Goal: Information Seeking & Learning: Learn about a topic

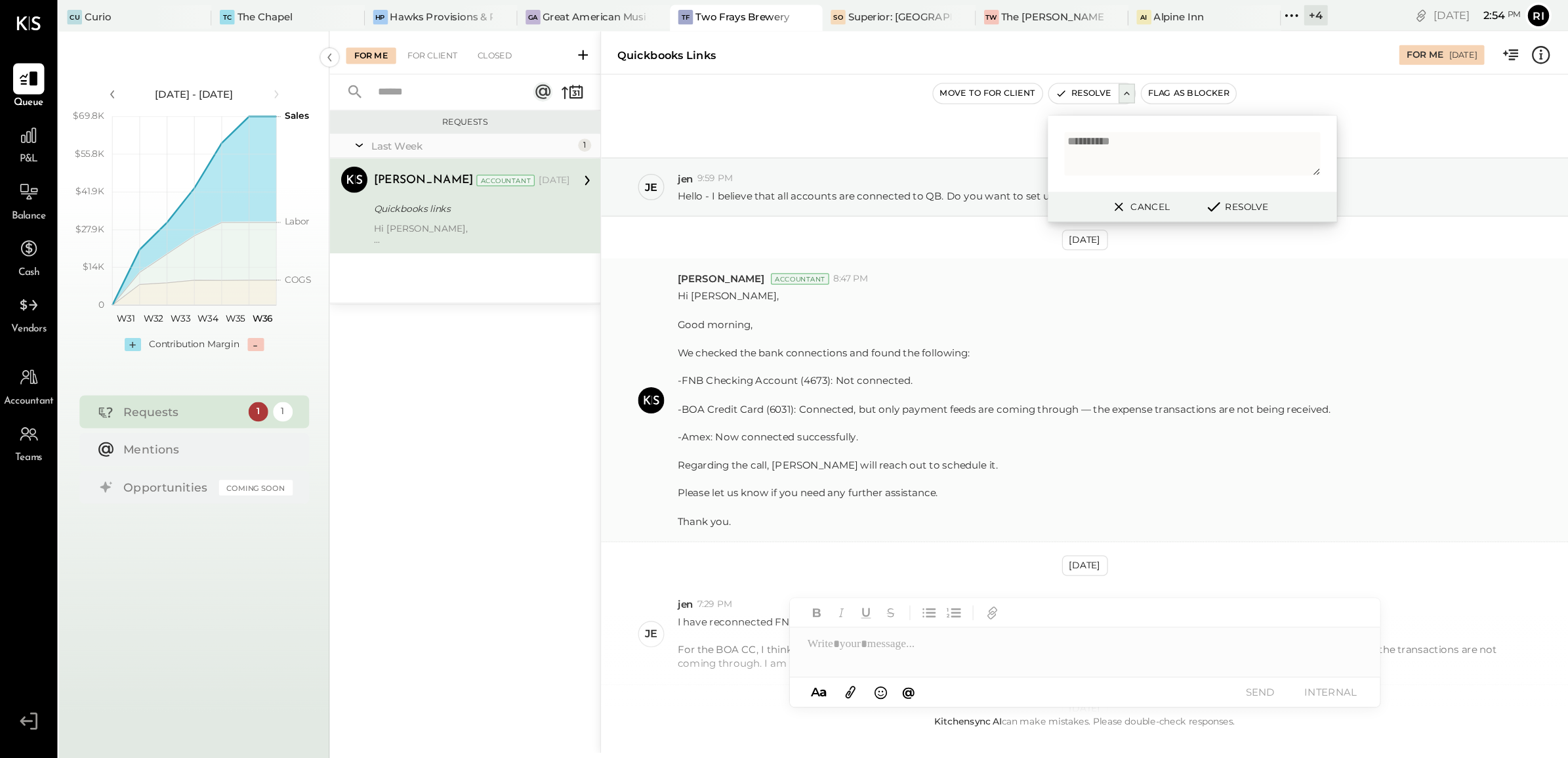
scroll to position [201, 0]
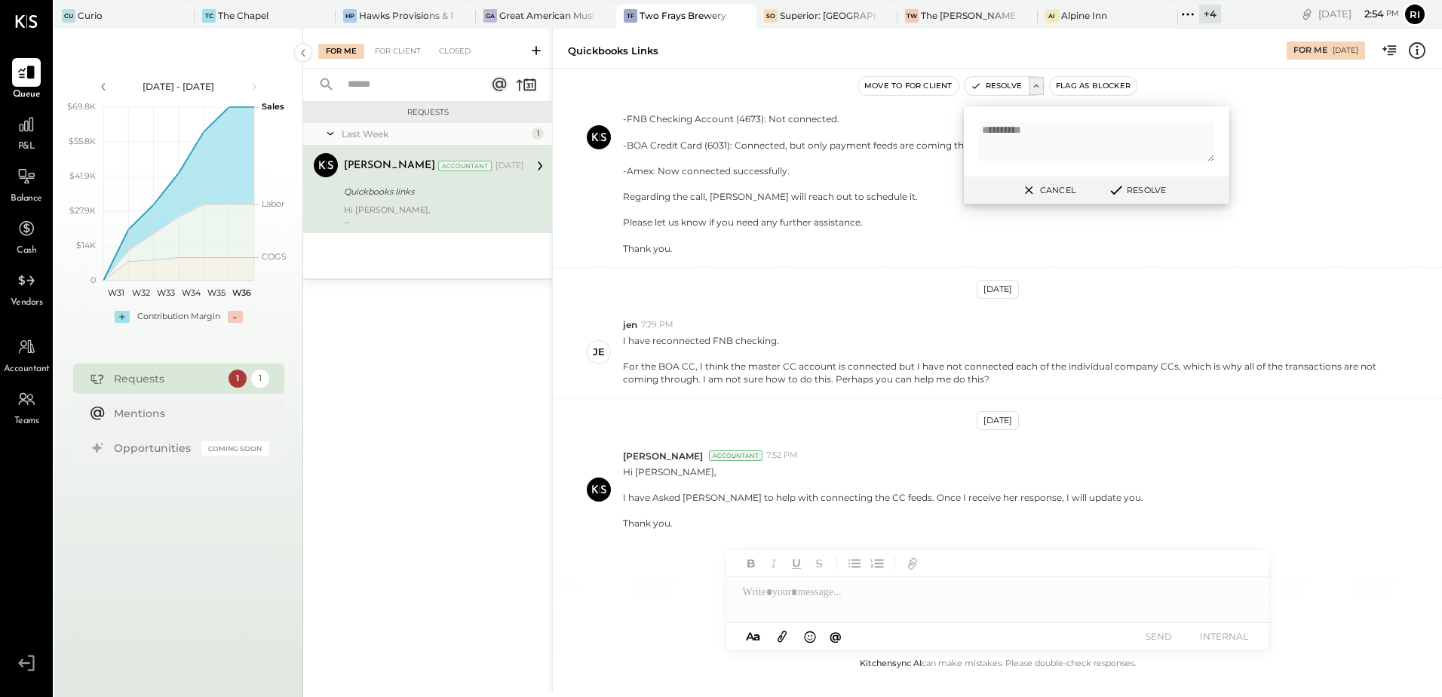
click at [1042, 187] on button "Cancel" at bounding box center [1047, 190] width 65 height 20
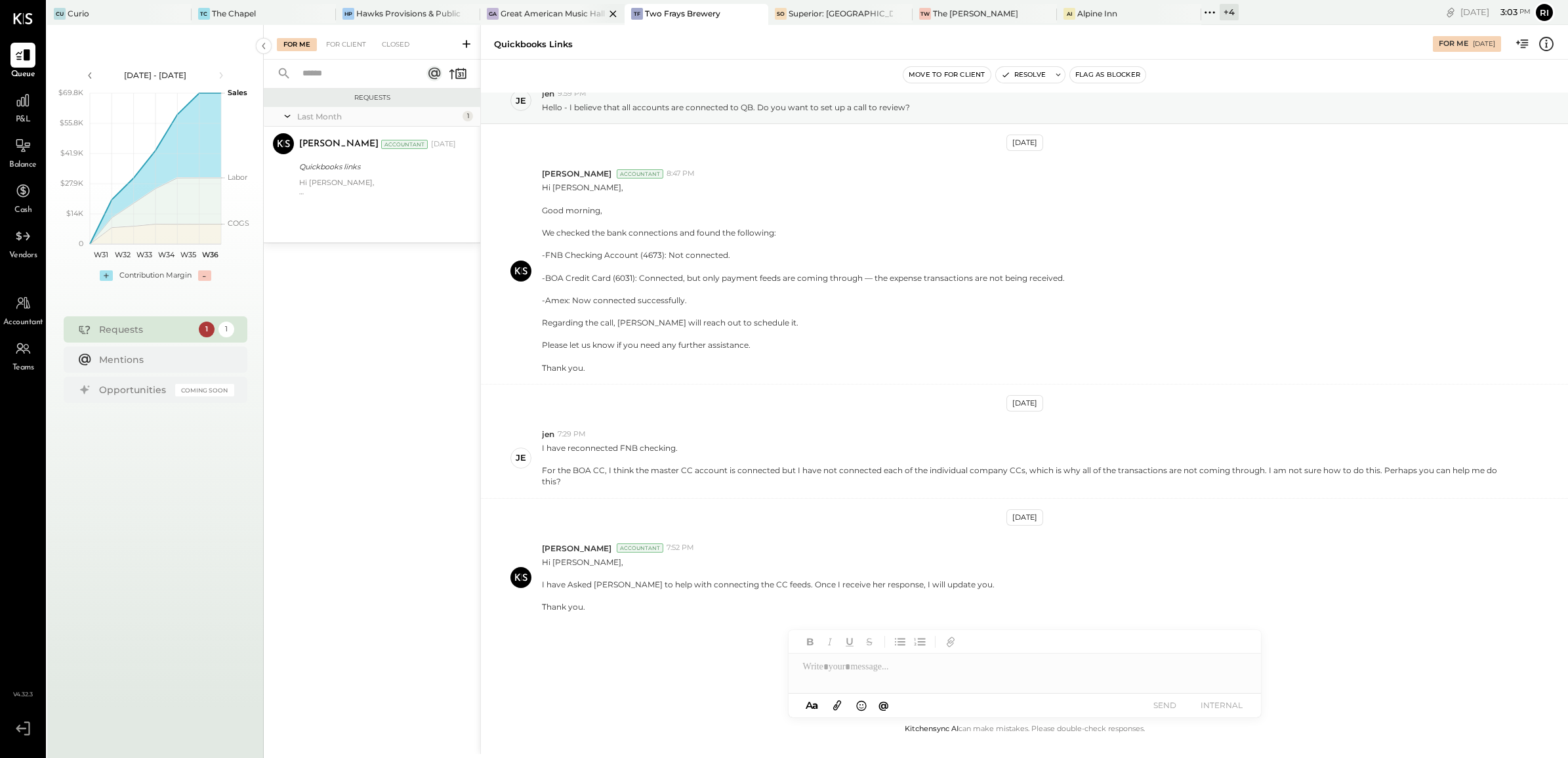
scroll to position [51, 0]
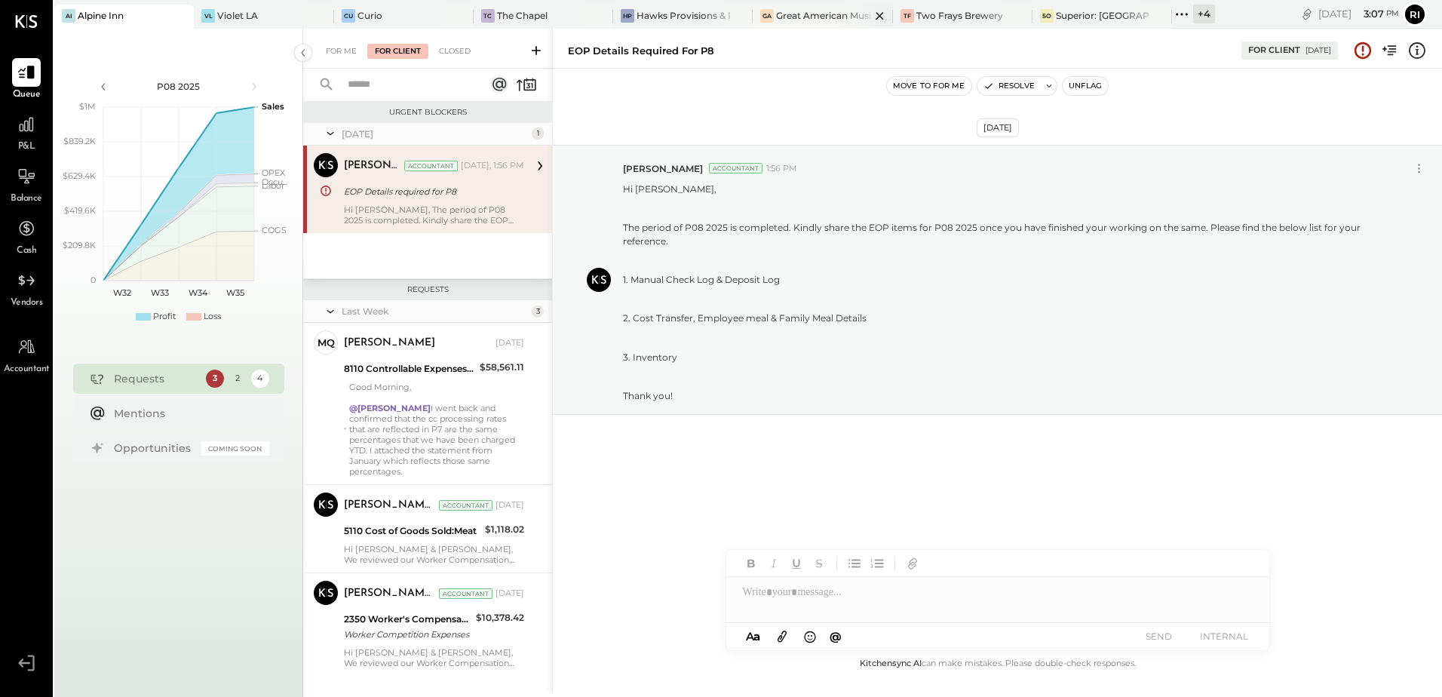
click at [777, 24] on div "GA Great American Music Hall" at bounding box center [821, 17] width 139 height 24
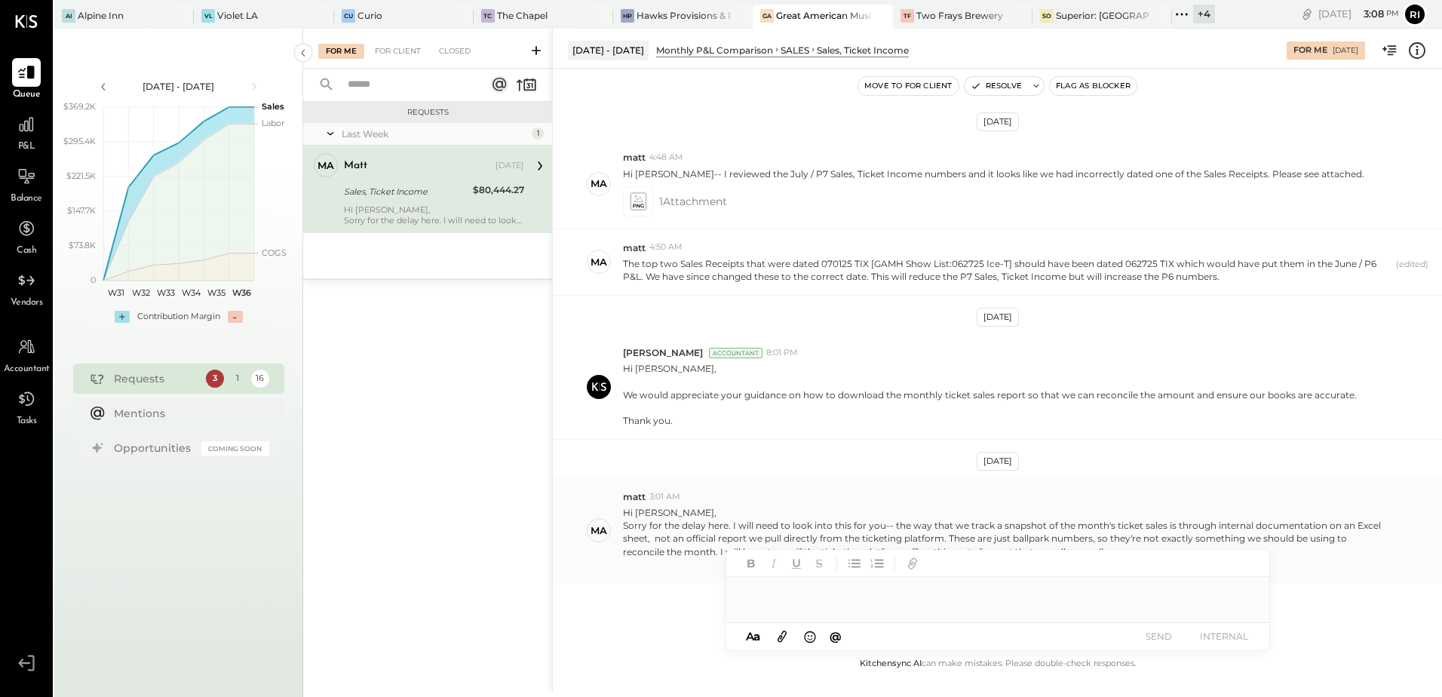
scroll to position [168, 0]
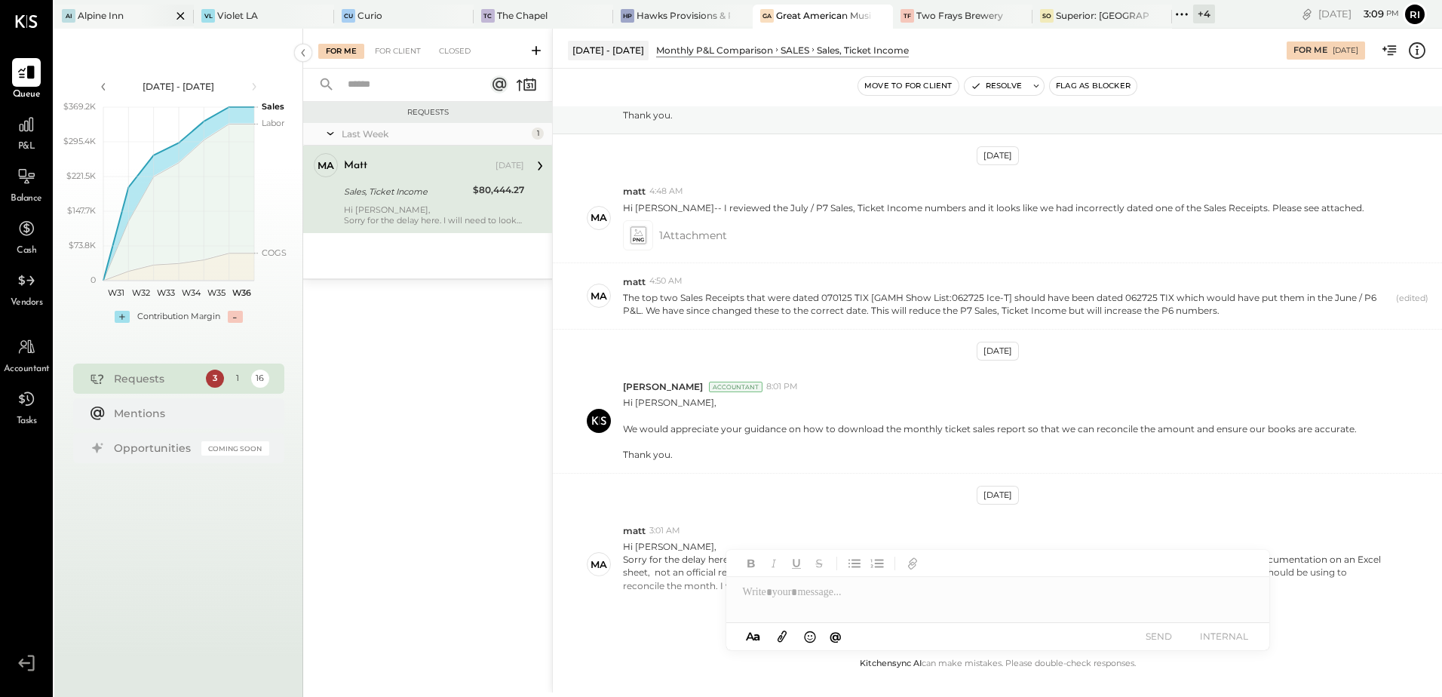
click at [117, 25] on div "AI Alpine Inn" at bounding box center [123, 17] width 139 height 24
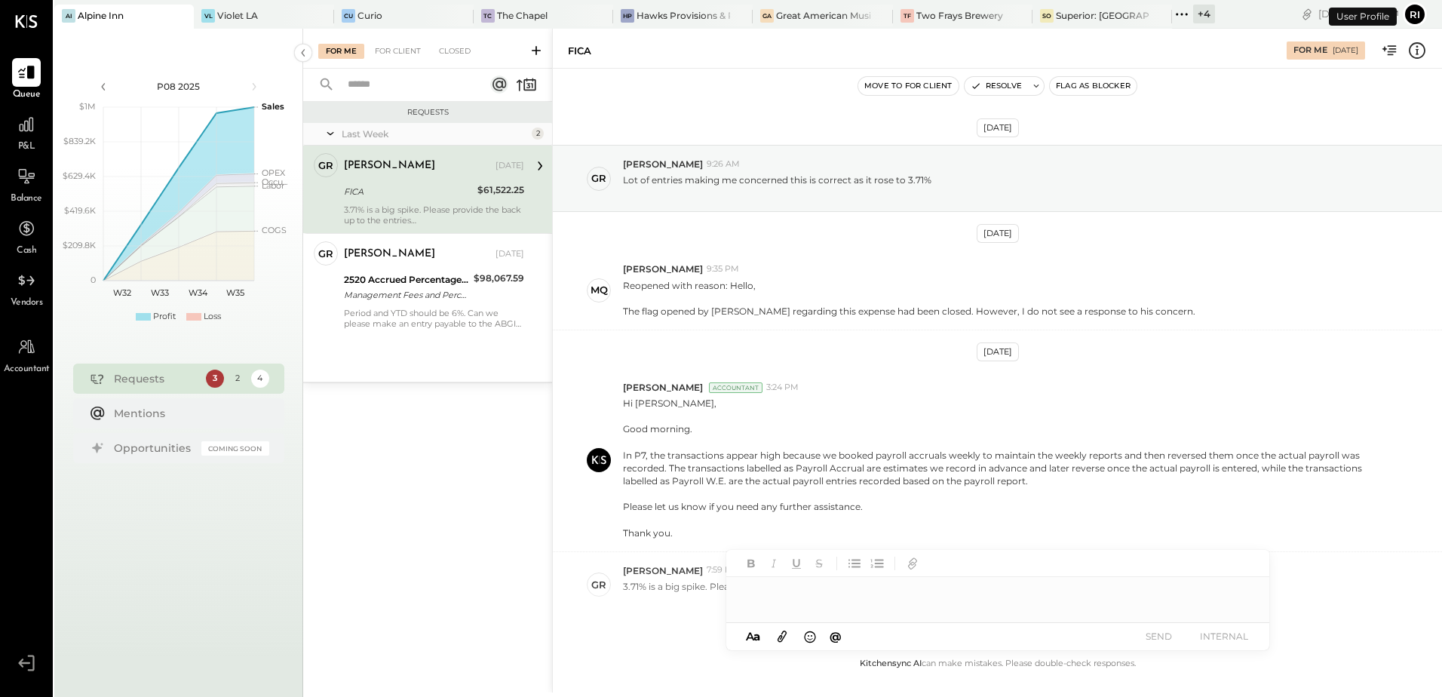
scroll to position [76, 0]
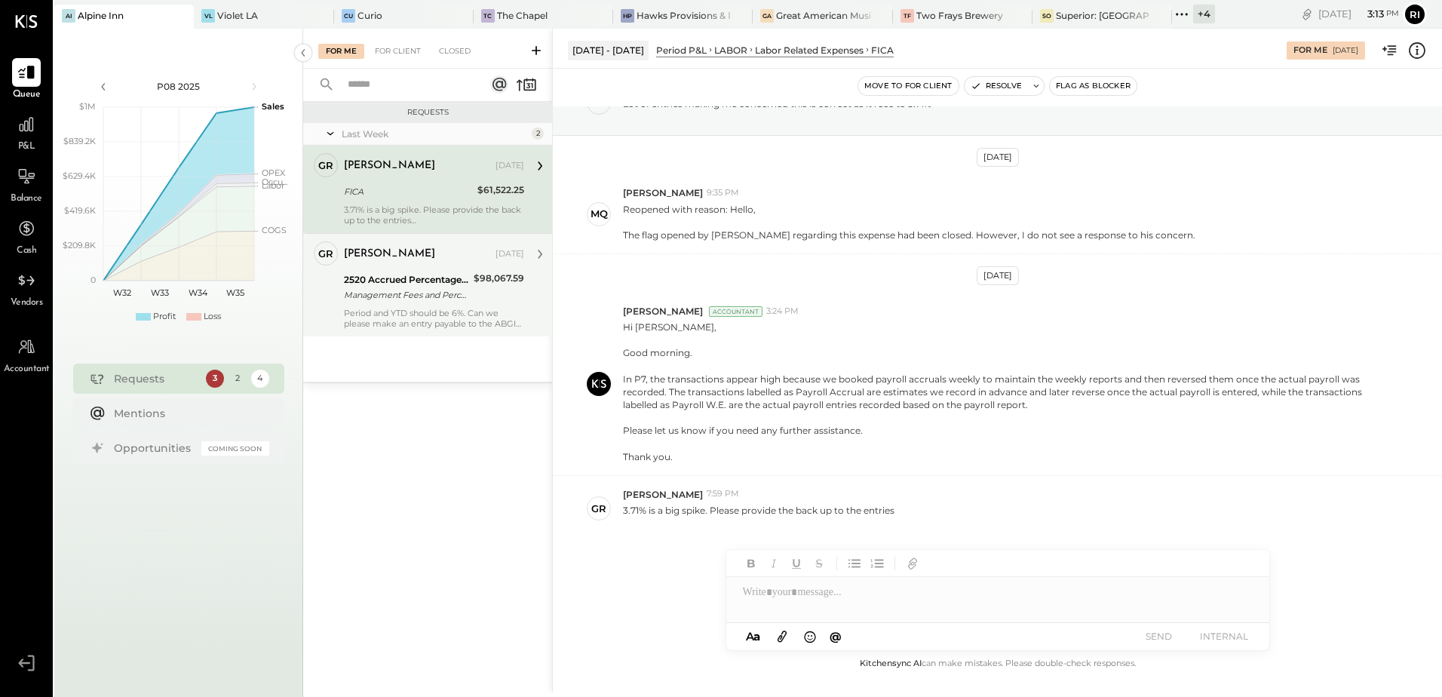
click at [457, 295] on div "Management Fees and Percentage Rent_P7 -2025" at bounding box center [406, 294] width 125 height 15
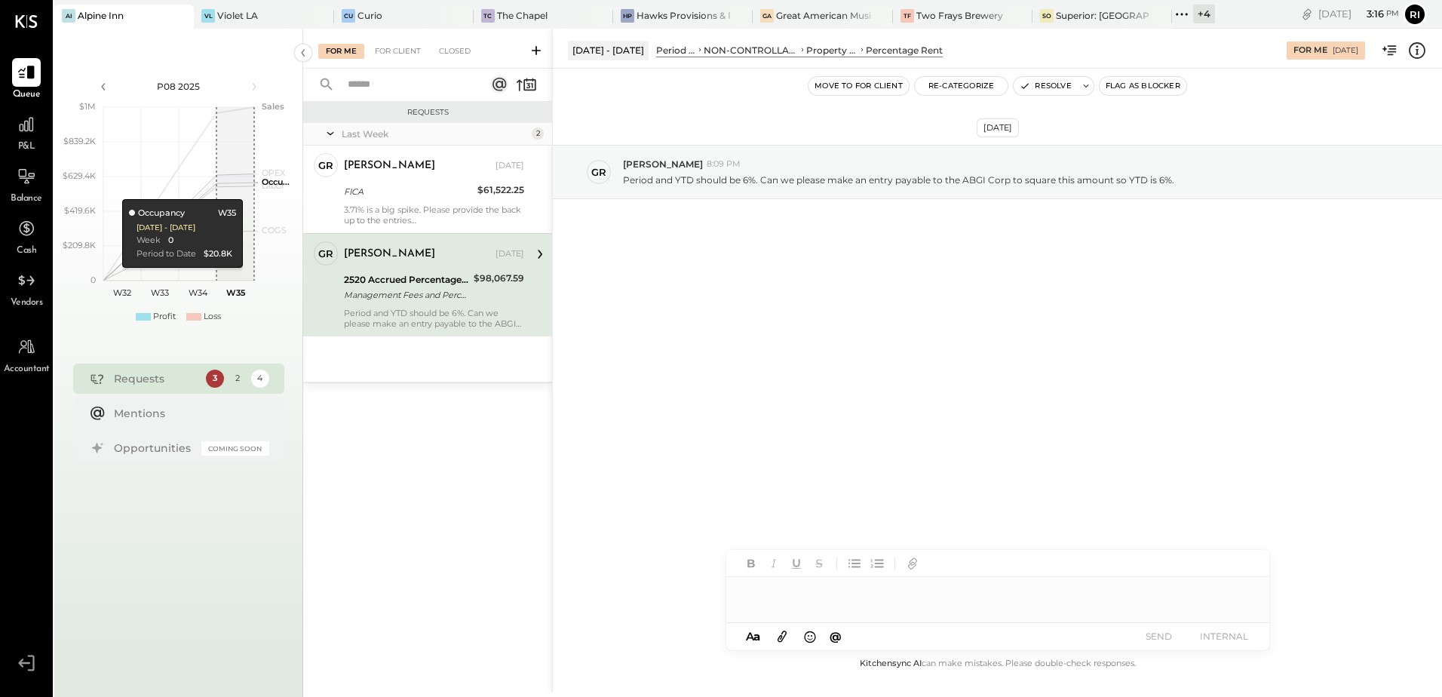
click at [857, 599] on div at bounding box center [997, 592] width 543 height 30
click at [774, 606] on div at bounding box center [982, 600] width 479 height 15
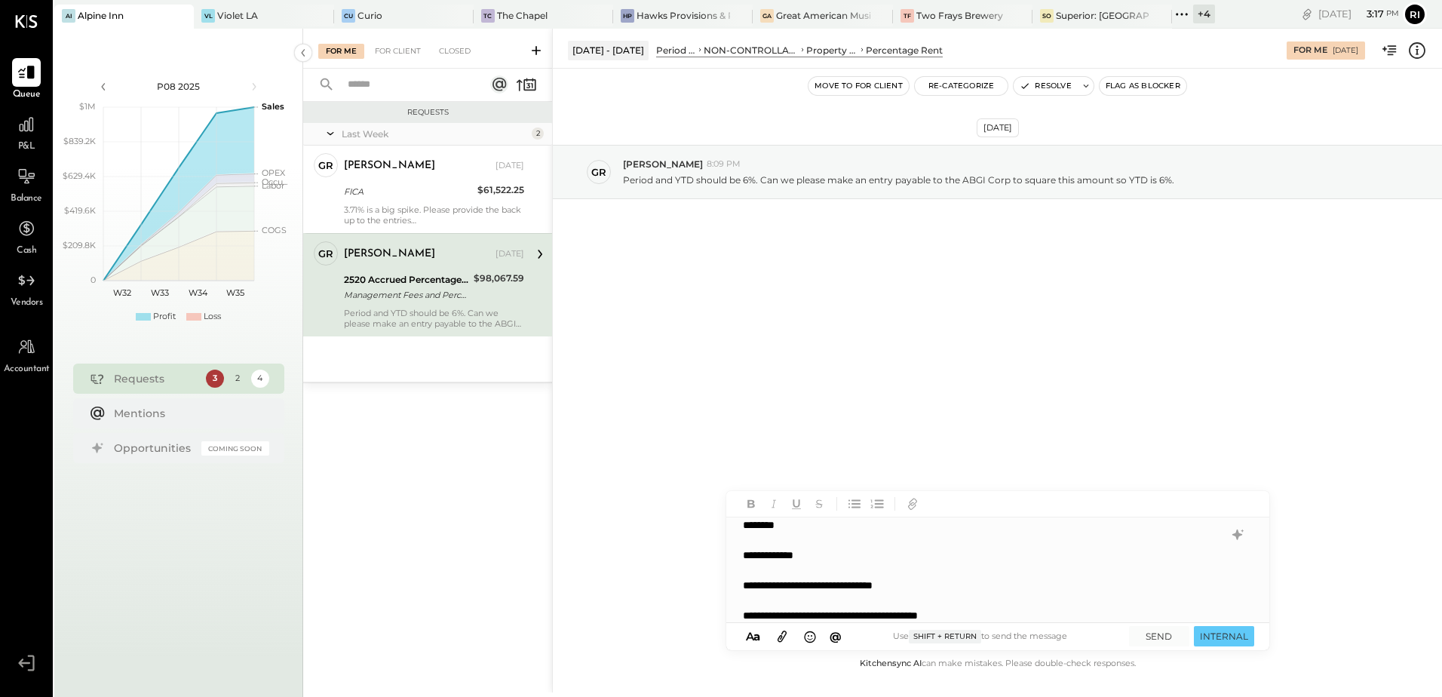
click at [1003, 608] on div "**********" at bounding box center [982, 615] width 478 height 15
click at [1019, 602] on div at bounding box center [982, 600] width 479 height 15
click at [1028, 616] on div "**********" at bounding box center [982, 615] width 478 height 15
click at [1229, 612] on div "**********" at bounding box center [996, 570] width 541 height 106
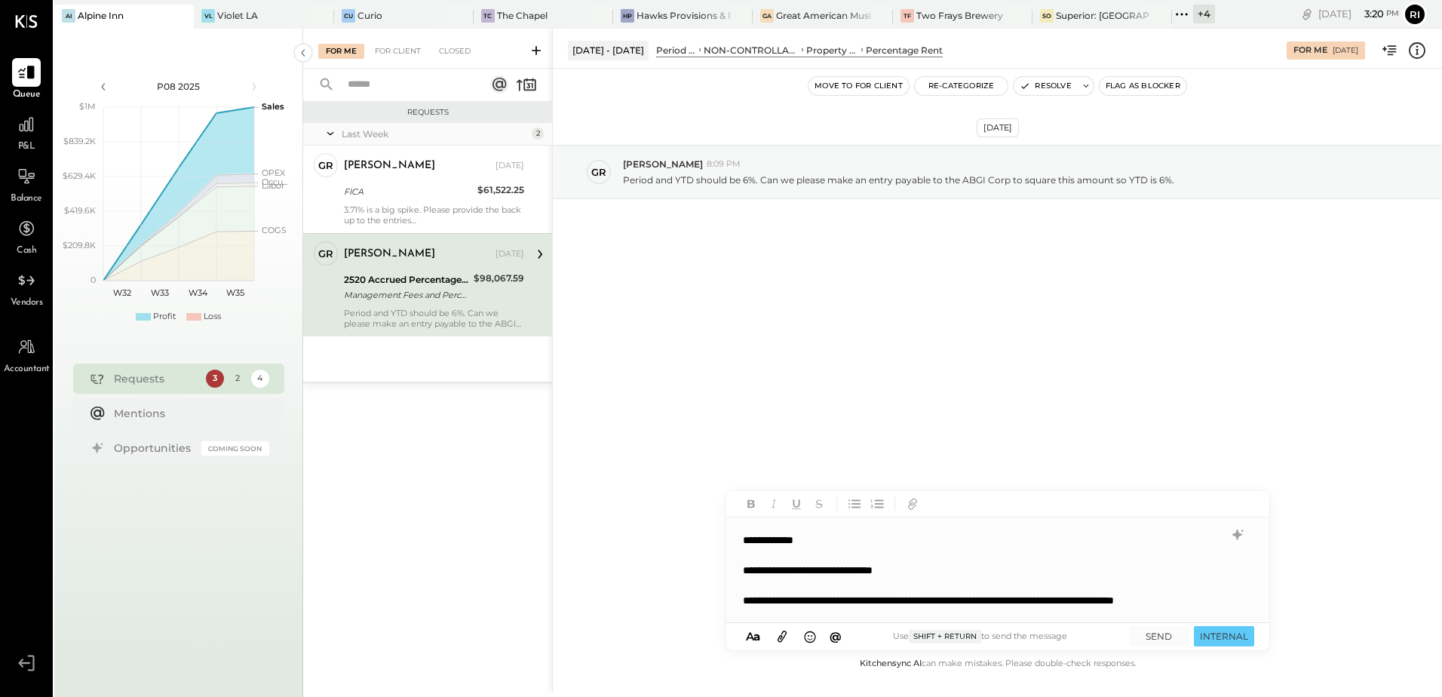
click at [1223, 590] on div "**********" at bounding box center [996, 570] width 541 height 106
click at [801, 616] on div "**********" at bounding box center [982, 608] width 478 height 30
click at [987, 617] on div "**********" at bounding box center [982, 608] width 478 height 30
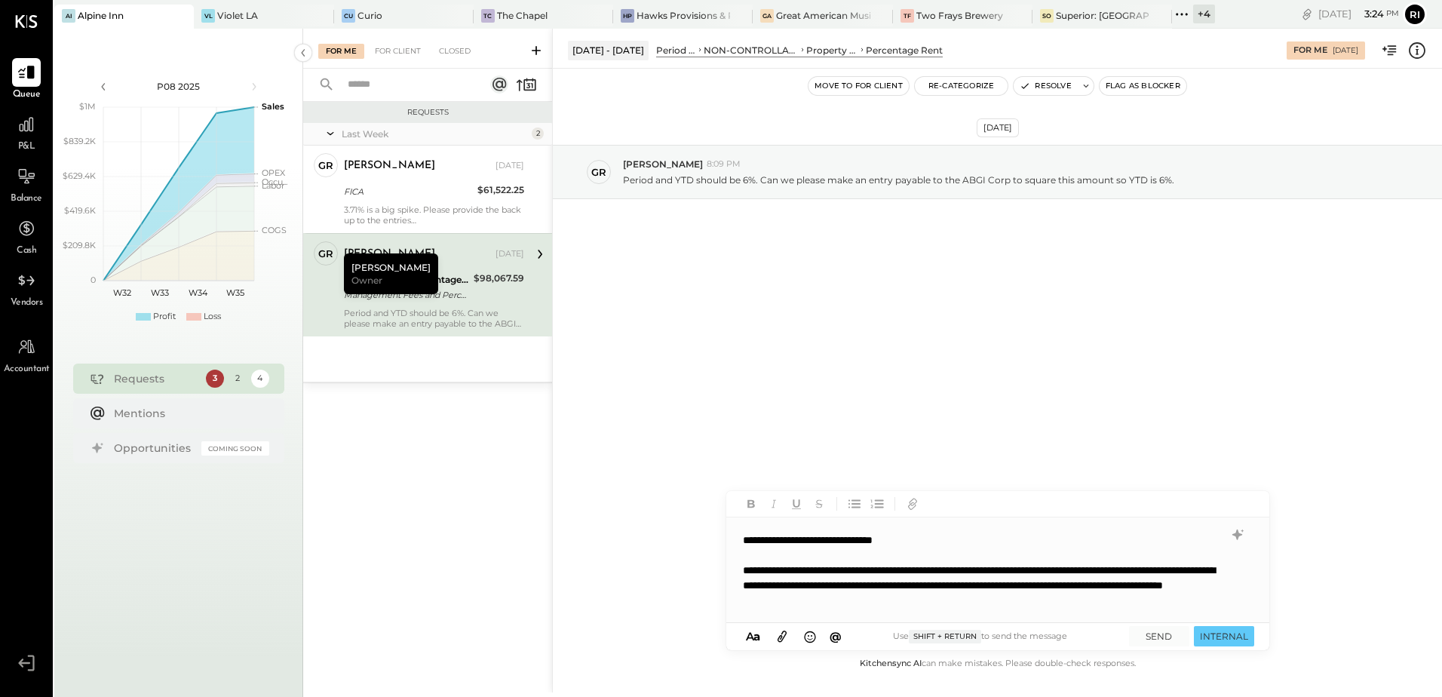
scroll to position [68, 0]
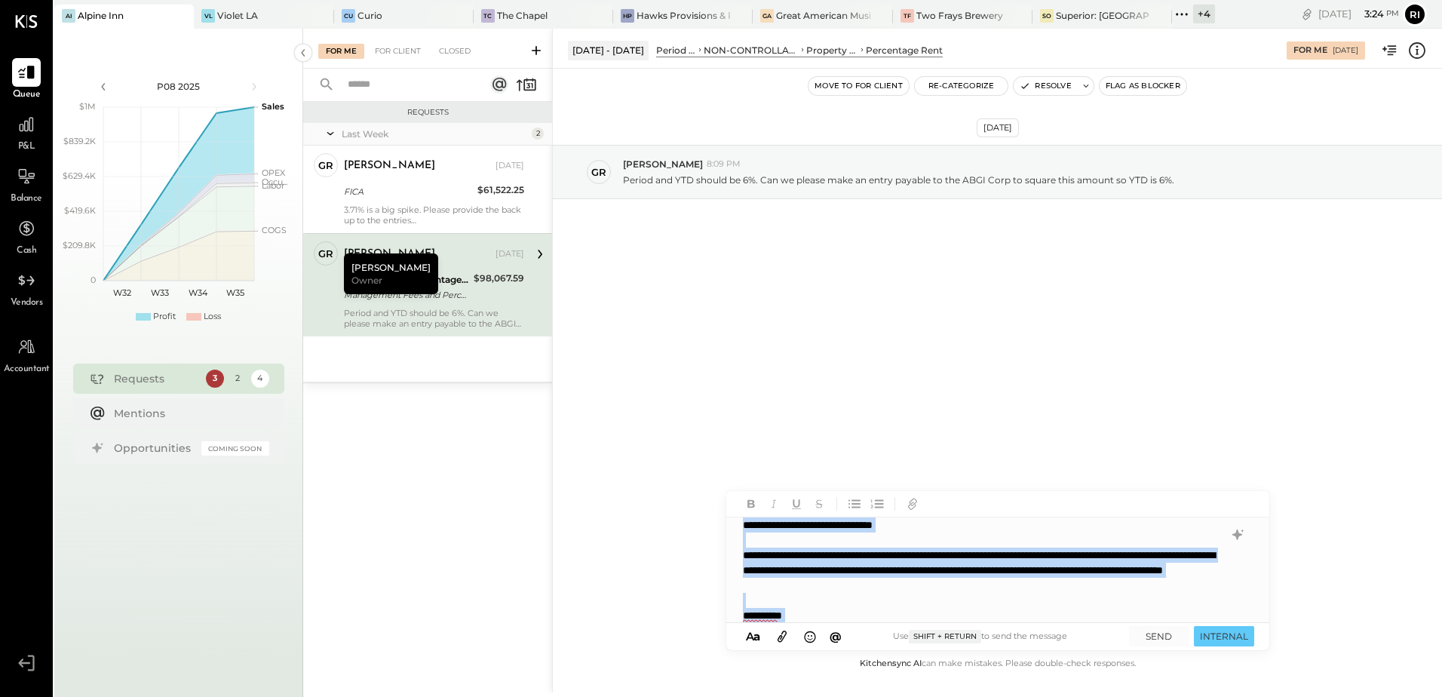
copy div "**********"
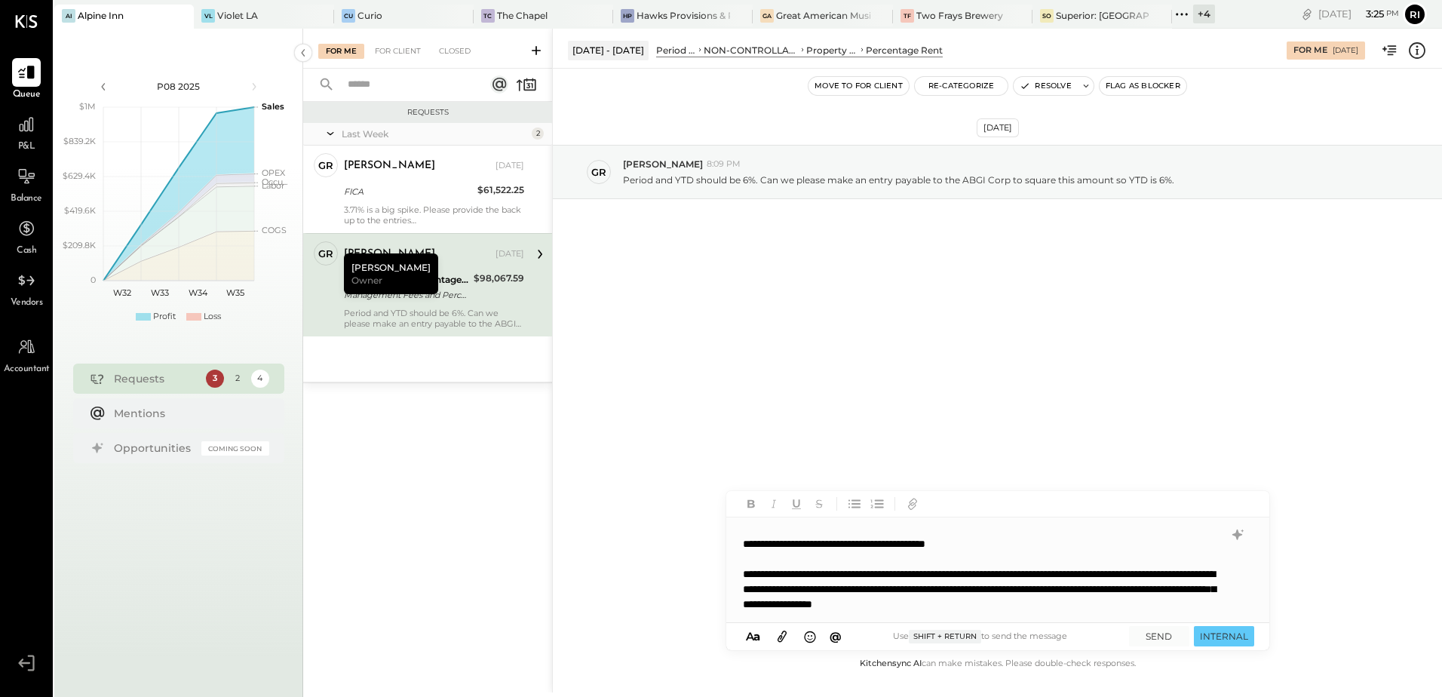
scroll to position [0, 0]
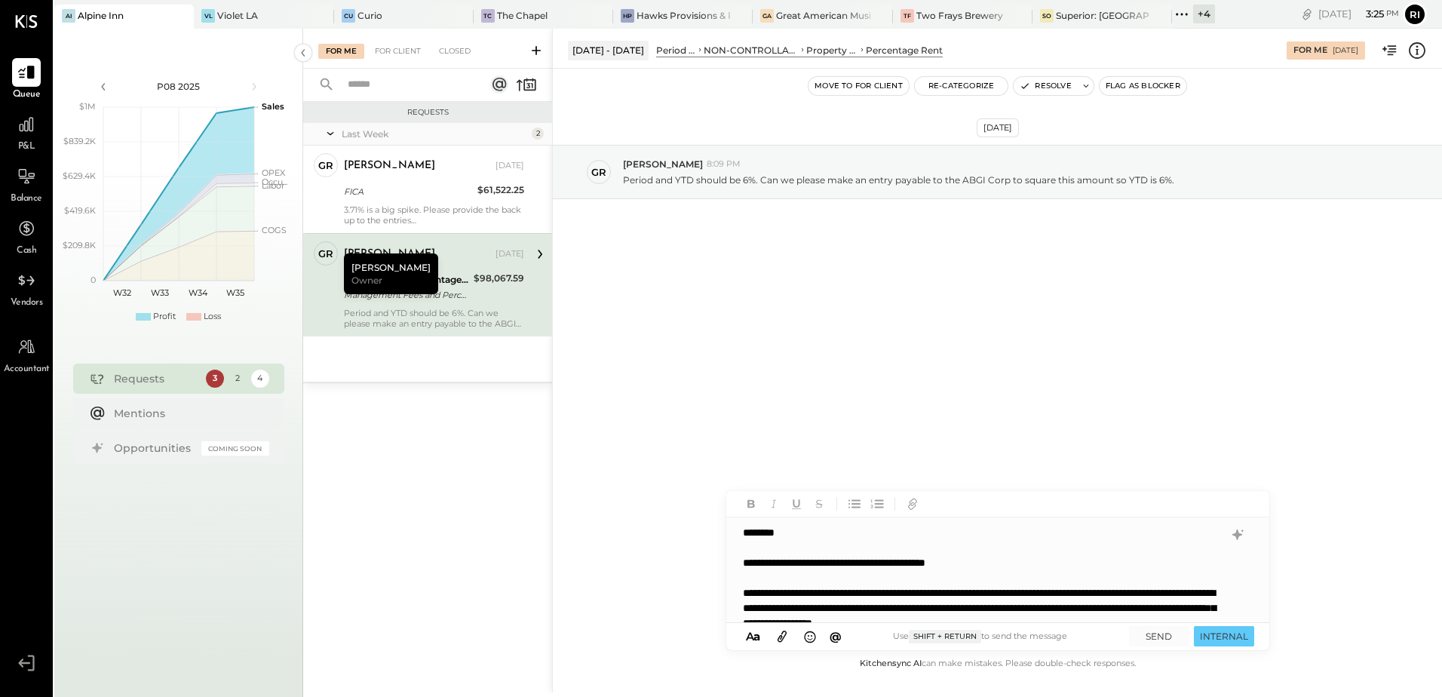
click at [903, 562] on div "**********" at bounding box center [982, 600] width 478 height 151
drag, startPoint x: 1126, startPoint y: 526, endPoint x: 694, endPoint y: 593, distance: 436.3
click at [694, 593] on div "Jun 30 - Aug 3, 2025 Period P&L NON-CONTROLLABLE EXPENSES Property Expenses Per…" at bounding box center [997, 360] width 890 height 663
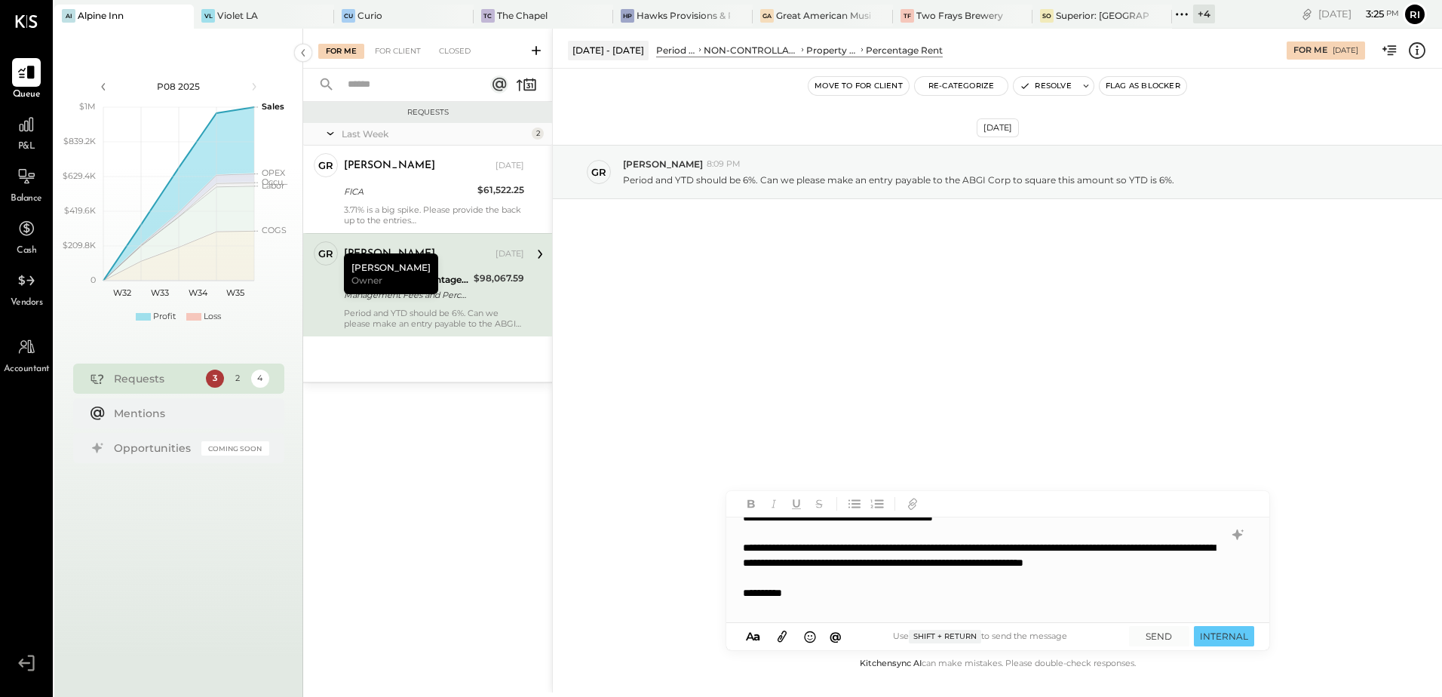
click at [778, 640] on icon at bounding box center [781, 636] width 9 height 11
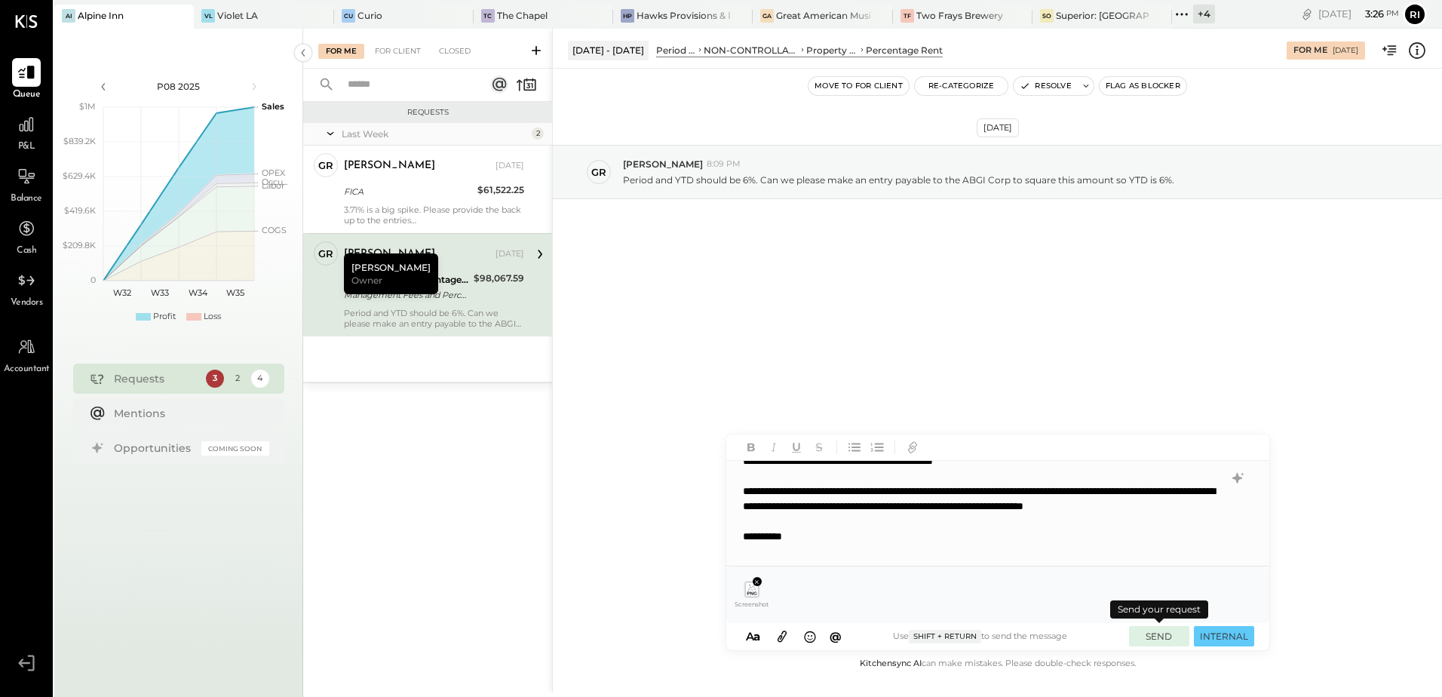
click at [1157, 631] on button "SEND" at bounding box center [1159, 636] width 60 height 20
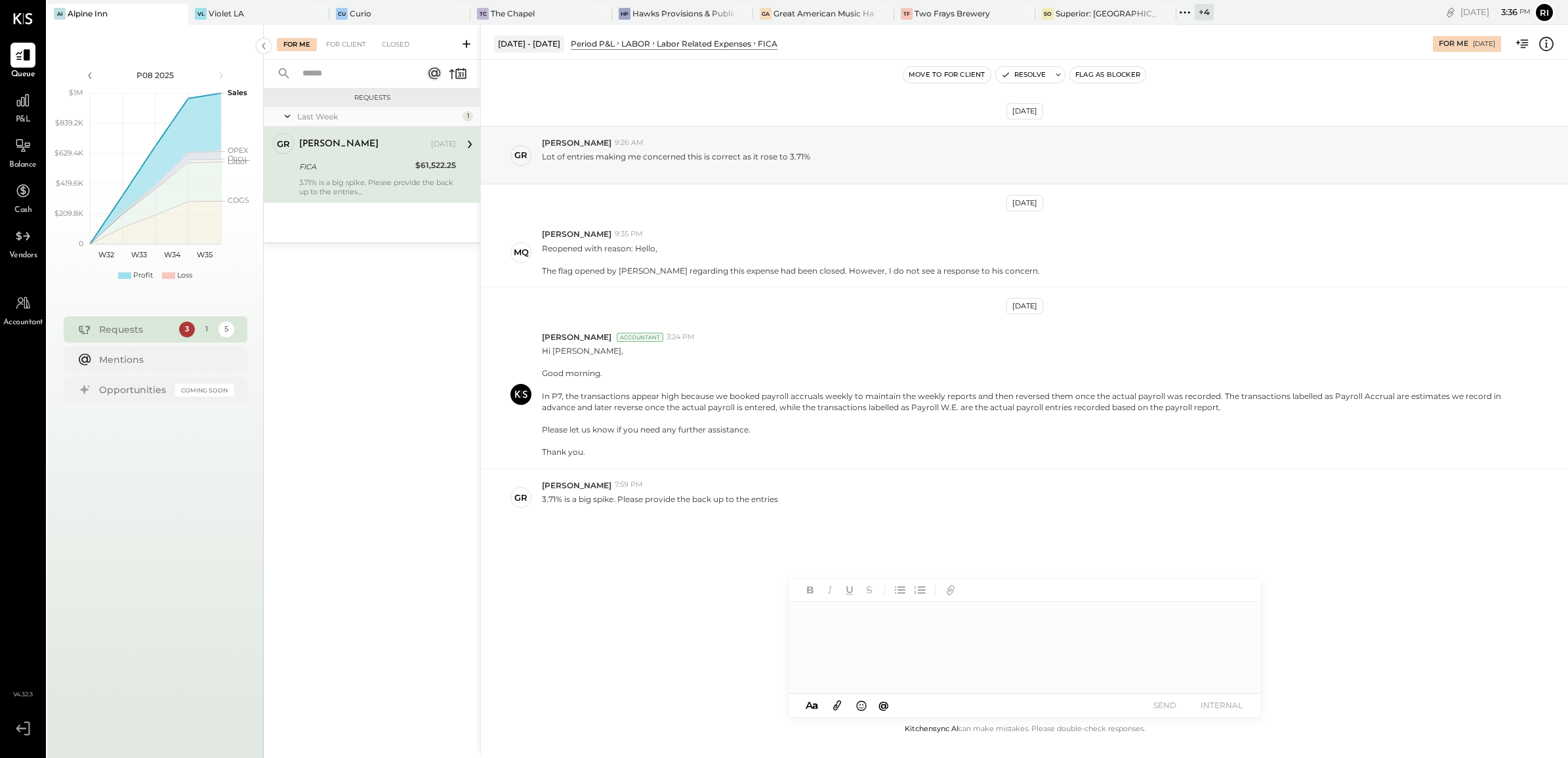
click at [895, 606] on div at bounding box center [1024, 647] width 472 height 91
click at [1015, 606] on div "**********" at bounding box center [1012, 674] width 418 height 26
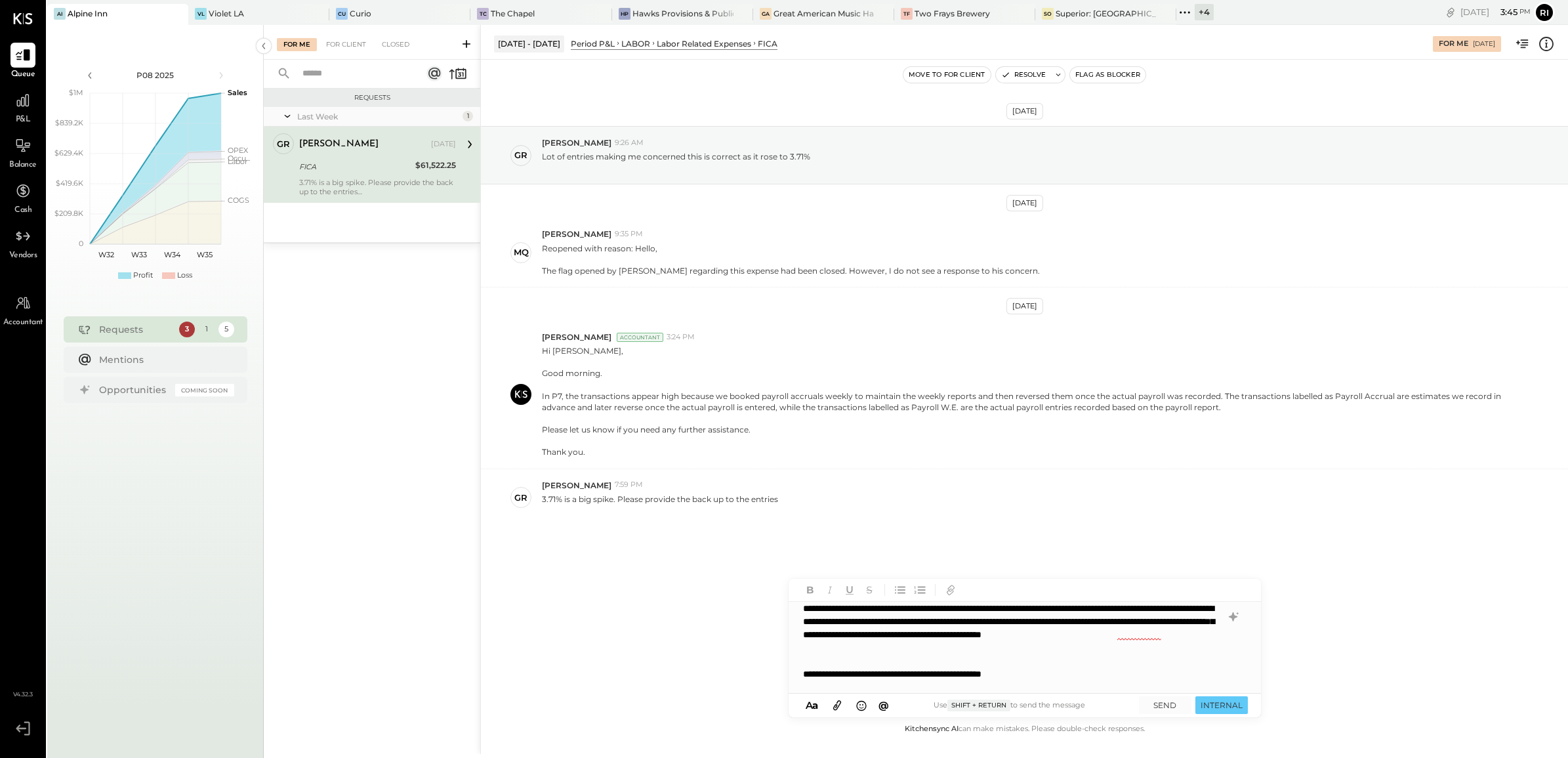
scroll to position [72, 0]
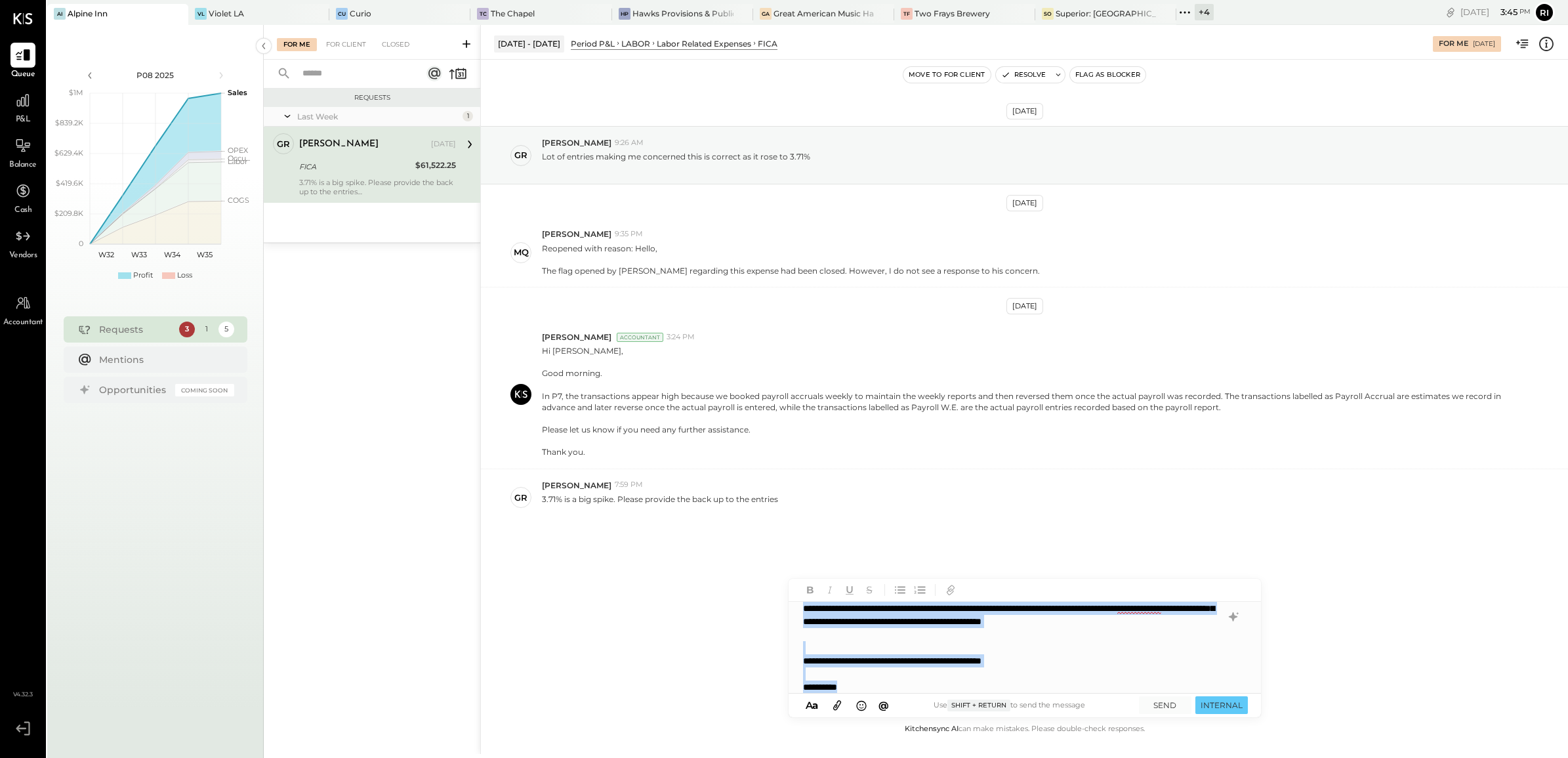
copy div "**********"
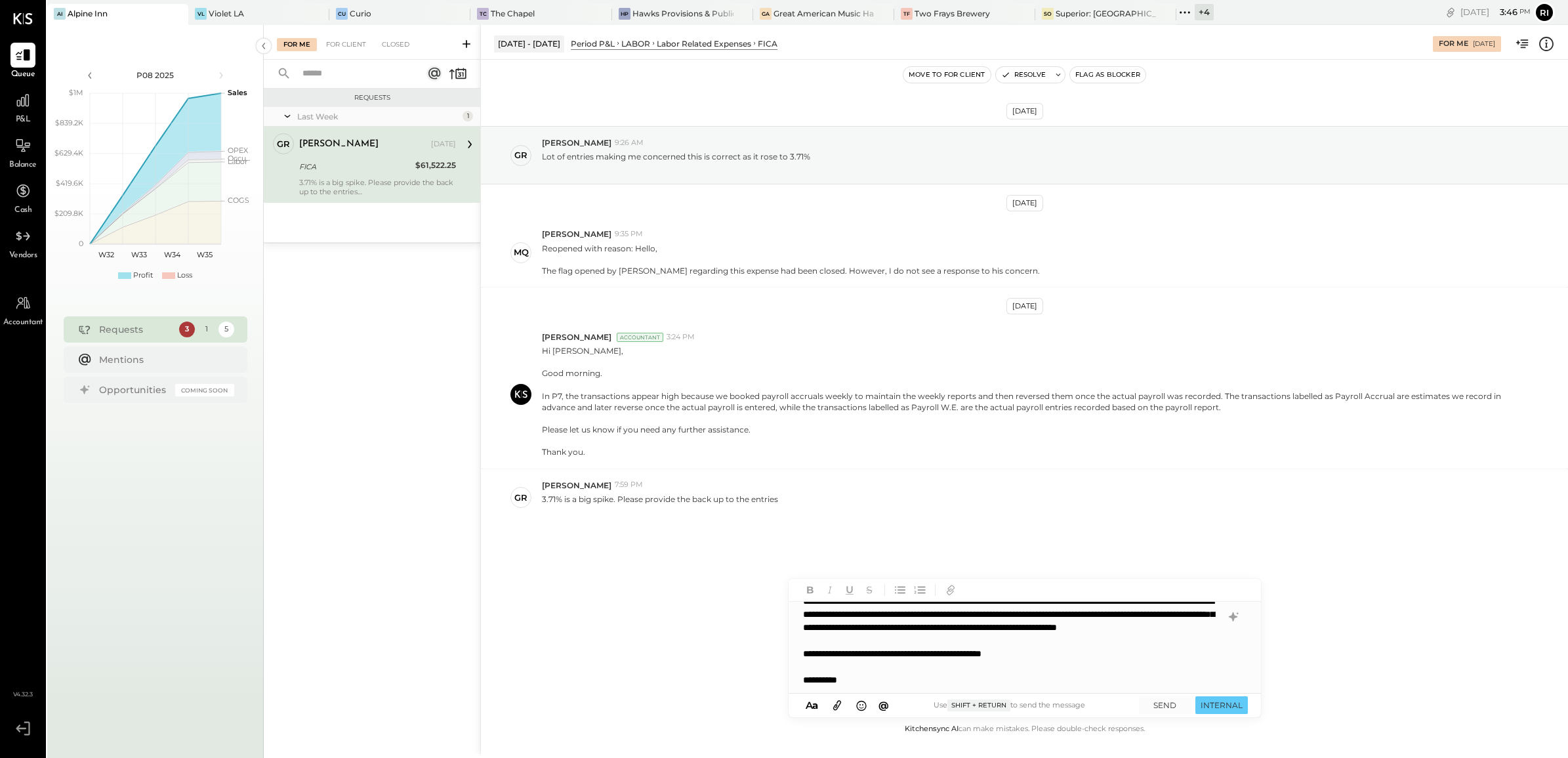
scroll to position [0, 0]
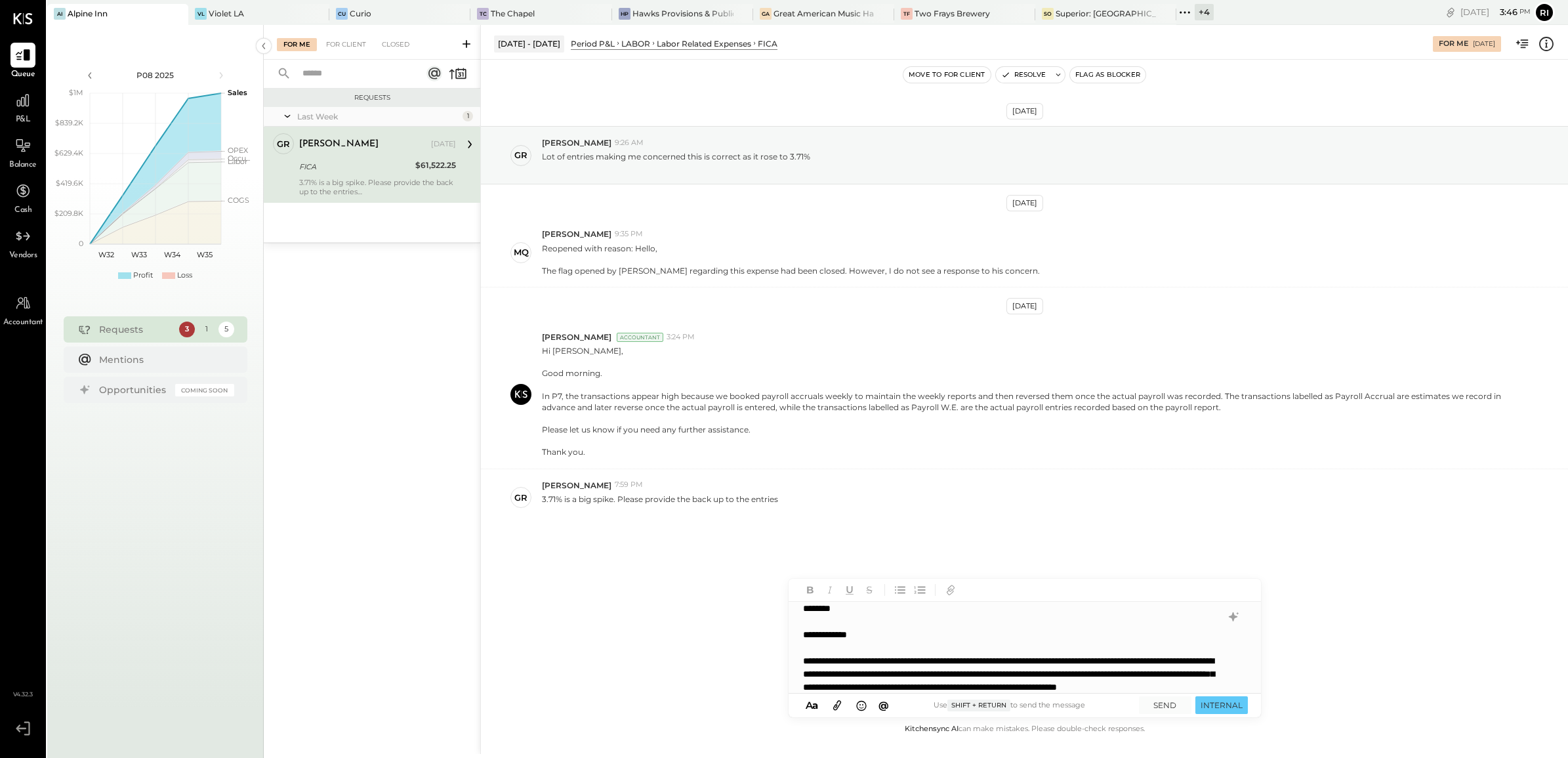
click at [1030, 606] on div "**********" at bounding box center [1024, 647] width 472 height 91
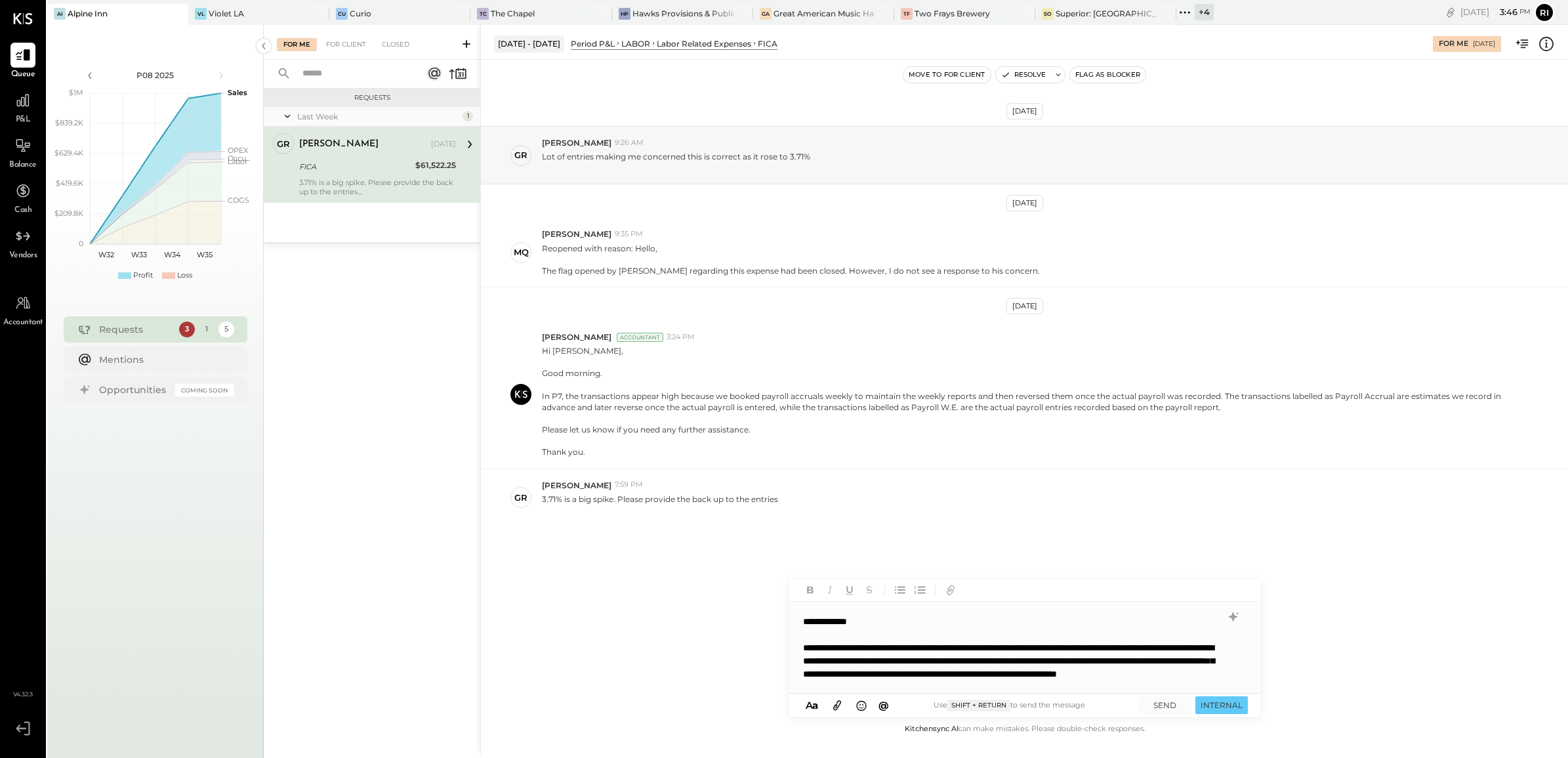
scroll to position [33, 0]
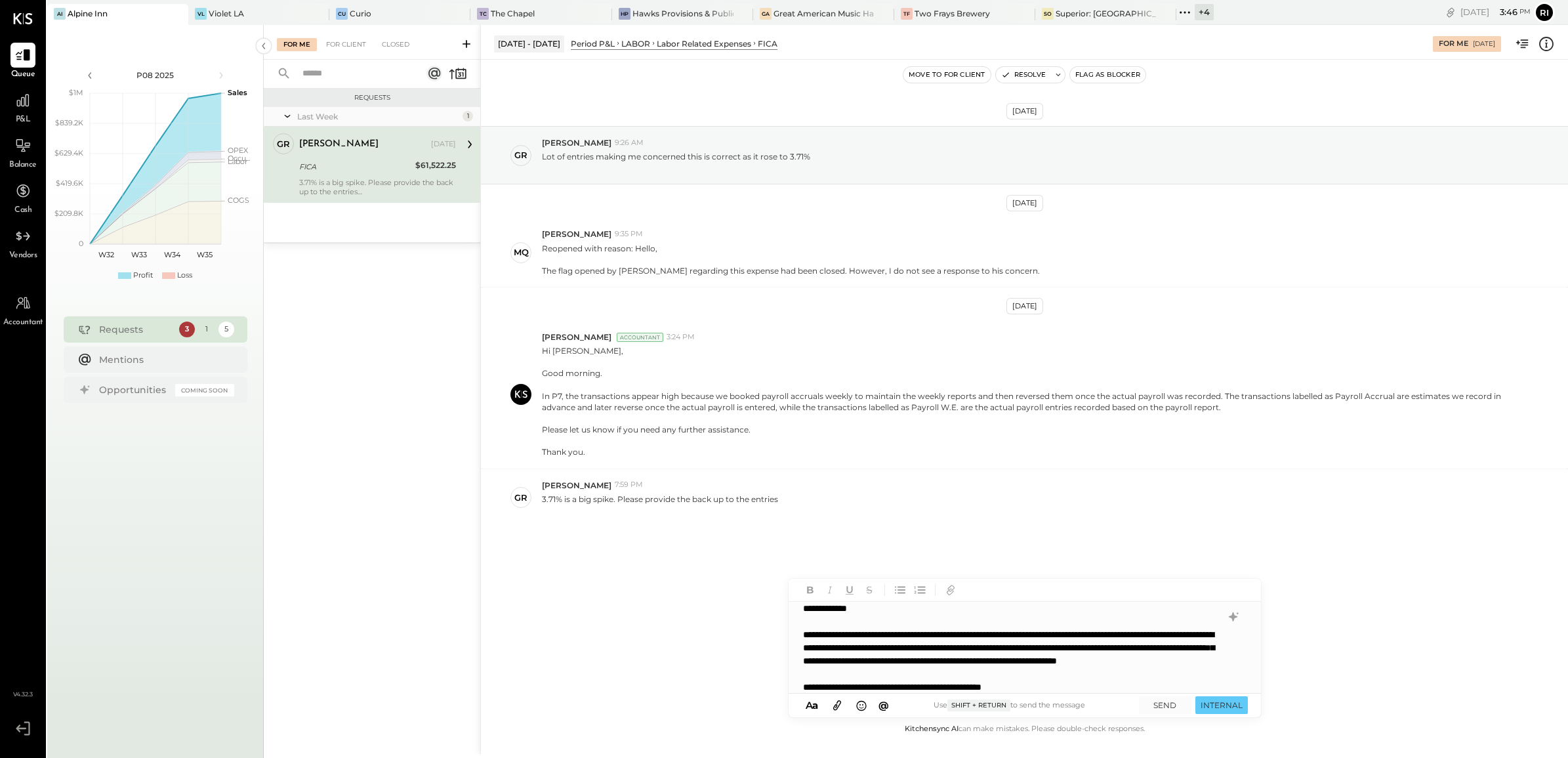
click at [1025, 606] on div "**********" at bounding box center [1024, 647] width 472 height 91
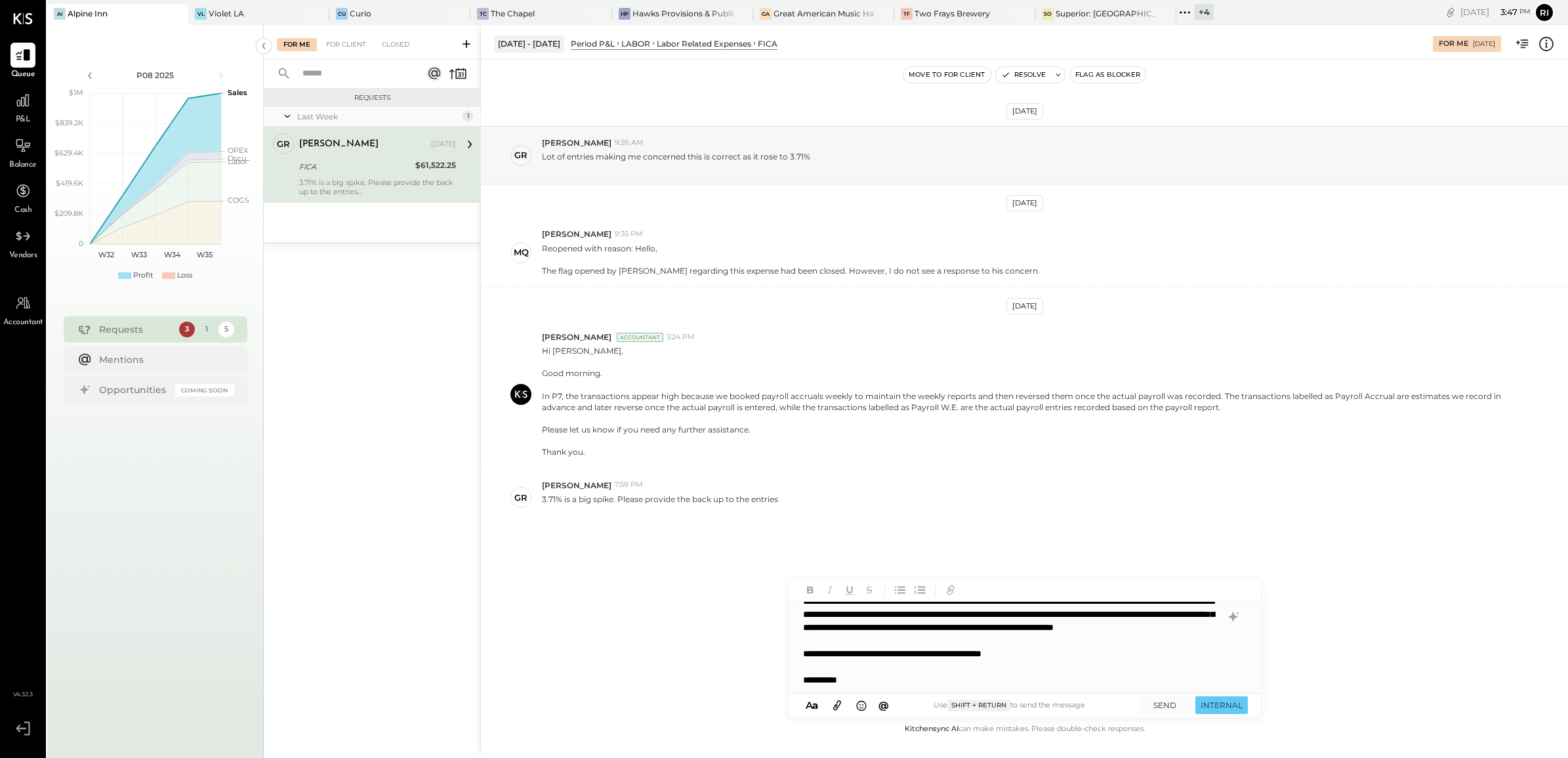
click at [870, 606] on div "**********" at bounding box center [1024, 647] width 472 height 91
click at [838, 606] on icon at bounding box center [837, 704] width 15 height 15
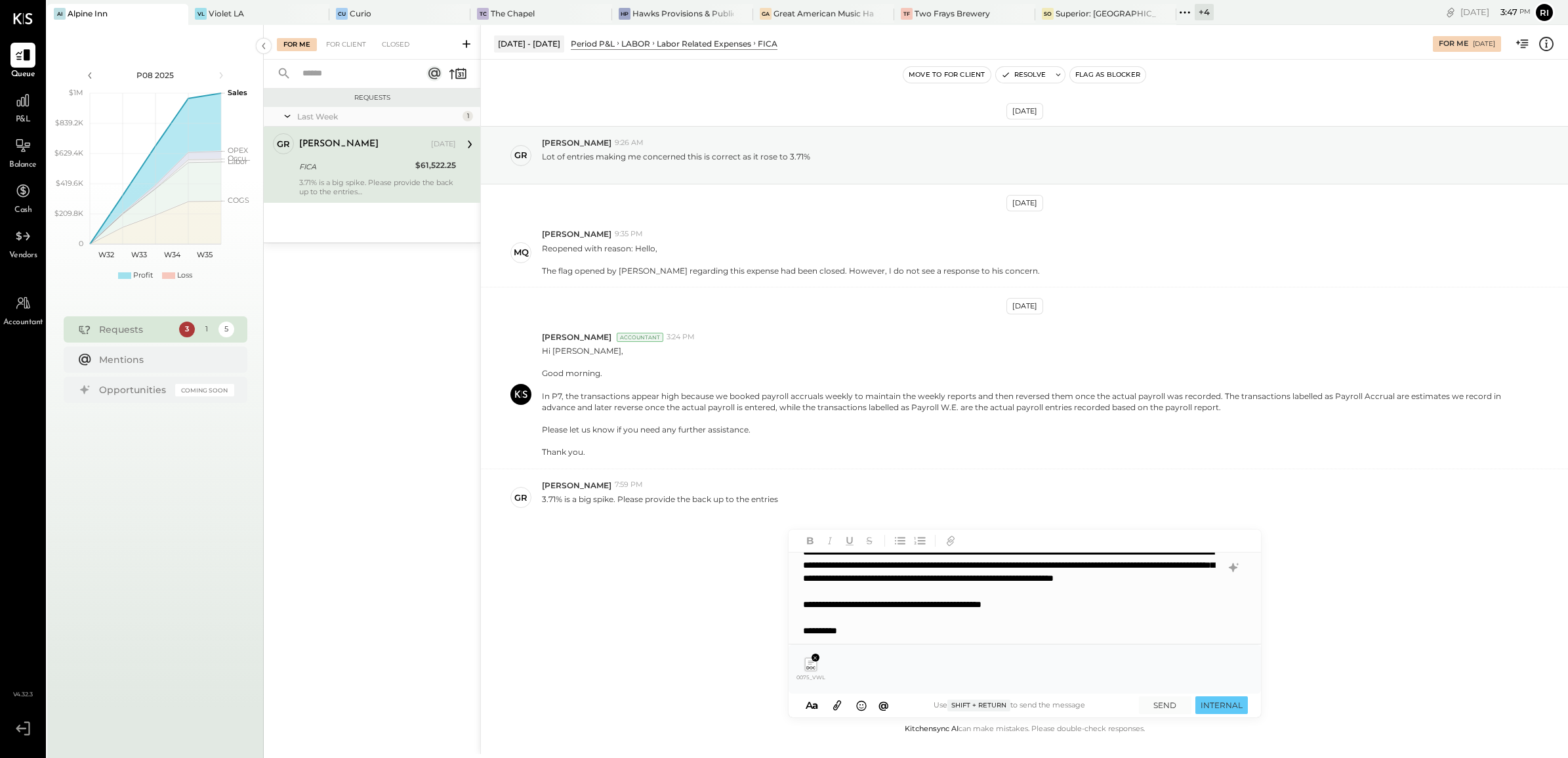
click at [838, 606] on icon at bounding box center [837, 704] width 15 height 15
click at [840, 606] on icon at bounding box center [837, 704] width 15 height 15
click at [812, 606] on icon at bounding box center [814, 657] width 6 height 6
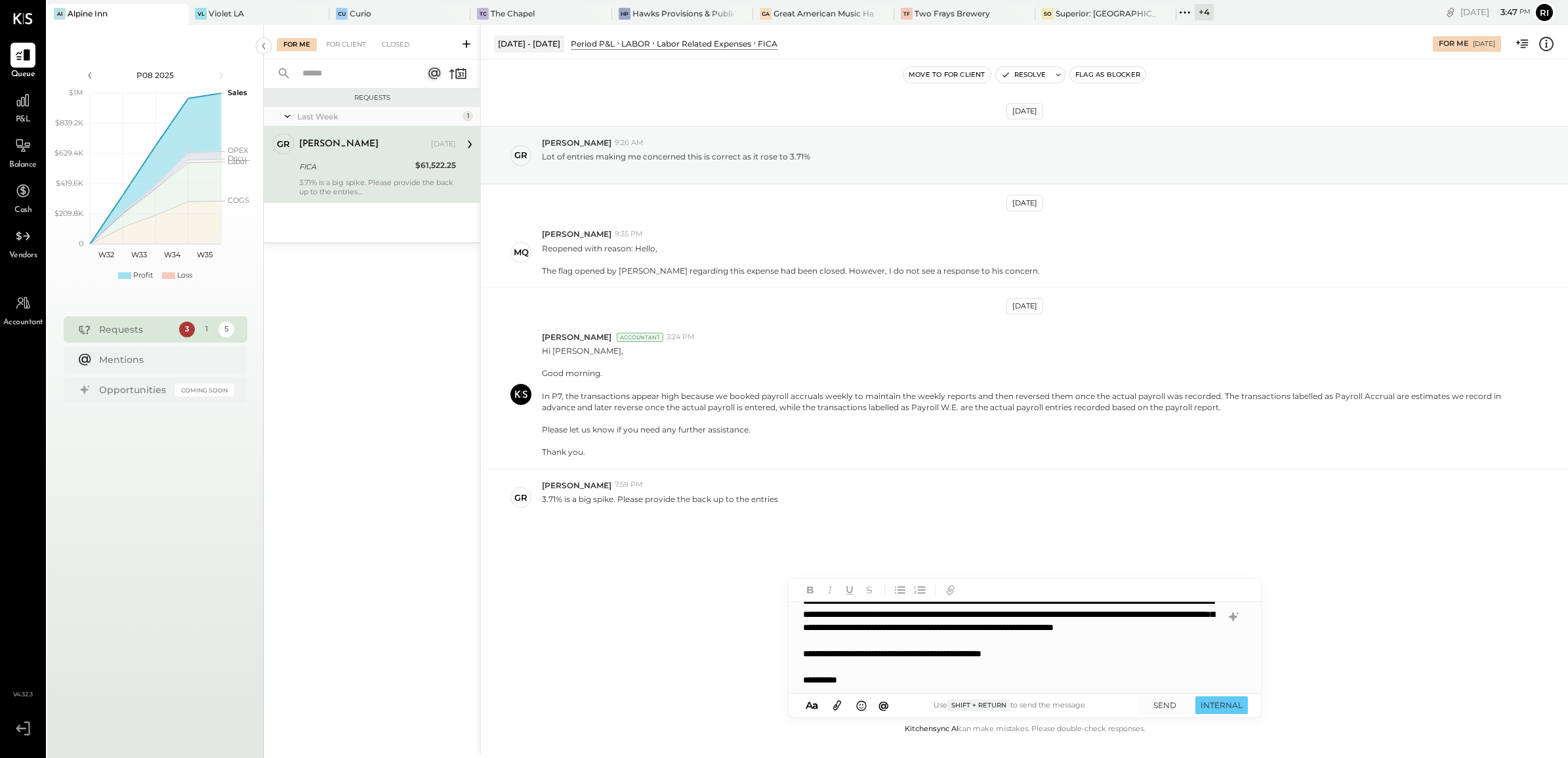
click at [840, 606] on icon at bounding box center [837, 704] width 15 height 15
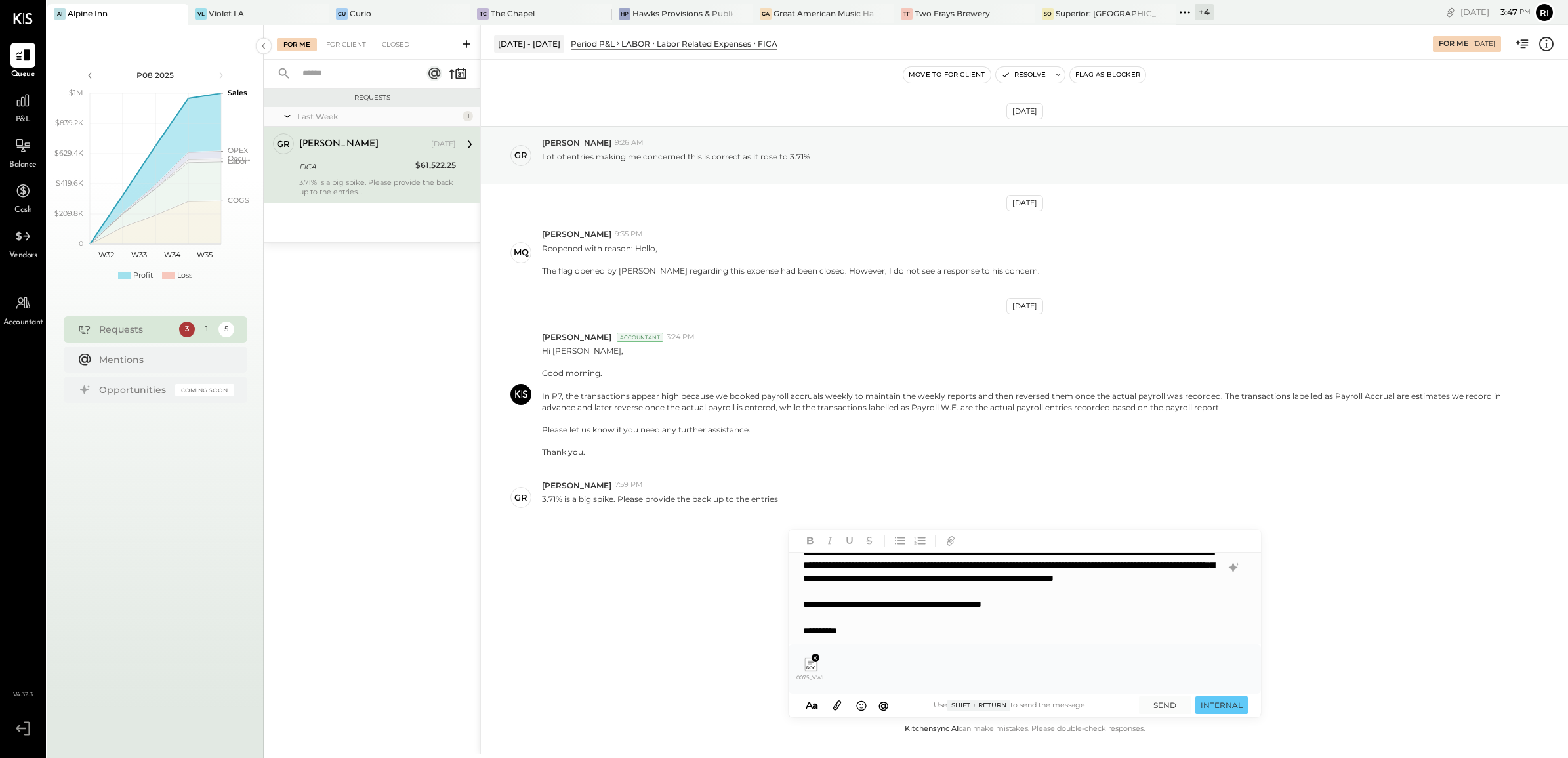
click at [834, 606] on icon at bounding box center [837, 704] width 15 height 15
click at [838, 606] on icon at bounding box center [837, 704] width 15 height 15
click at [1171, 606] on button "SEND" at bounding box center [1165, 705] width 52 height 17
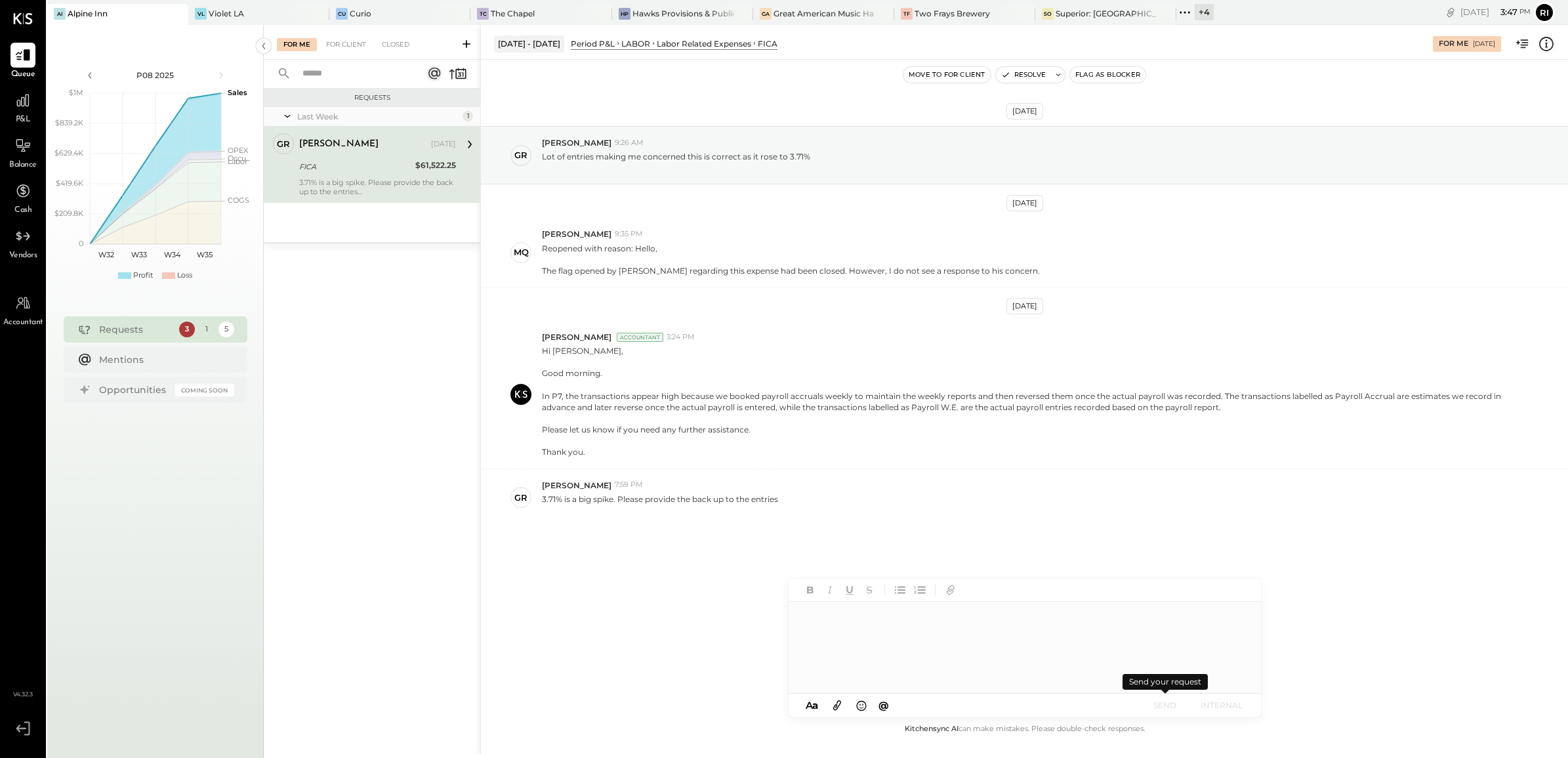
scroll to position [0, 0]
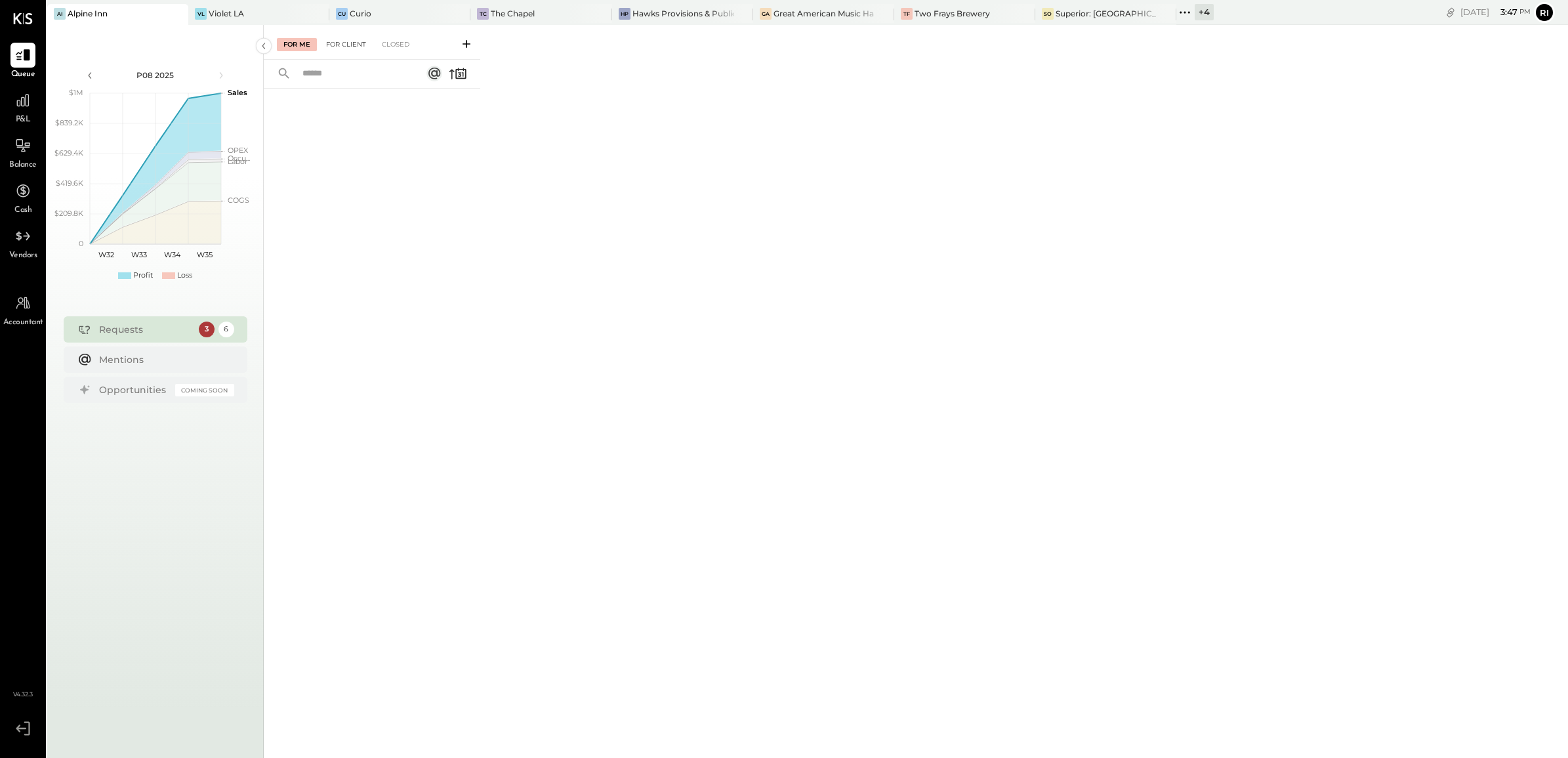
click at [355, 39] on div "For Client" at bounding box center [345, 44] width 53 height 13
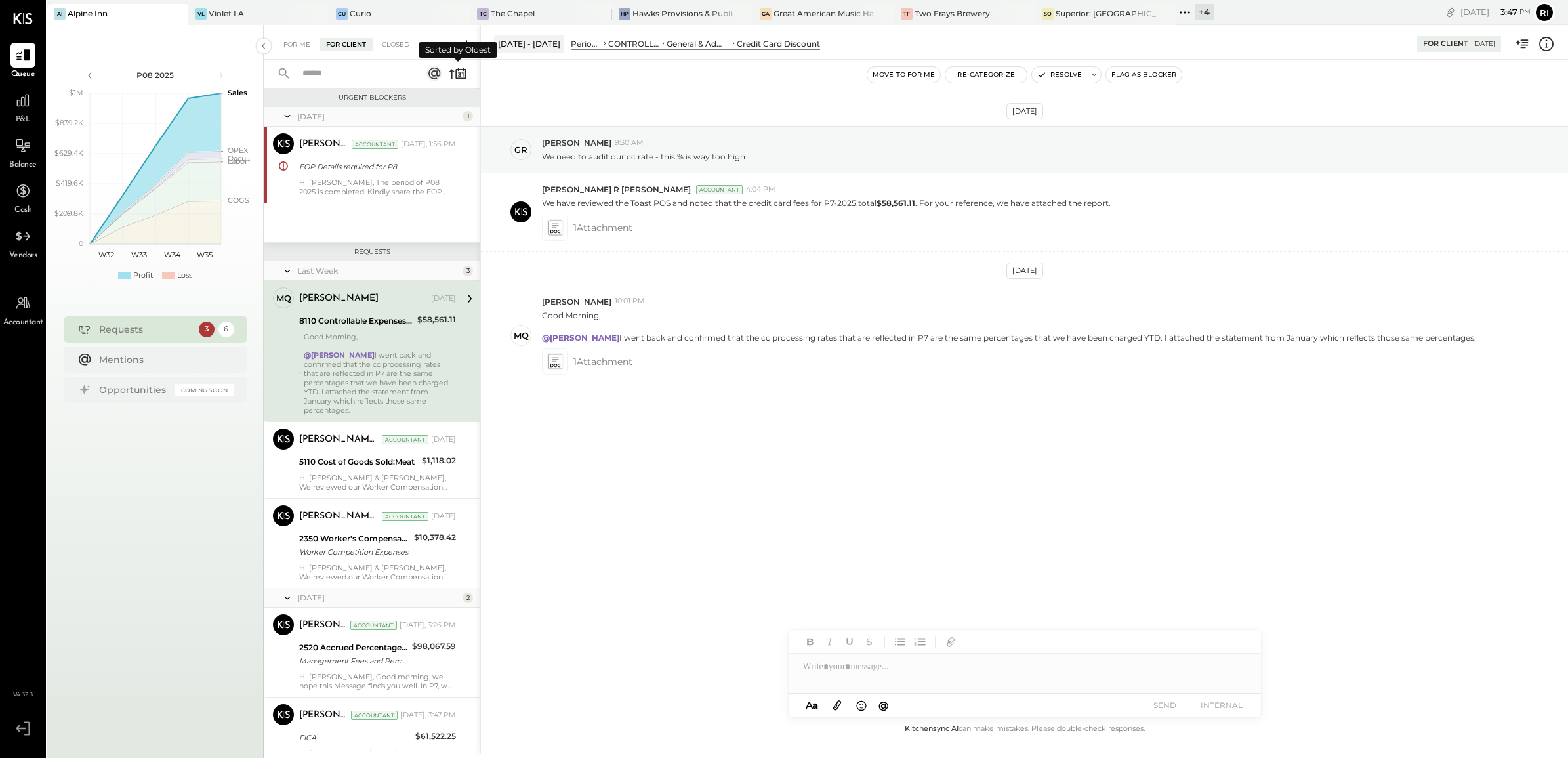
click at [457, 76] on icon at bounding box center [458, 73] width 18 height 18
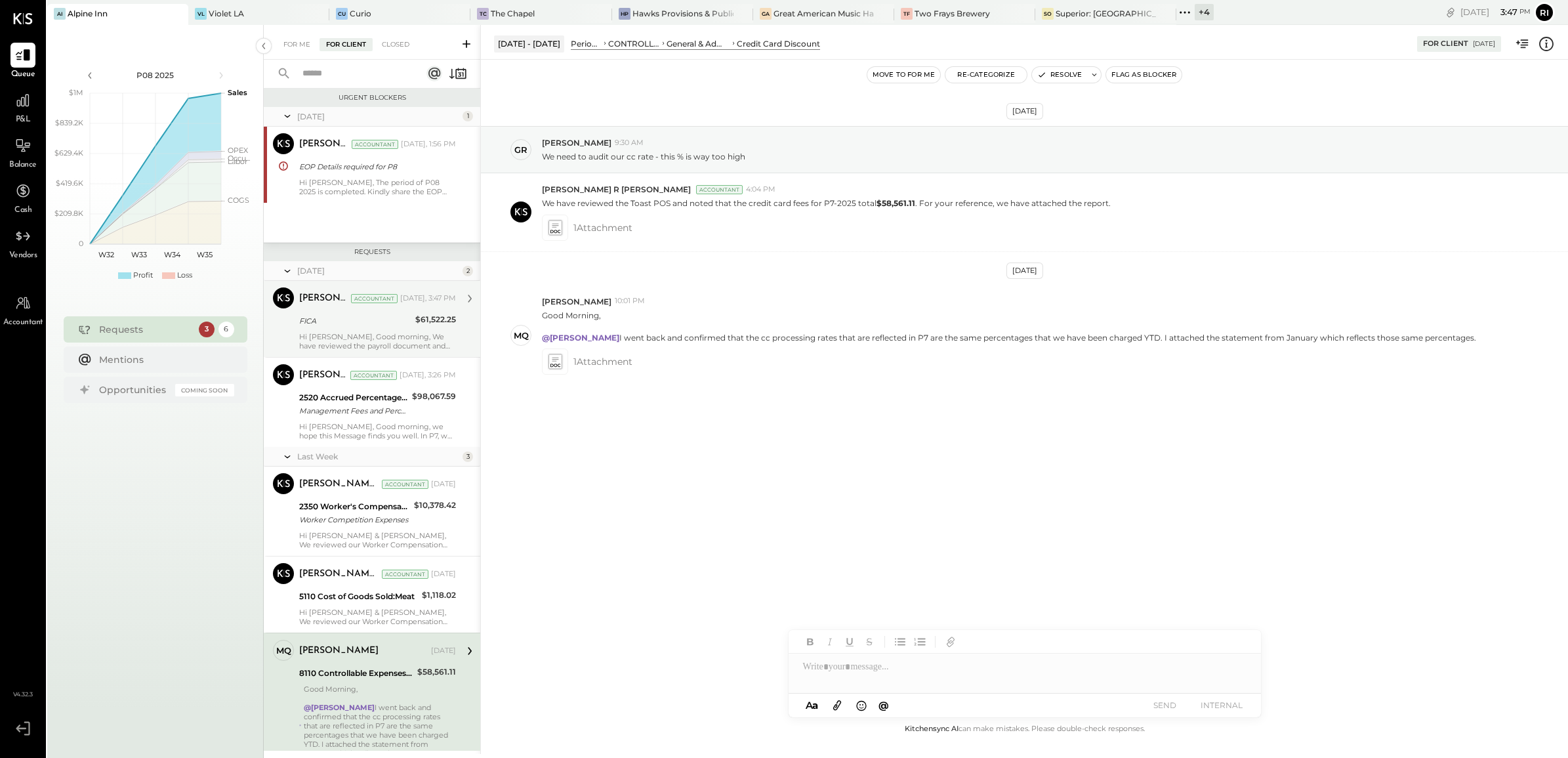
click at [413, 332] on div "Rizwan Shaikh Accountant Today, 3:47 PM FICA $61,522.25 Hi Greg, Good morning, …" at bounding box center [378, 319] width 157 height 63
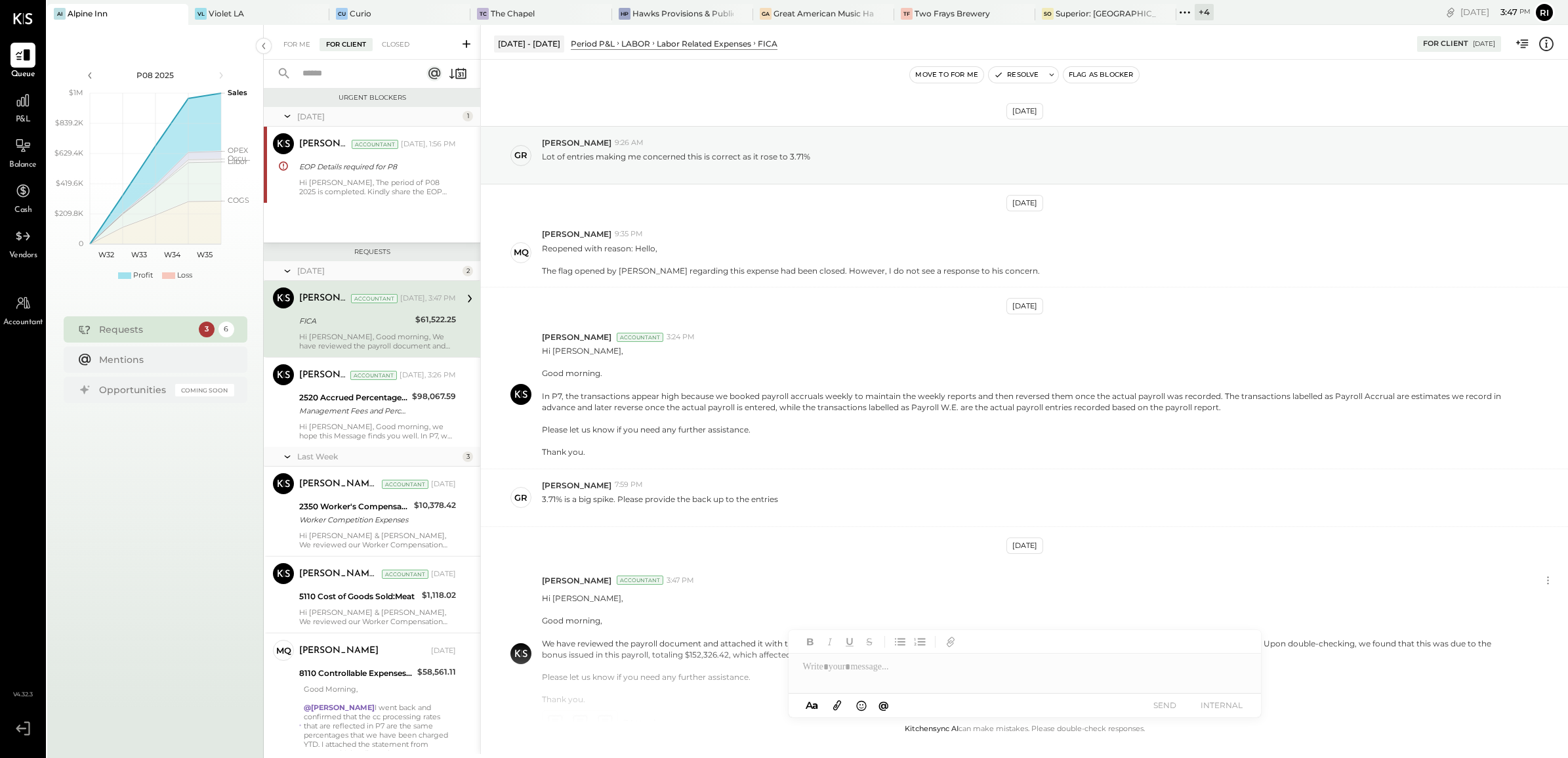
scroll to position [126, 0]
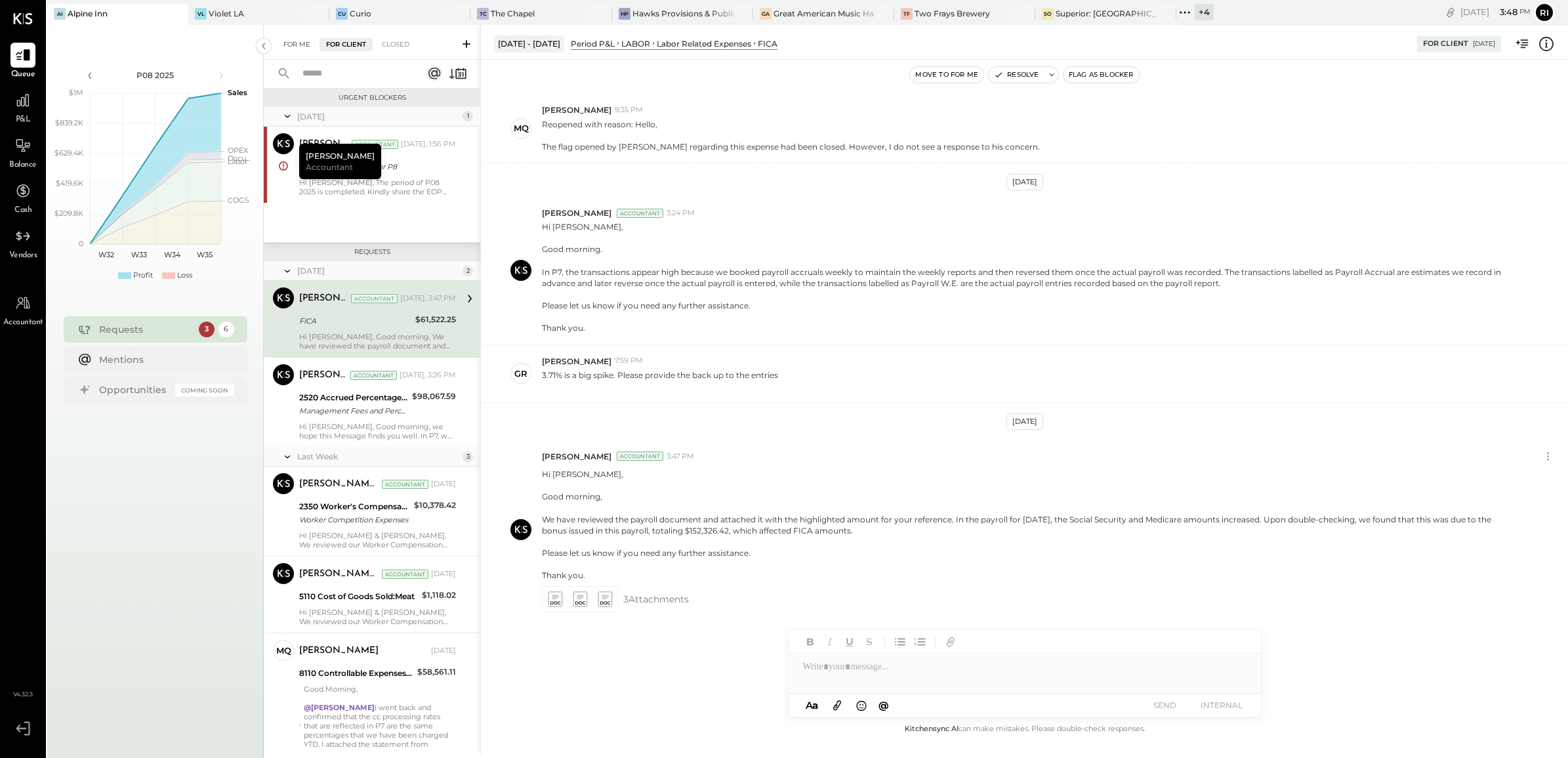
click at [285, 44] on div "For Me" at bounding box center [297, 44] width 40 height 13
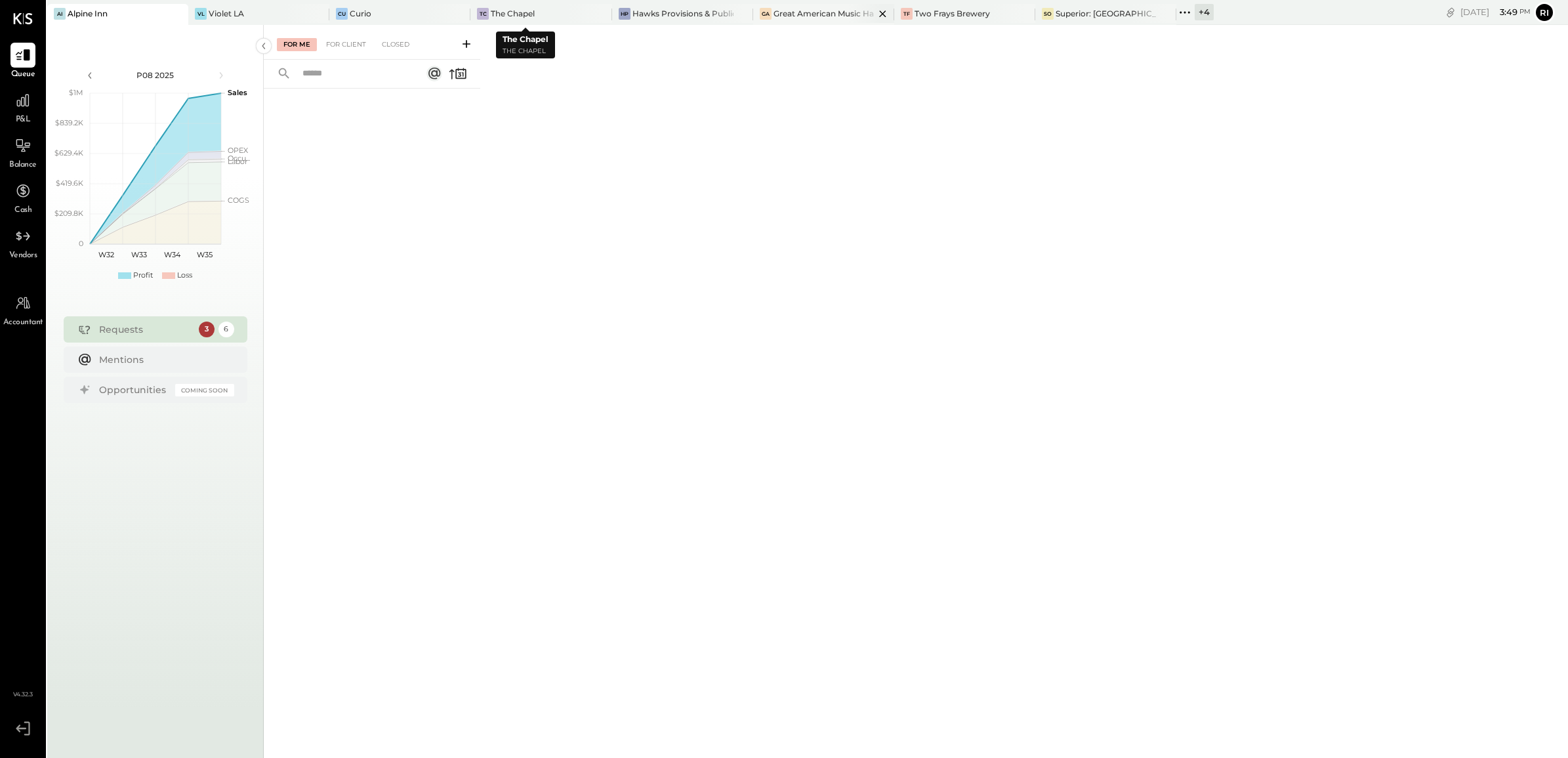
click at [802, 10] on div "Great American Music Hall" at bounding box center [824, 13] width 101 height 11
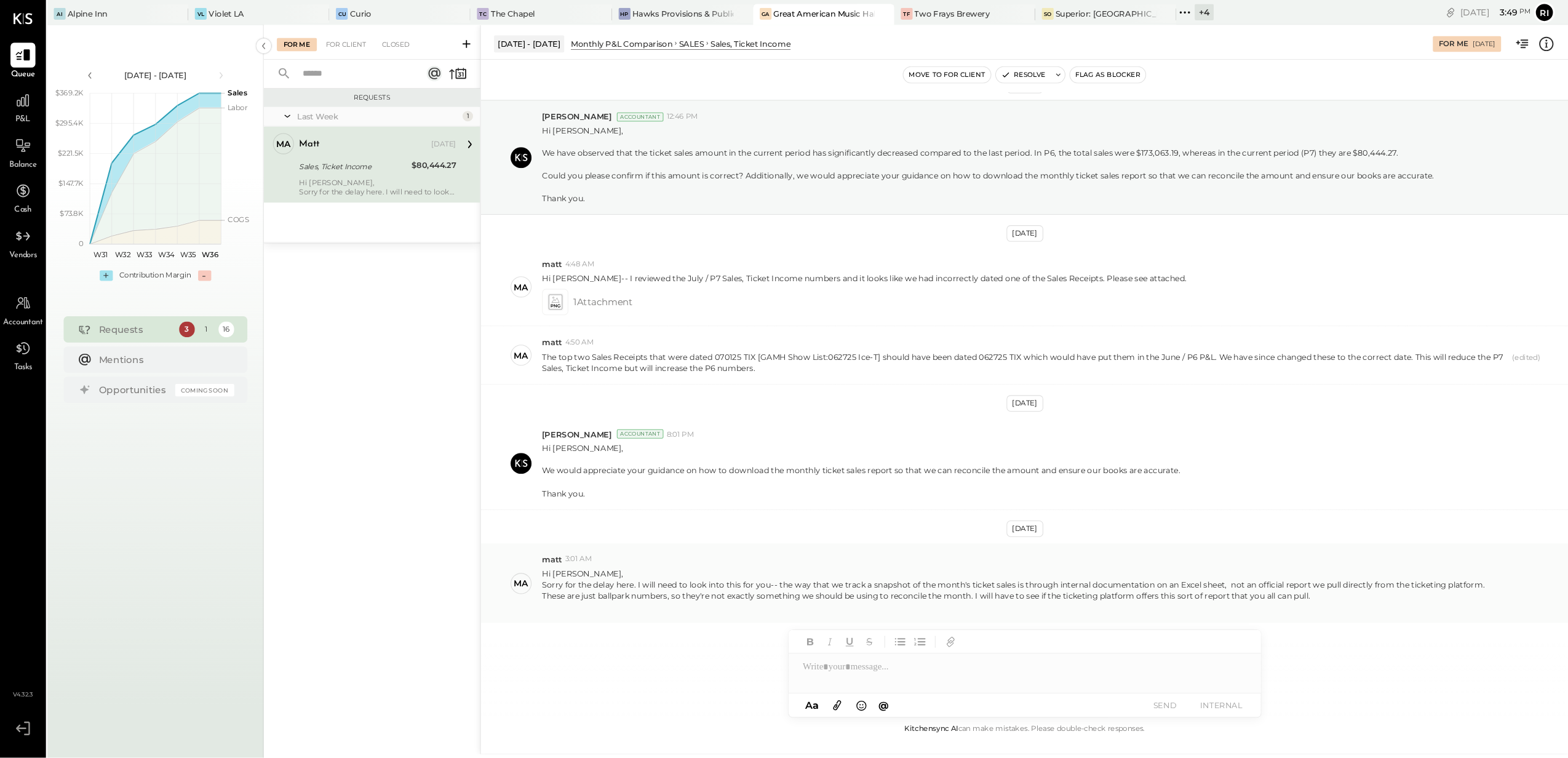
scroll to position [26, 0]
click at [819, 568] on div at bounding box center [960, 625] width 443 height 24
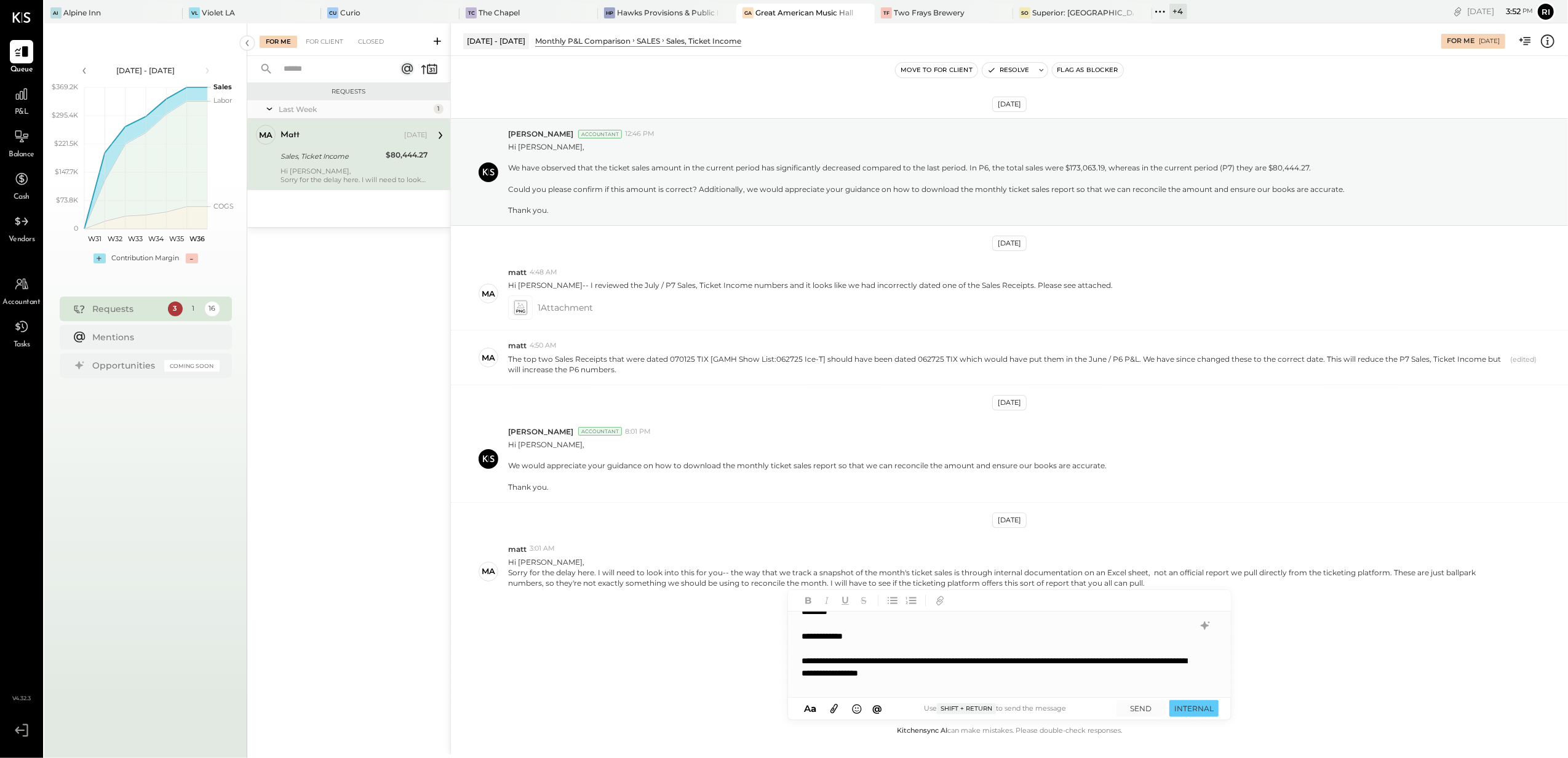
scroll to position [0, 0]
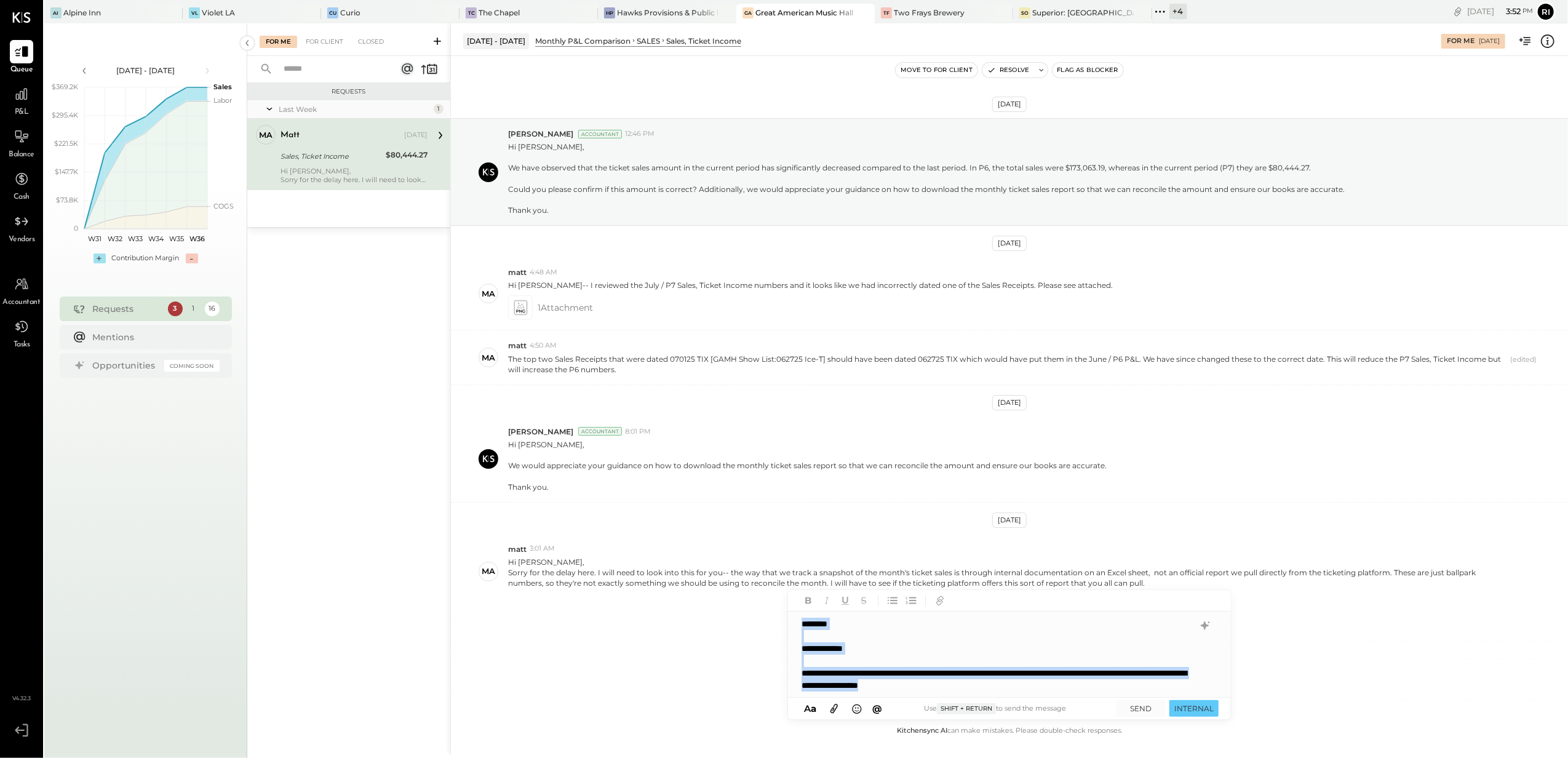
copy div "**********"
drag, startPoint x: 910, startPoint y: 584, endPoint x: 981, endPoint y: 581, distance: 71.1
click at [981, 568] on div "Sorry for the delay here. I will need to look into this for you-- the way that …" at bounding box center [1007, 578] width 998 height 21
copy div "ticketing platform"
click at [993, 568] on div "**********" at bounding box center [997, 679] width 392 height 24
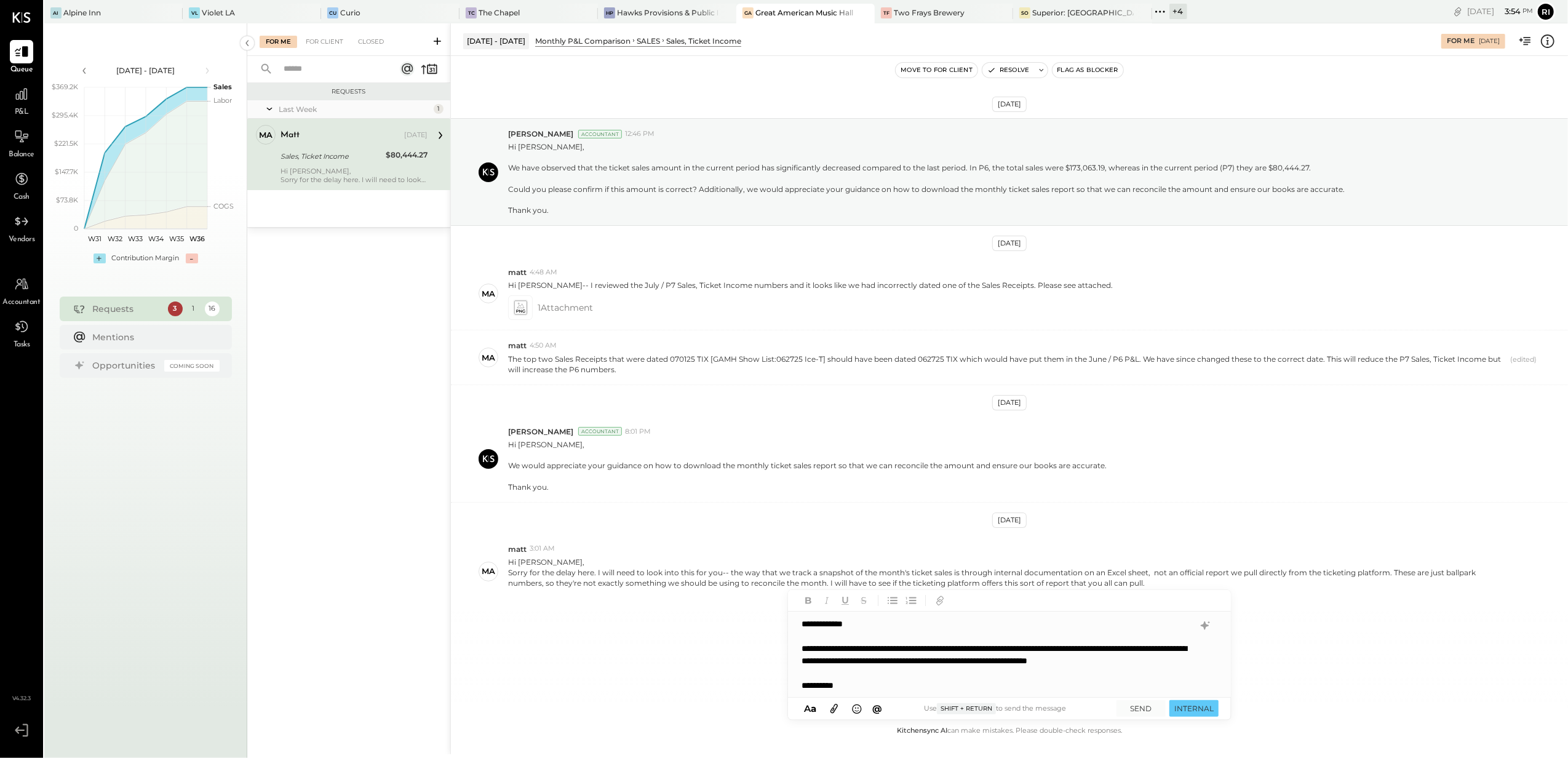
scroll to position [37, 0]
click at [1146, 568] on button "SEND" at bounding box center [1141, 708] width 49 height 16
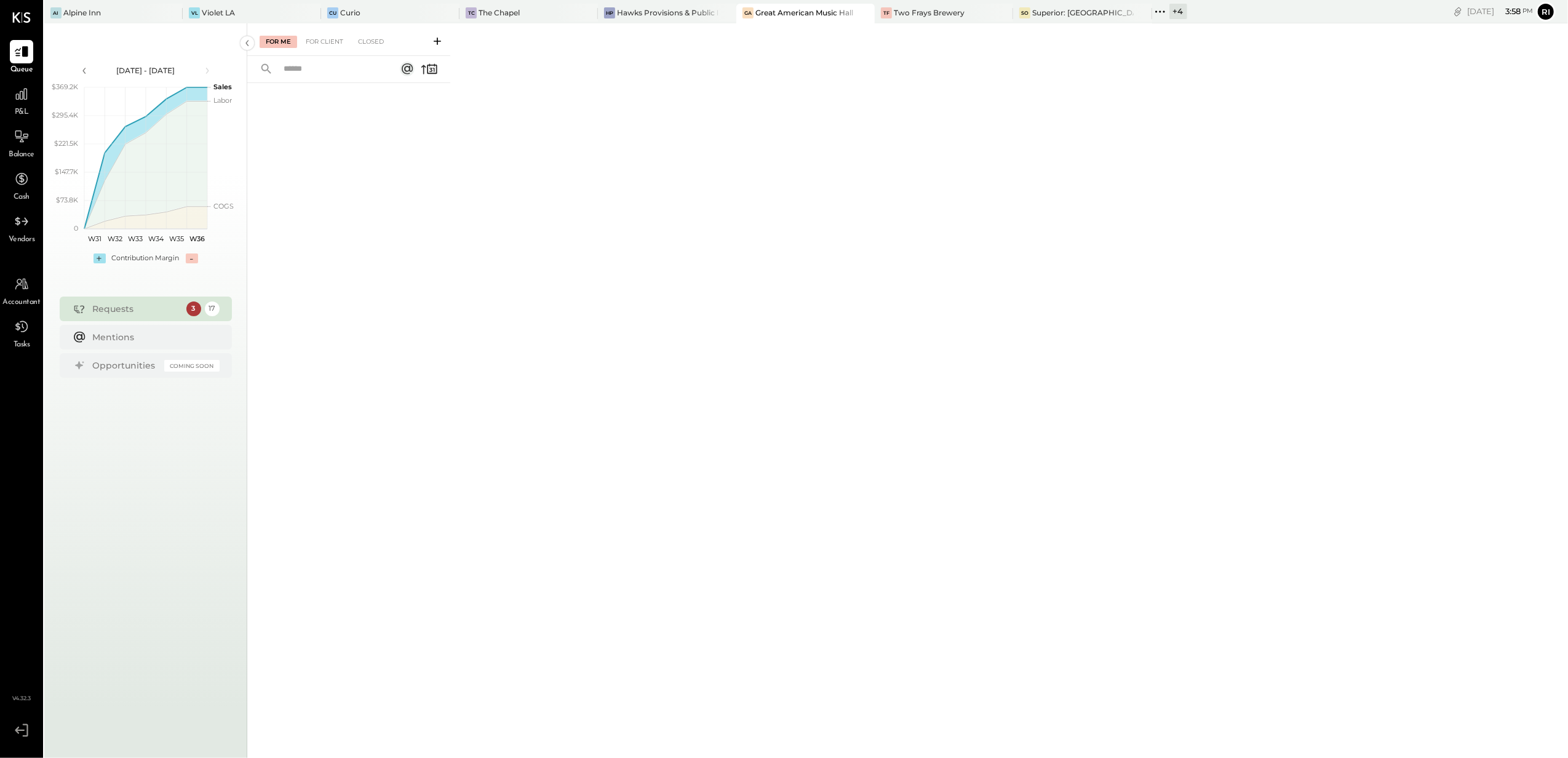
click at [1169, 15] on div "+ 4" at bounding box center [1178, 11] width 18 height 16
click at [617, 12] on div "Hawks Provisions & Public House" at bounding box center [667, 12] width 101 height 11
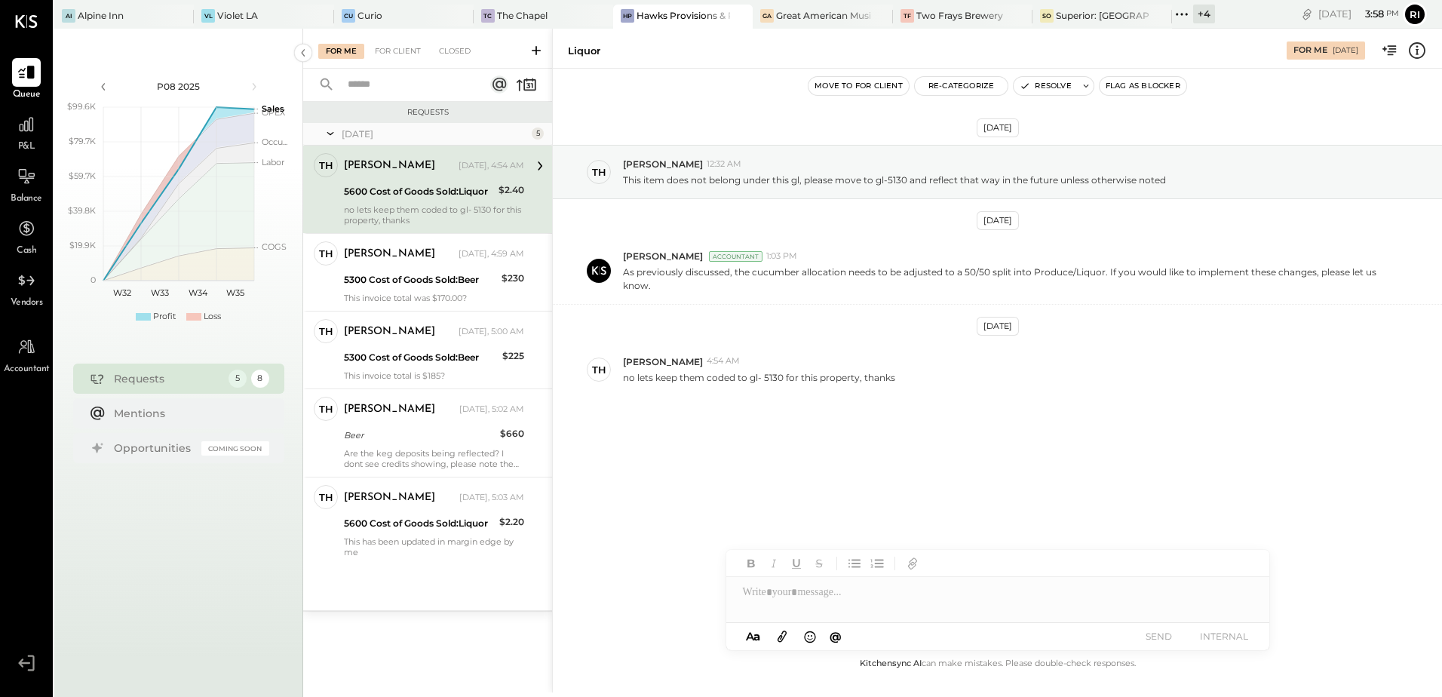
click at [1172, 19] on icon at bounding box center [1182, 15] width 20 height 20
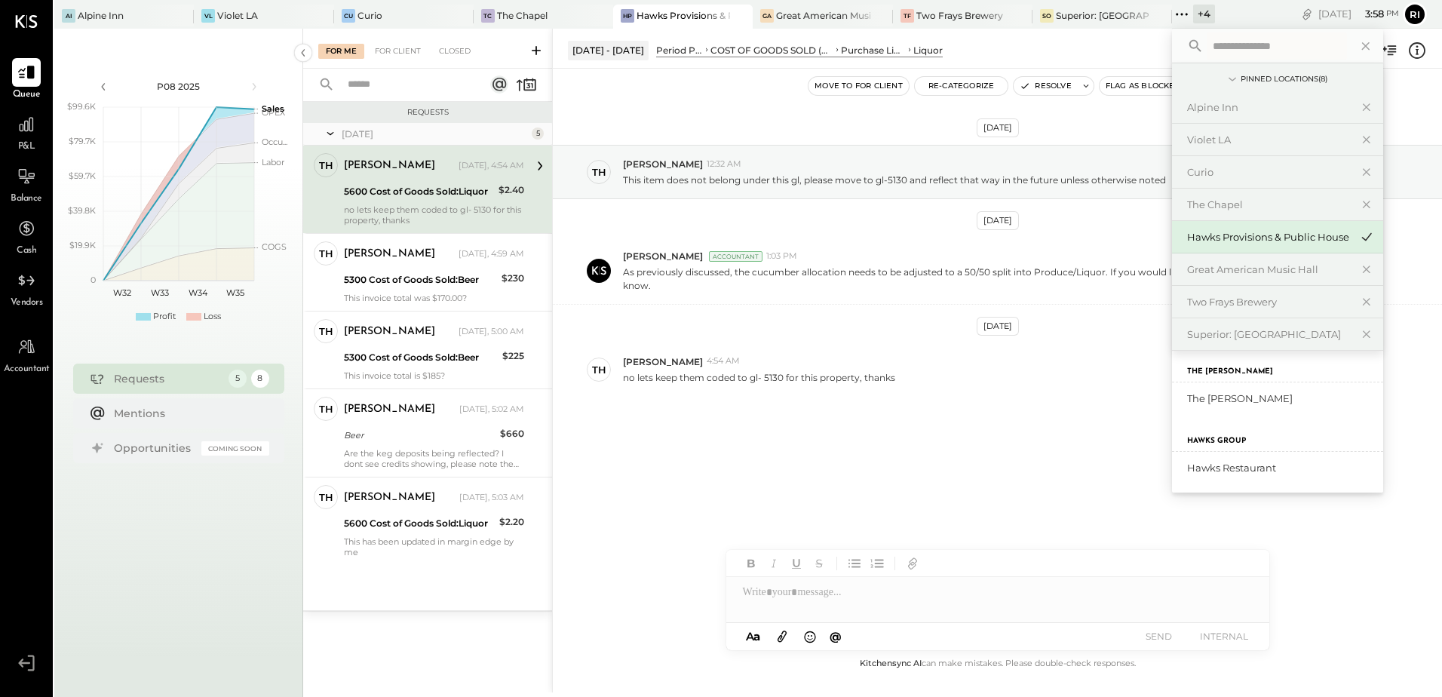
scroll to position [109, 0]
click at [1190, 466] on div "Hawks Restaurant" at bounding box center [1268, 465] width 163 height 14
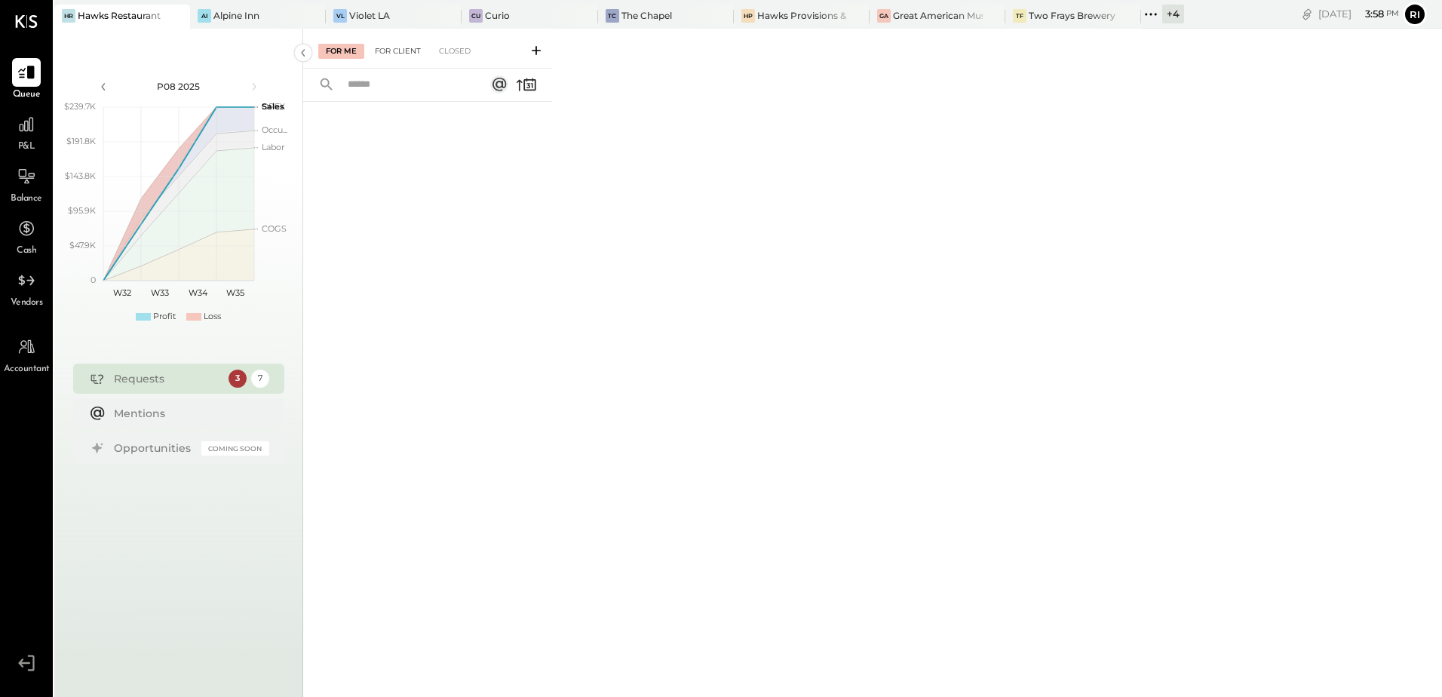
click at [390, 49] on div "For Client" at bounding box center [397, 51] width 61 height 15
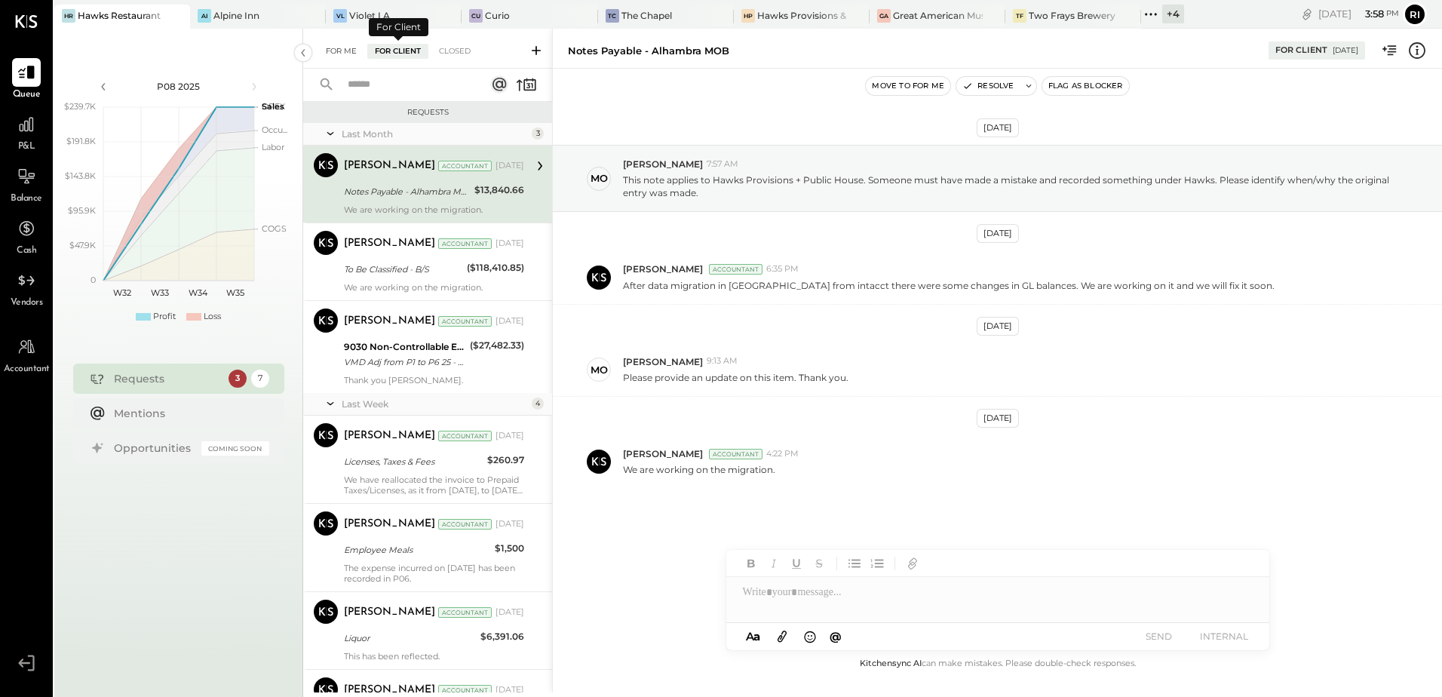
click at [350, 54] on div "For Me" at bounding box center [341, 51] width 46 height 15
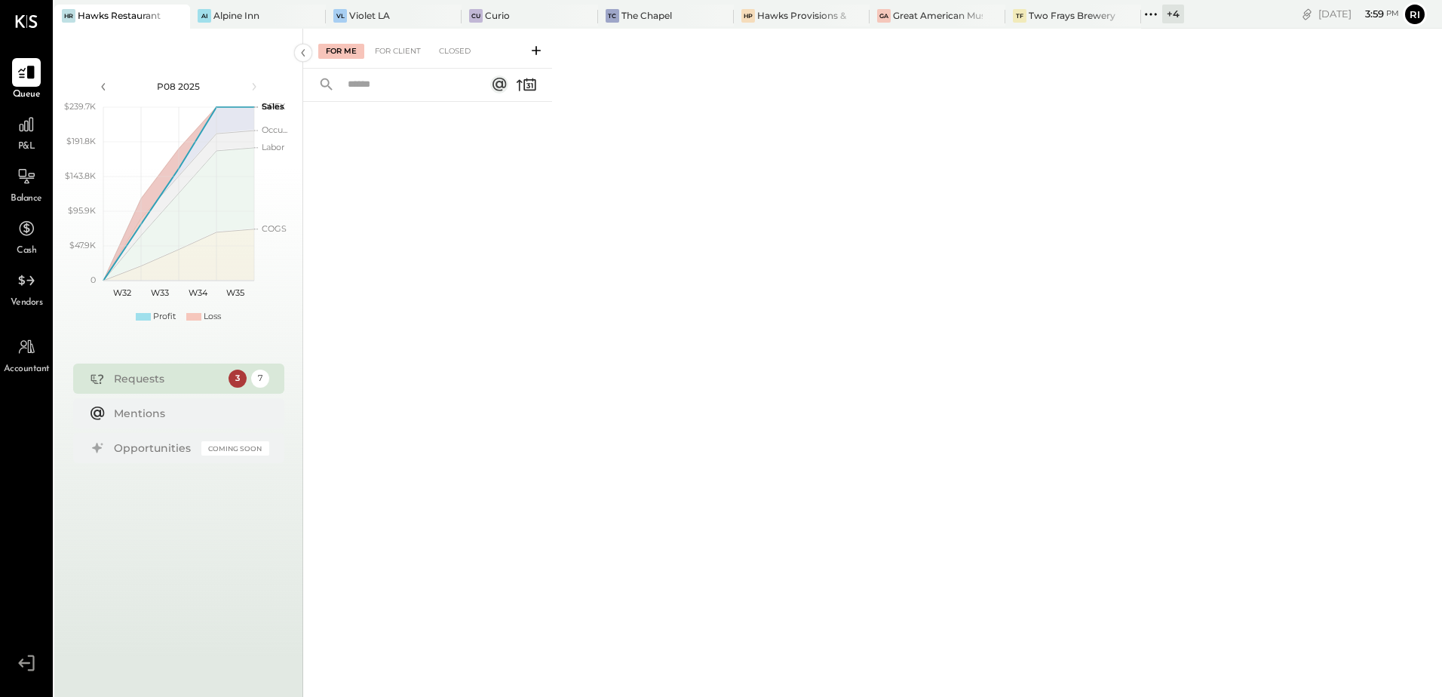
click at [1164, 14] on div "+ 4" at bounding box center [1173, 14] width 22 height 19
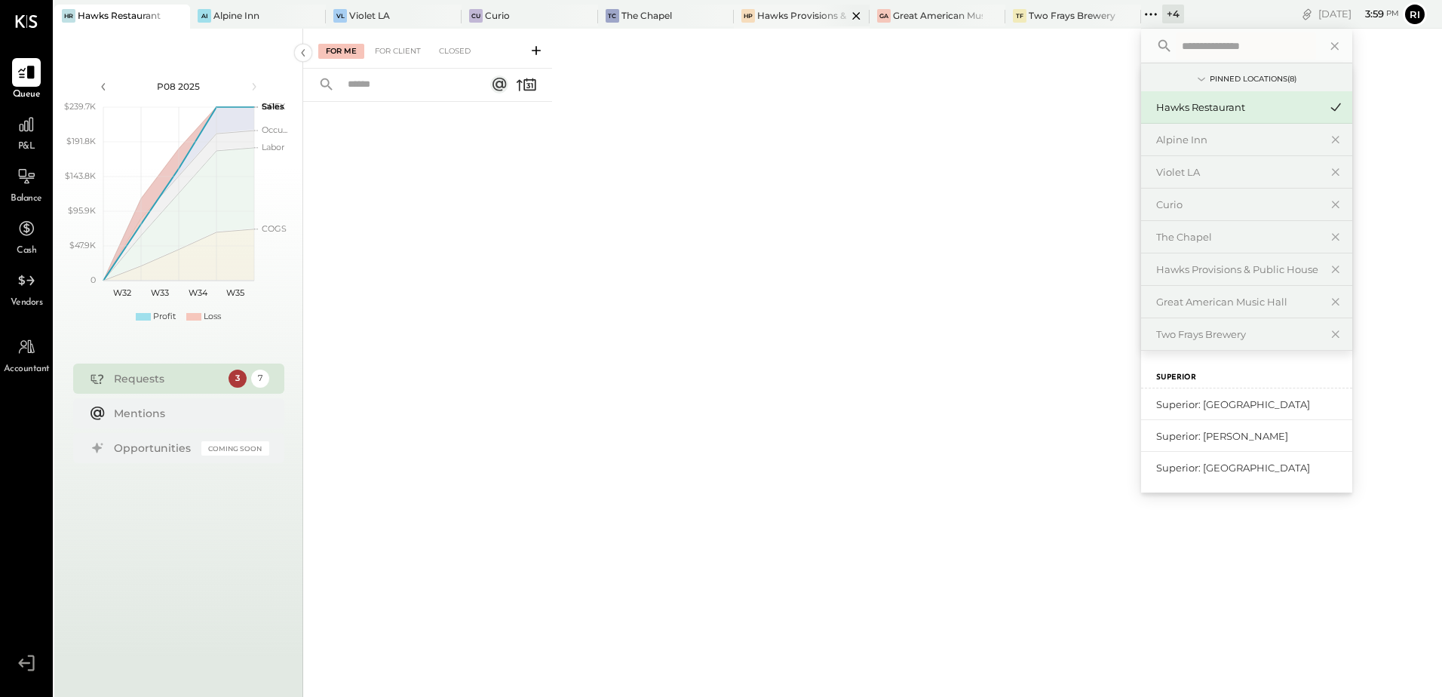
click at [783, 18] on div "Hawks Provisions & Public House" at bounding box center [802, 15] width 90 height 13
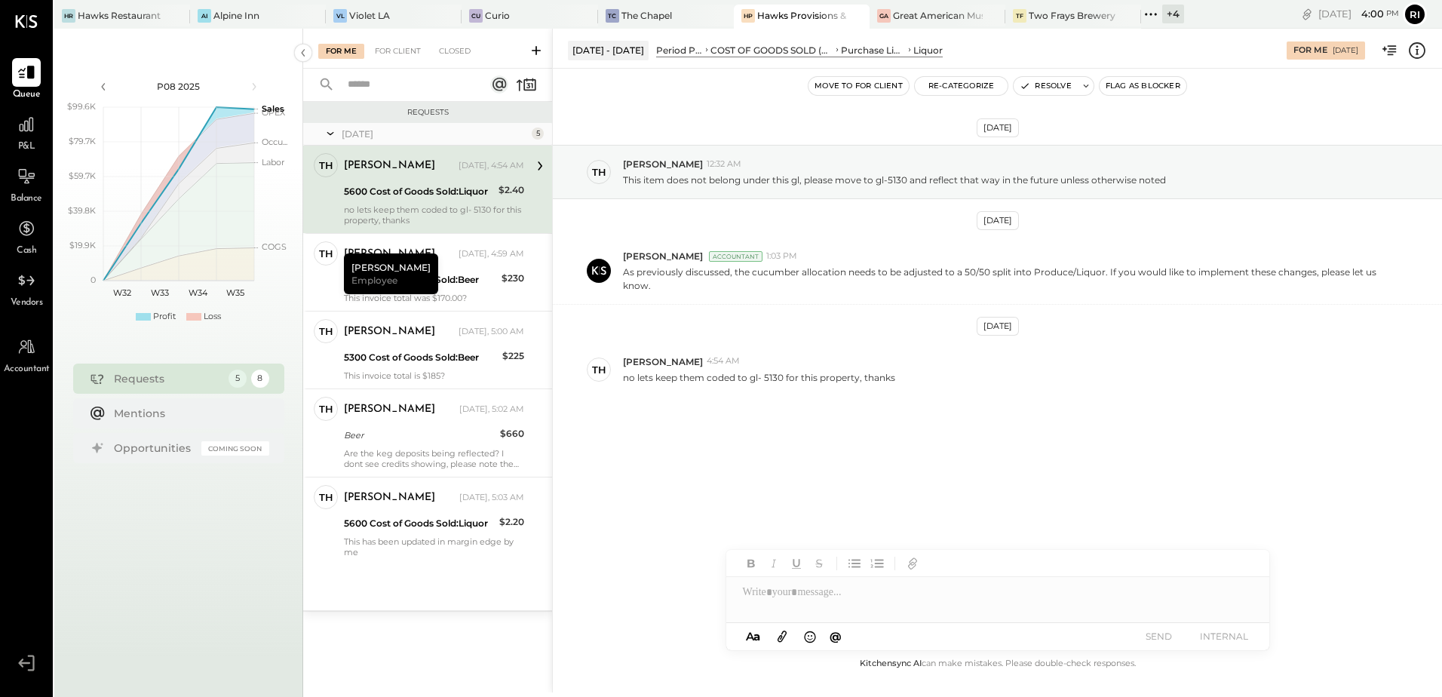
click at [403, 185] on div "5600 Cost of Goods Sold:Liquor" at bounding box center [419, 191] width 150 height 15
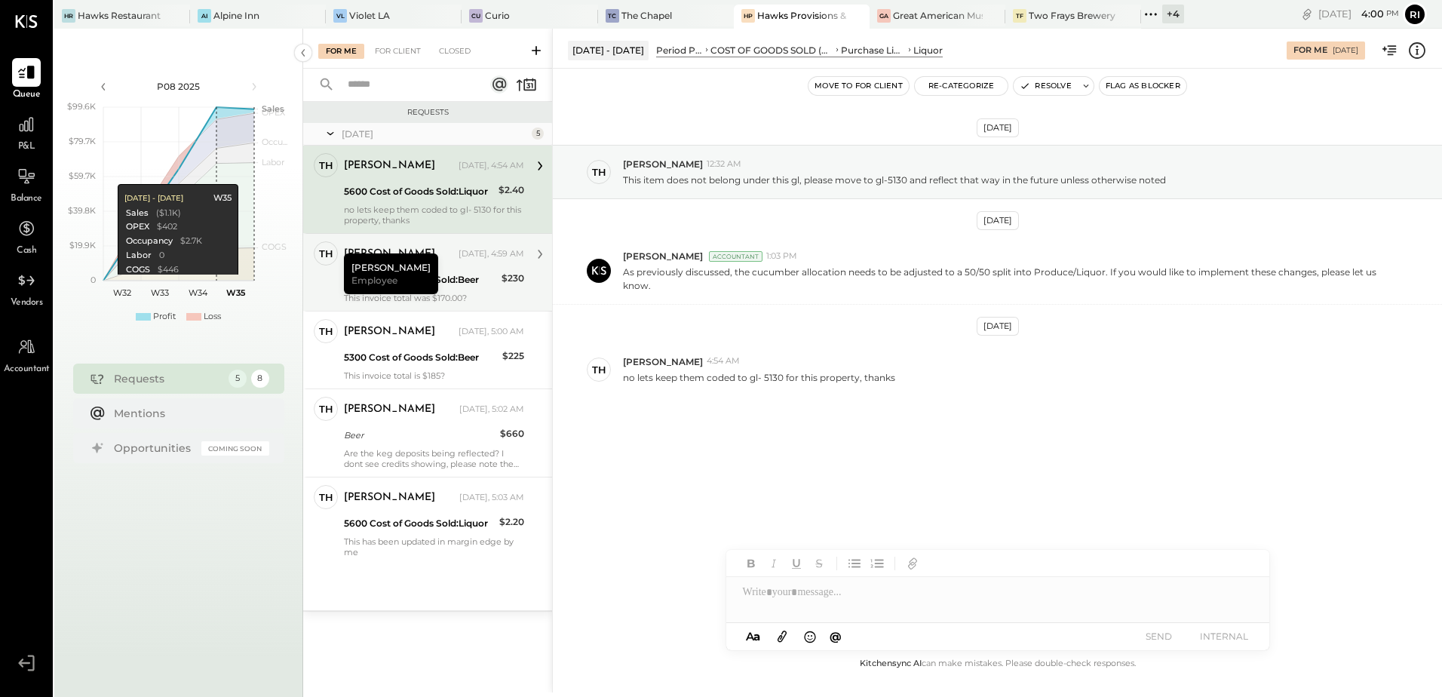
click at [460, 263] on div "Thomas Yesterday, 4:59 AM" at bounding box center [434, 254] width 180 height 21
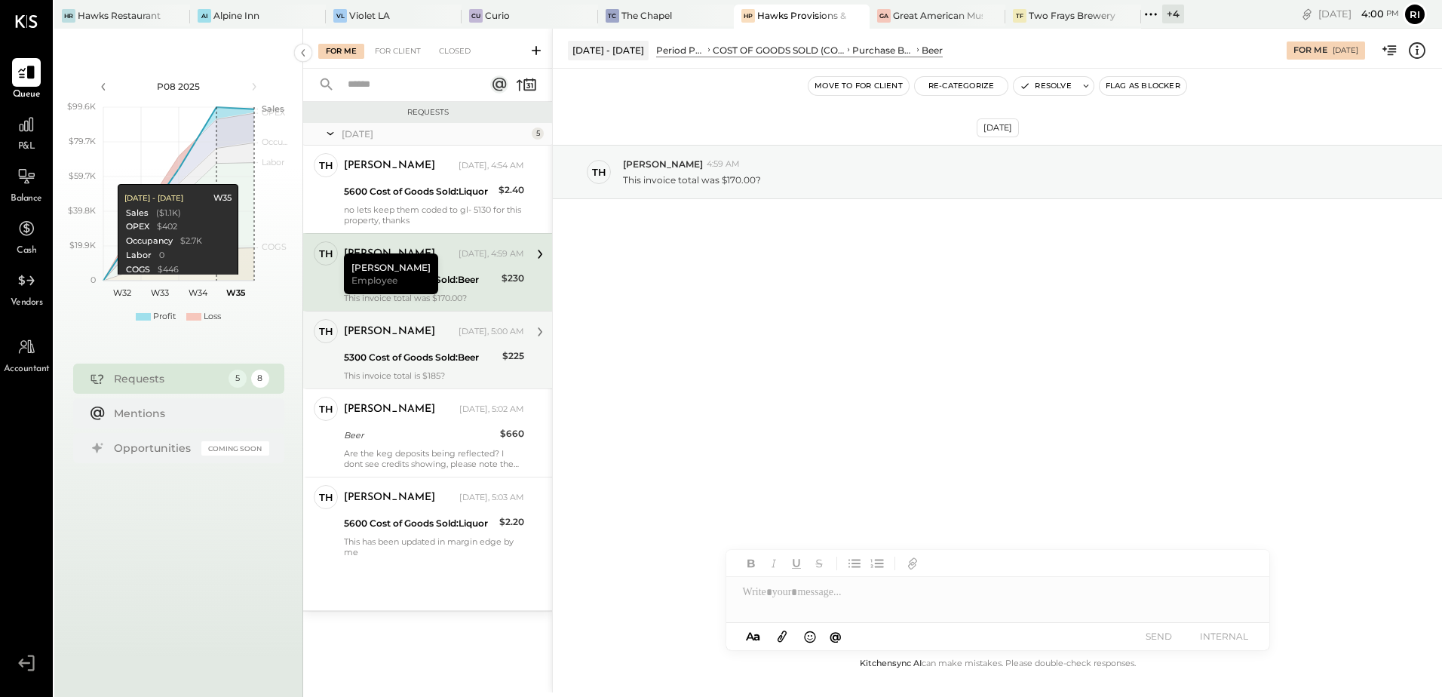
click at [479, 332] on div "Yesterday, 5:00 AM" at bounding box center [491, 332] width 66 height 12
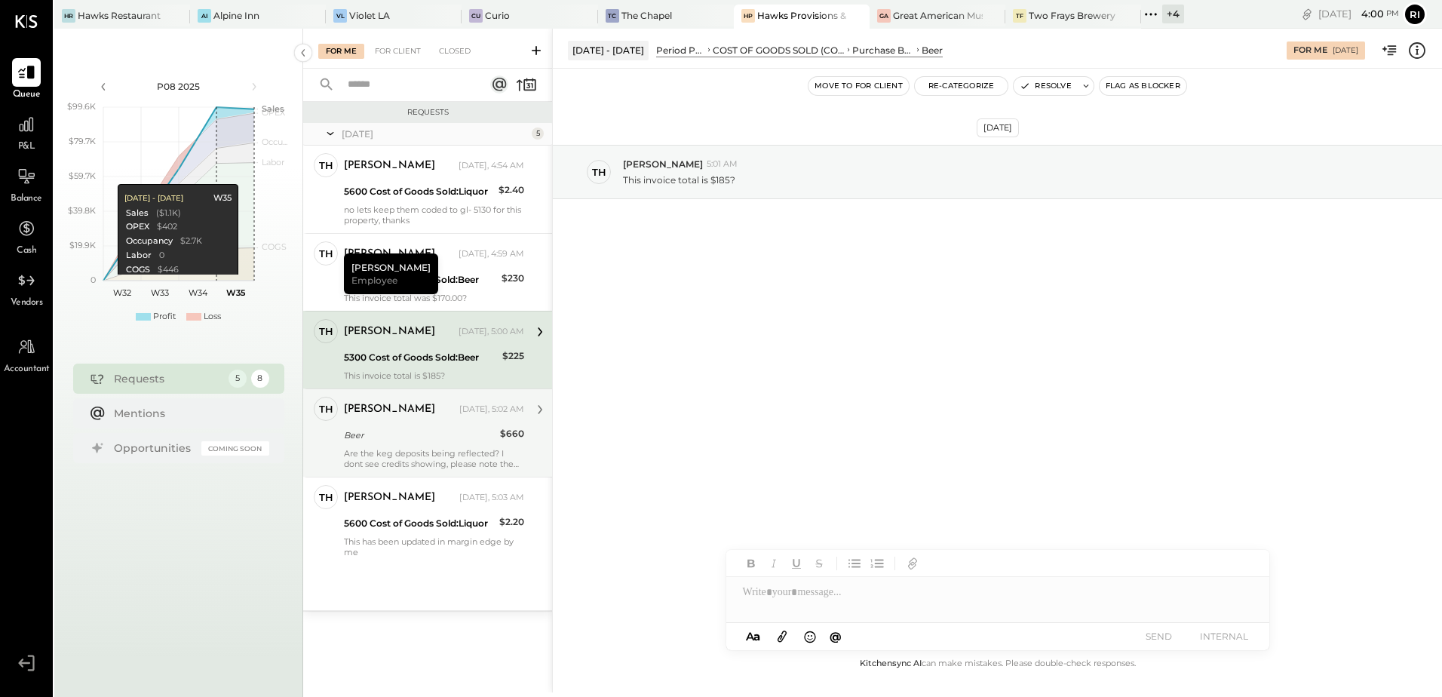
click at [473, 399] on div "Thomas Yesterday, 5:02 AM" at bounding box center [434, 409] width 180 height 21
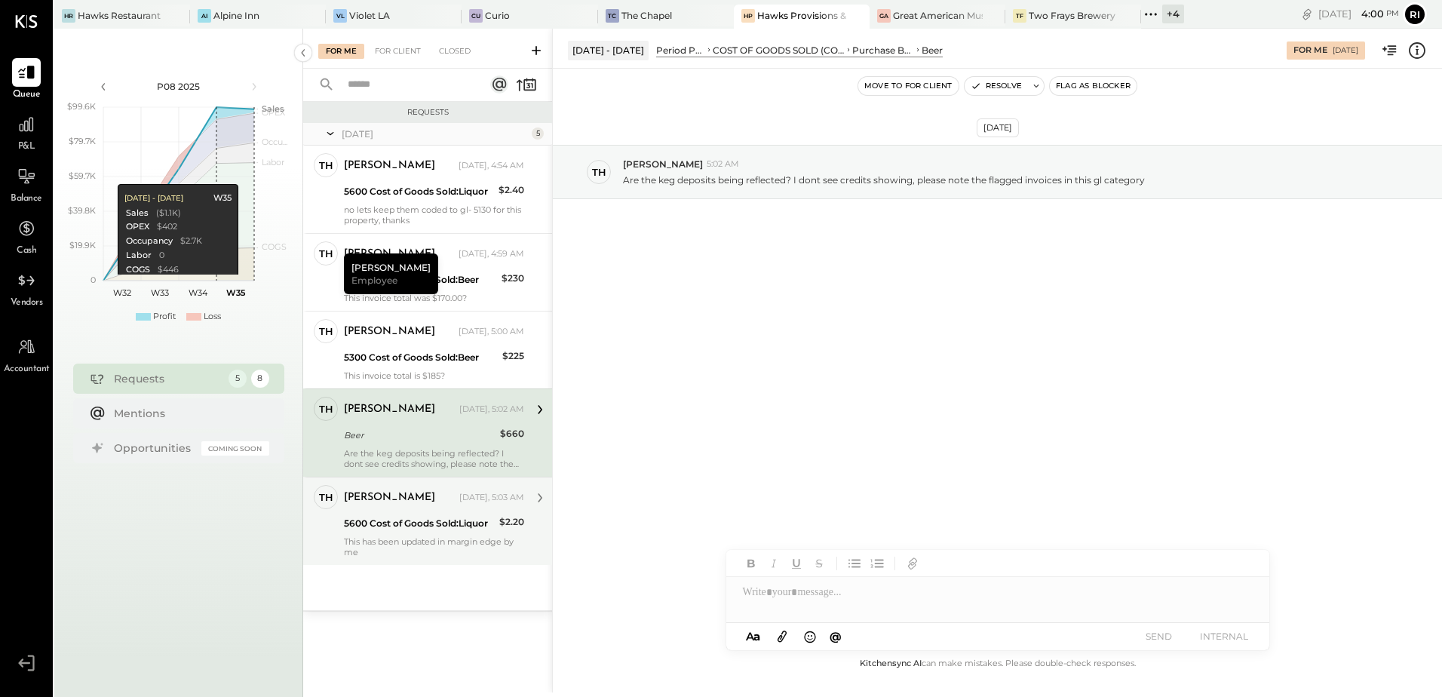
click at [449, 537] on div "This has been updated in margin edge by me" at bounding box center [434, 546] width 180 height 21
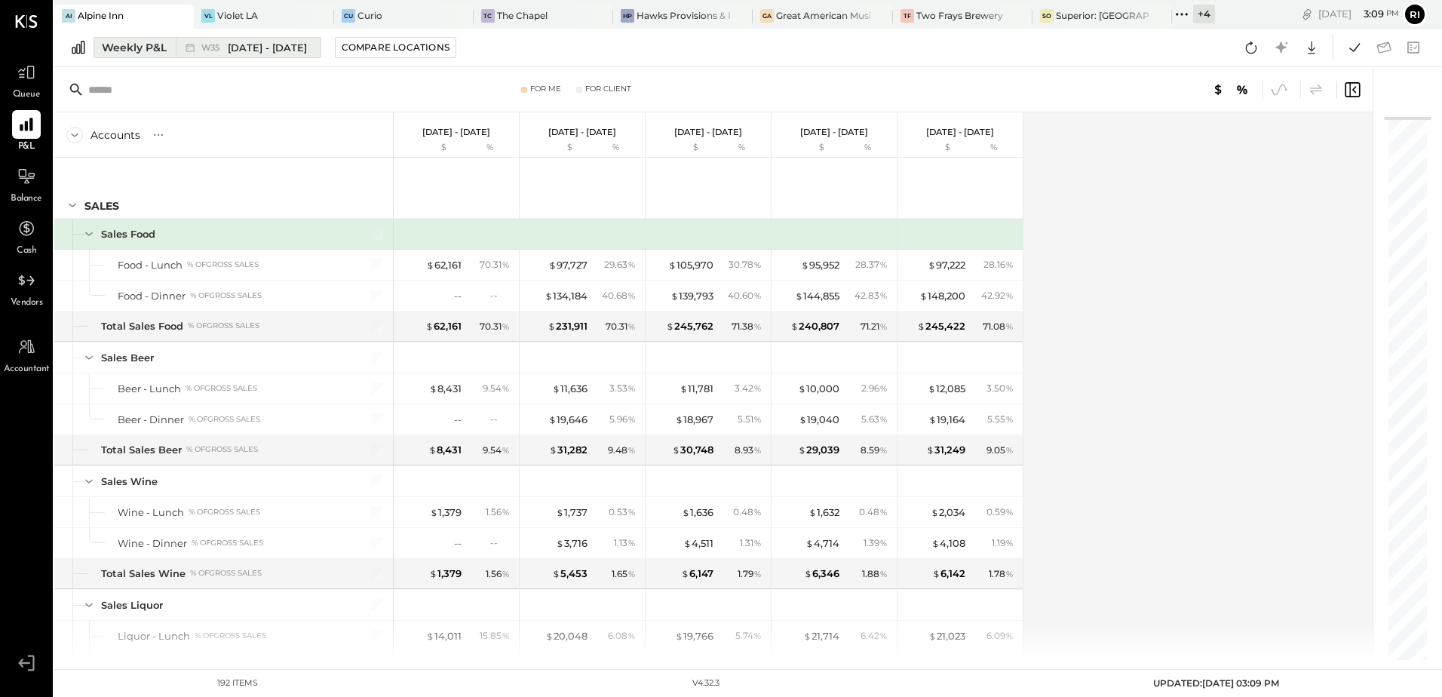
click at [280, 47] on span "Aug 25 - 31, 2025" at bounding box center [267, 48] width 79 height 14
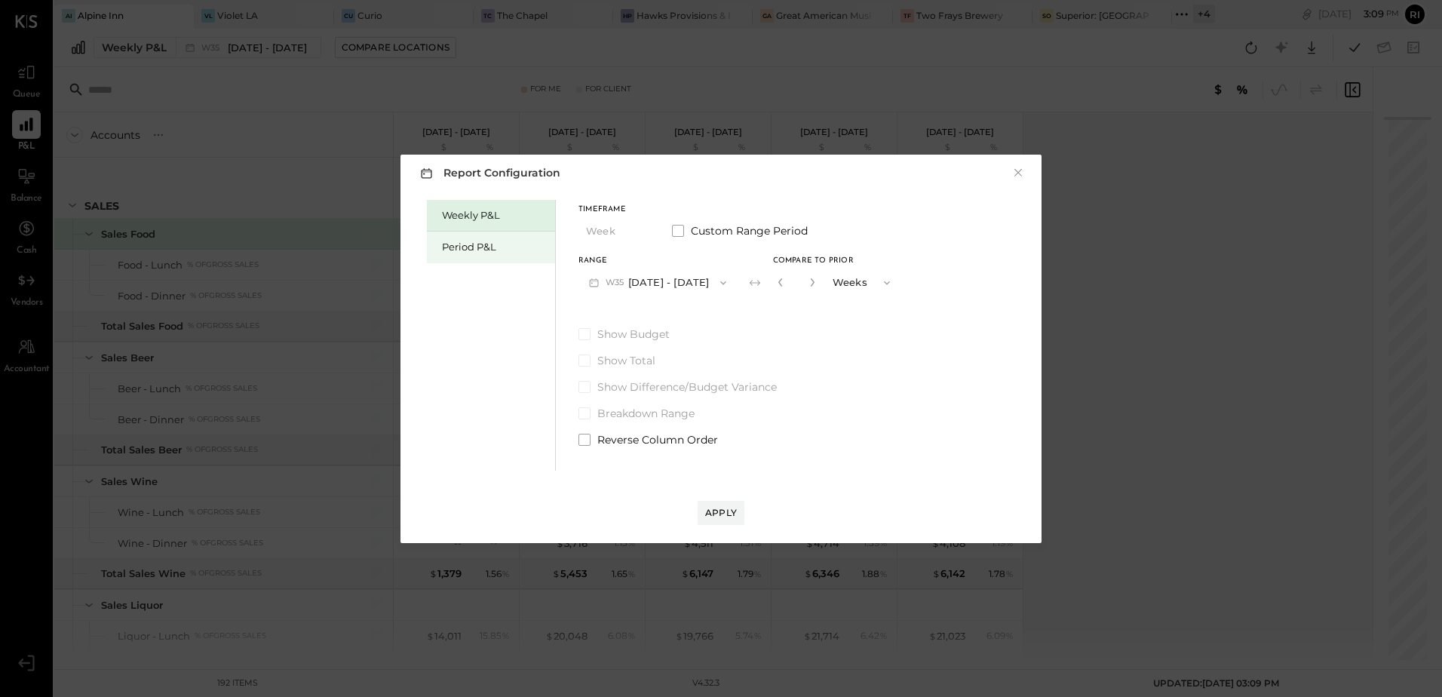
click at [503, 246] on div "Period P&L" at bounding box center [495, 247] width 106 height 14
click at [781, 278] on div "Compare" at bounding box center [776, 281] width 49 height 13
click at [810, 280] on icon "button" at bounding box center [810, 281] width 9 height 9
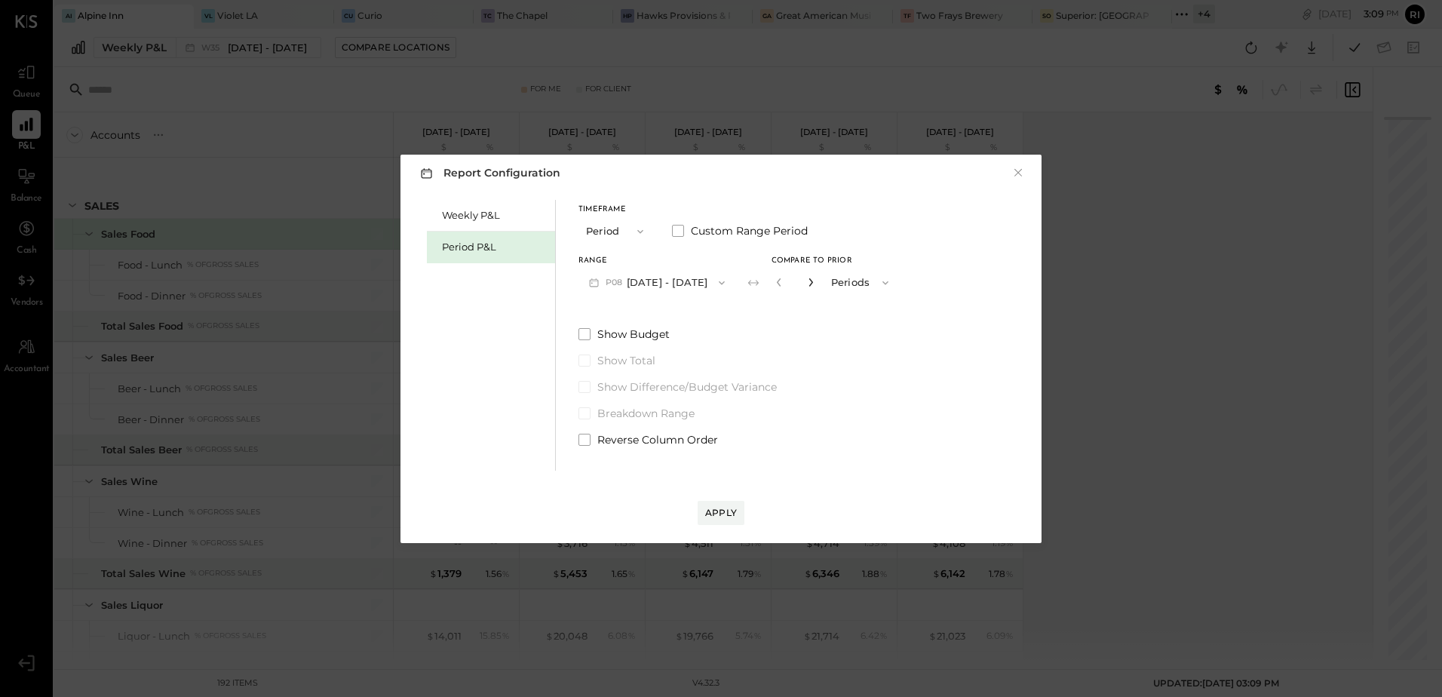
click at [809, 283] on icon "button" at bounding box center [810, 282] width 4 height 8
type input "*"
click at [714, 510] on div "Apply" at bounding box center [721, 512] width 32 height 13
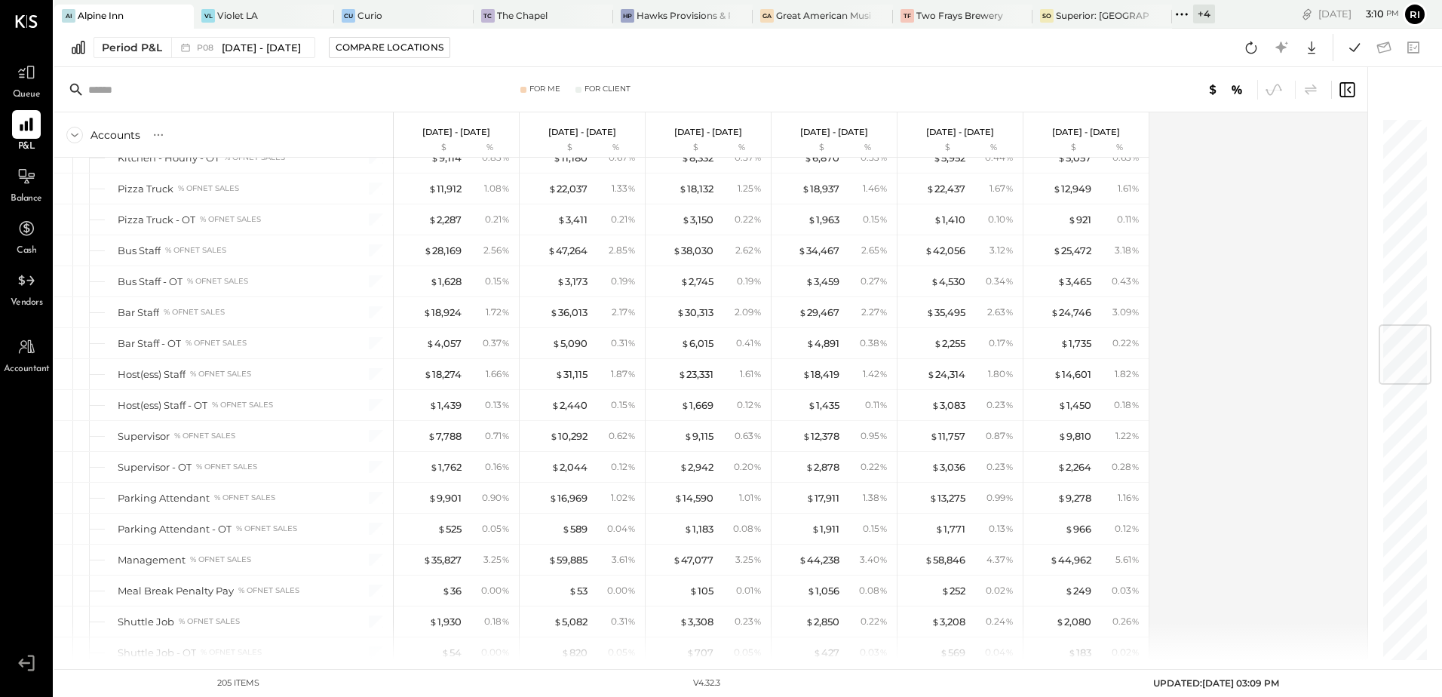
scroll to position [1734, 0]
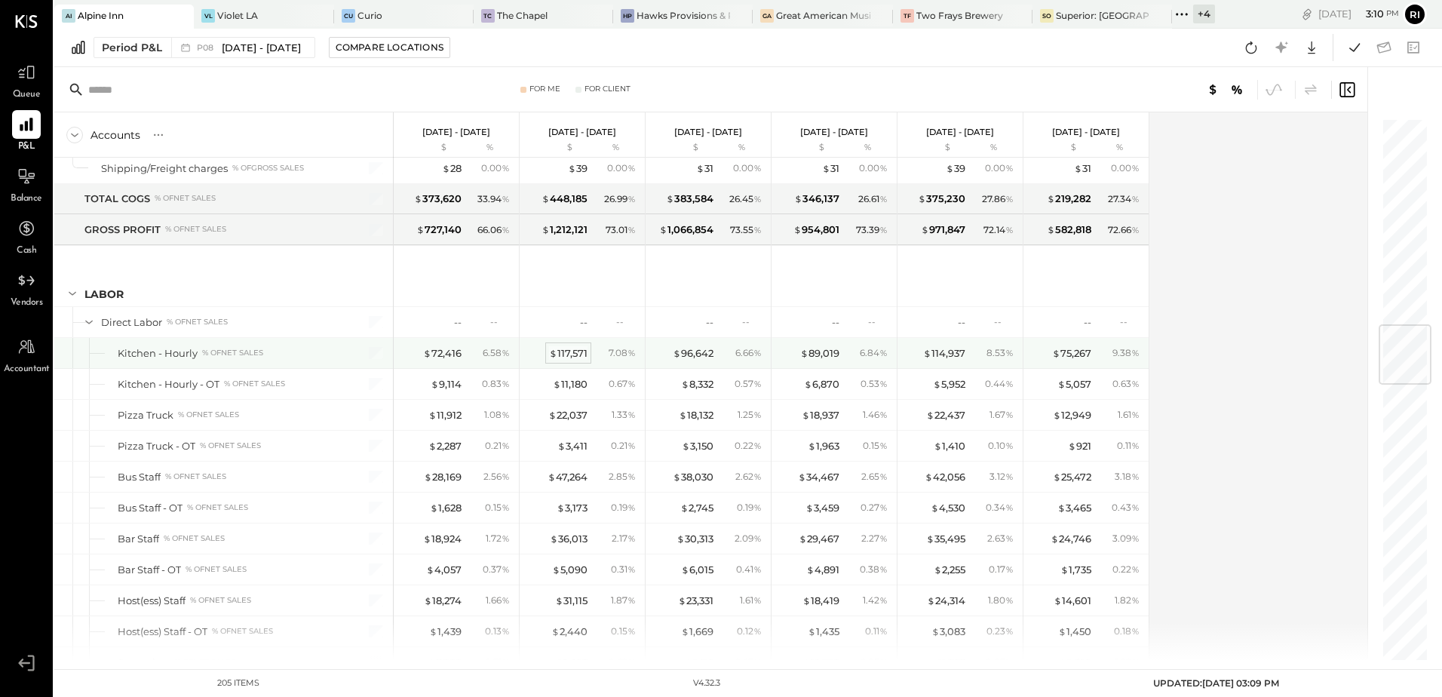
click at [579, 351] on div "$ 117,571" at bounding box center [568, 353] width 38 height 14
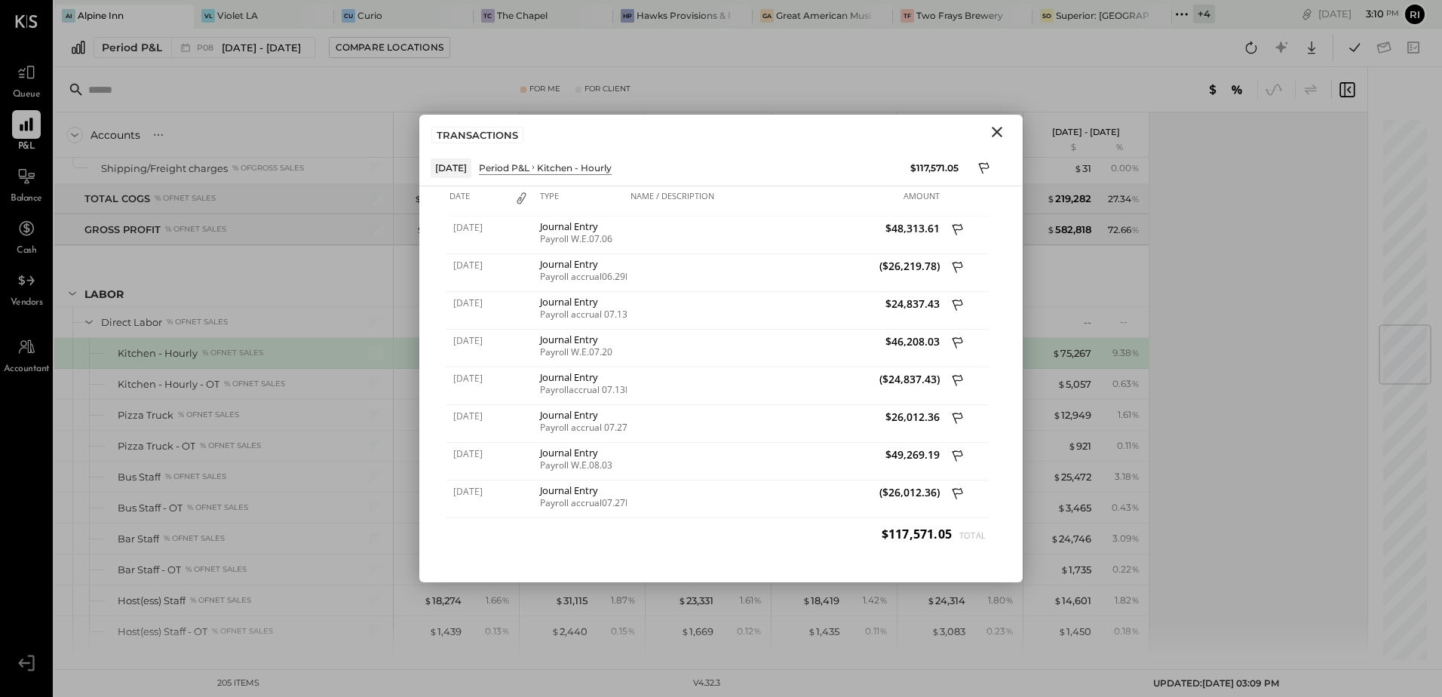
click at [1003, 134] on icon "Close" at bounding box center [997, 132] width 18 height 18
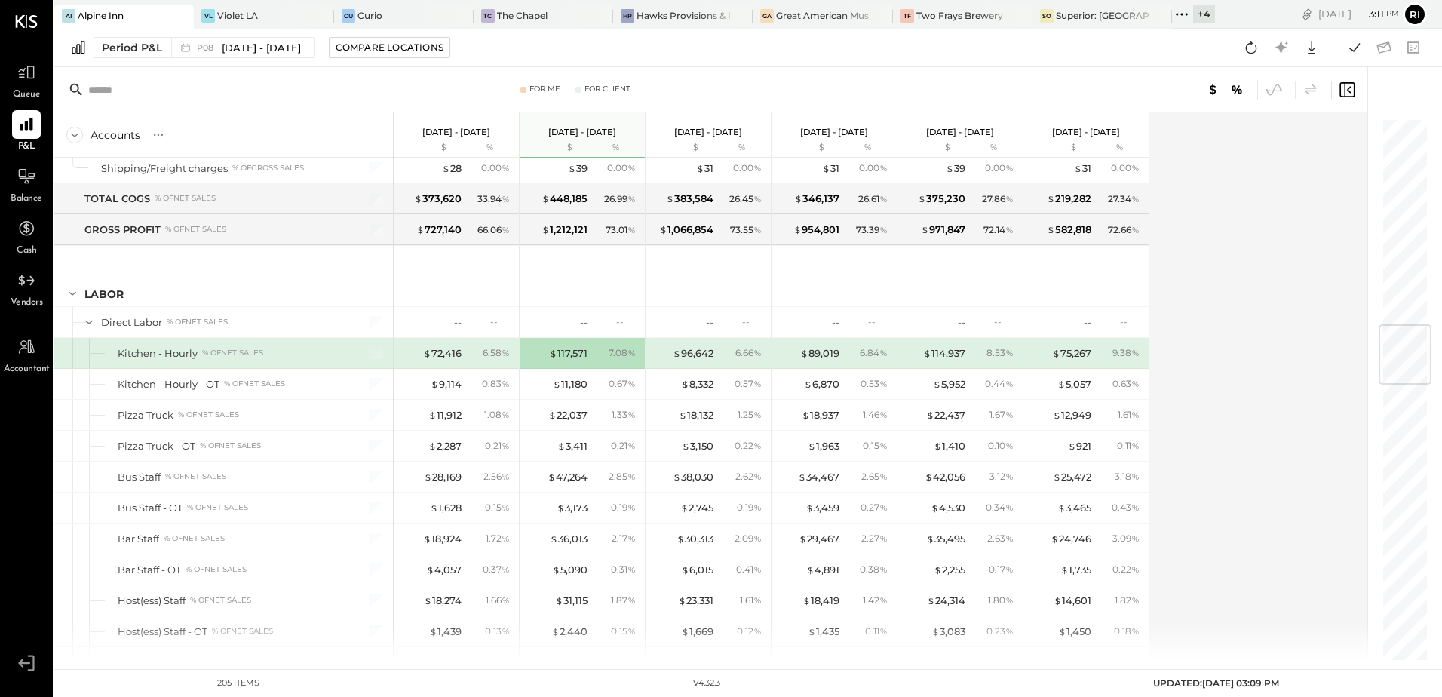
click at [1255, 412] on div "Accounts S % GL Aug 4 - 31, 2025 $ % Jun 30 - Aug 3, 2025 $ % Jun 2 - 29, 2025 …" at bounding box center [711, 385] width 1315 height 547
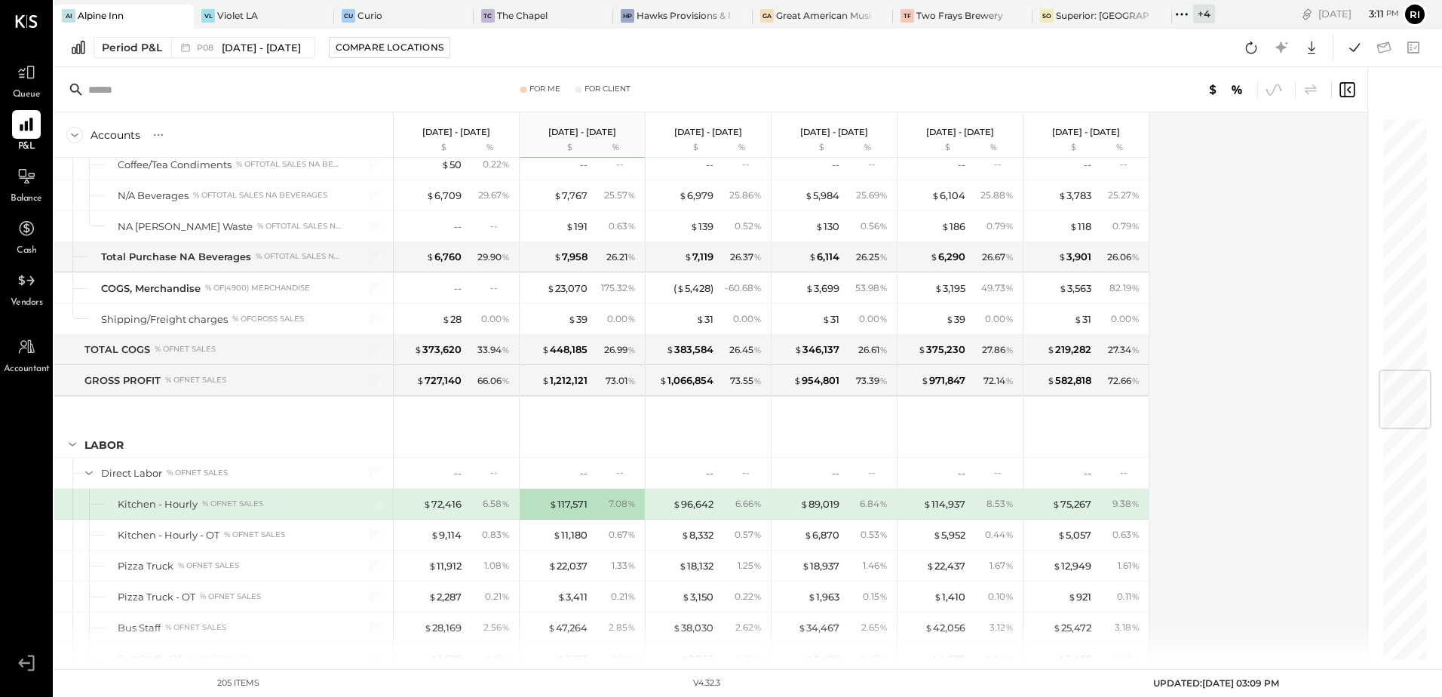
scroll to position [2111, 0]
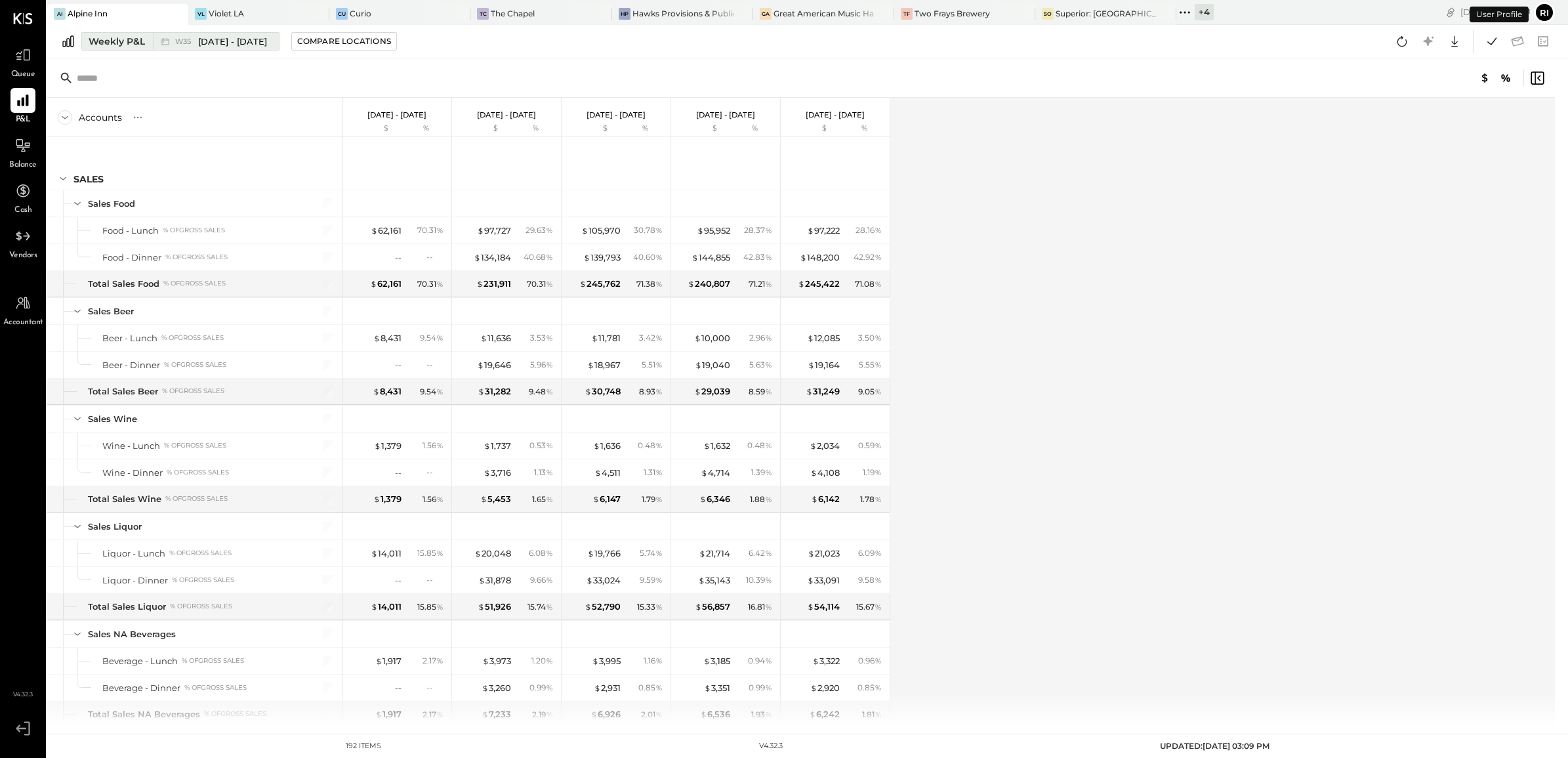
click at [233, 36] on span "[DATE] - [DATE]" at bounding box center [232, 42] width 69 height 12
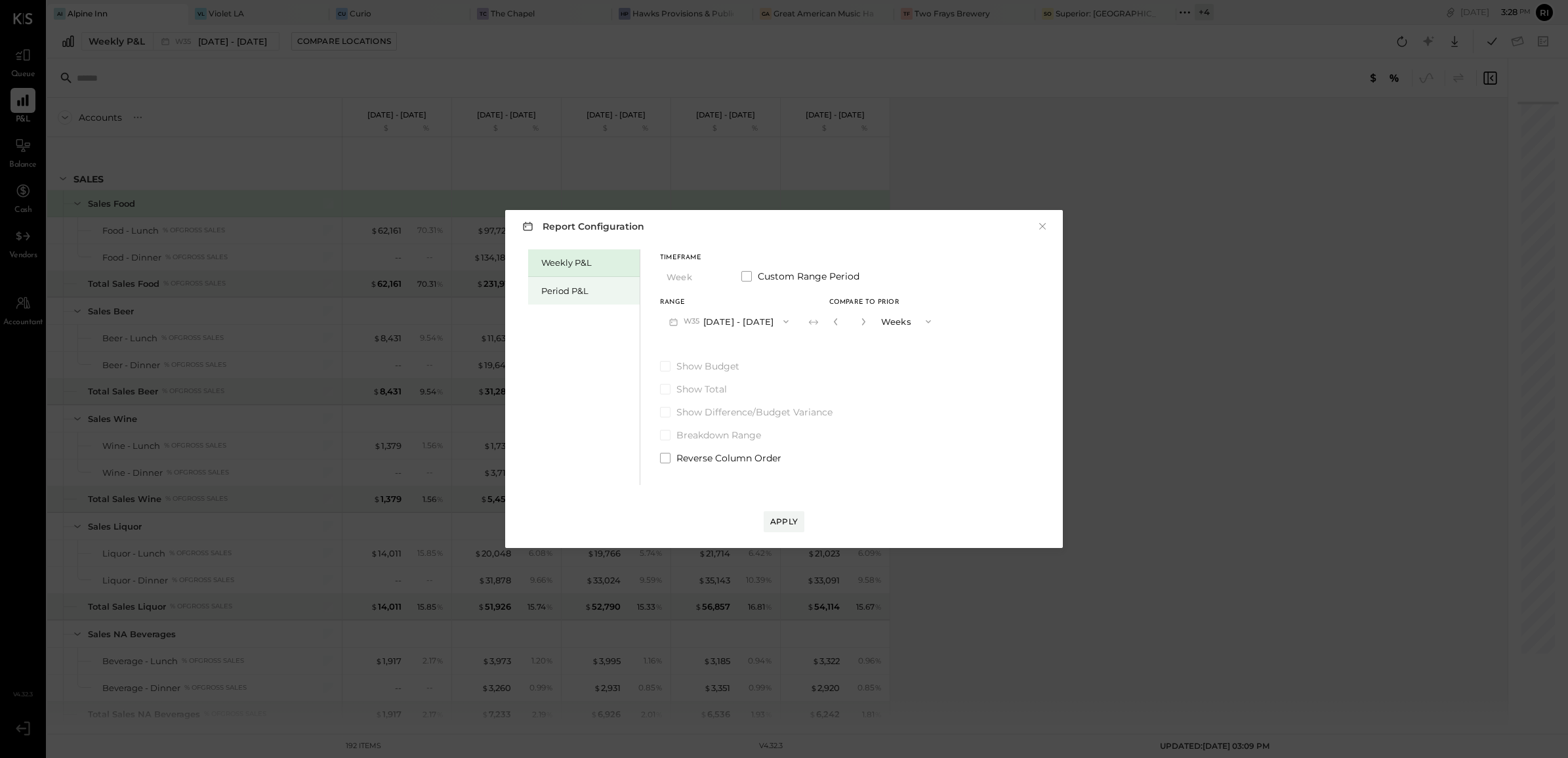
click at [600, 291] on div "Period P&L" at bounding box center [587, 291] width 92 height 12
click at [782, 324] on icon "button" at bounding box center [785, 321] width 10 height 10
click at [751, 350] on span "[DATE] - [DATE]" at bounding box center [722, 351] width 63 height 11
click at [844, 325] on div "Compare" at bounding box center [833, 320] width 43 height 11
click at [866, 319] on icon "button" at bounding box center [861, 321] width 8 height 8
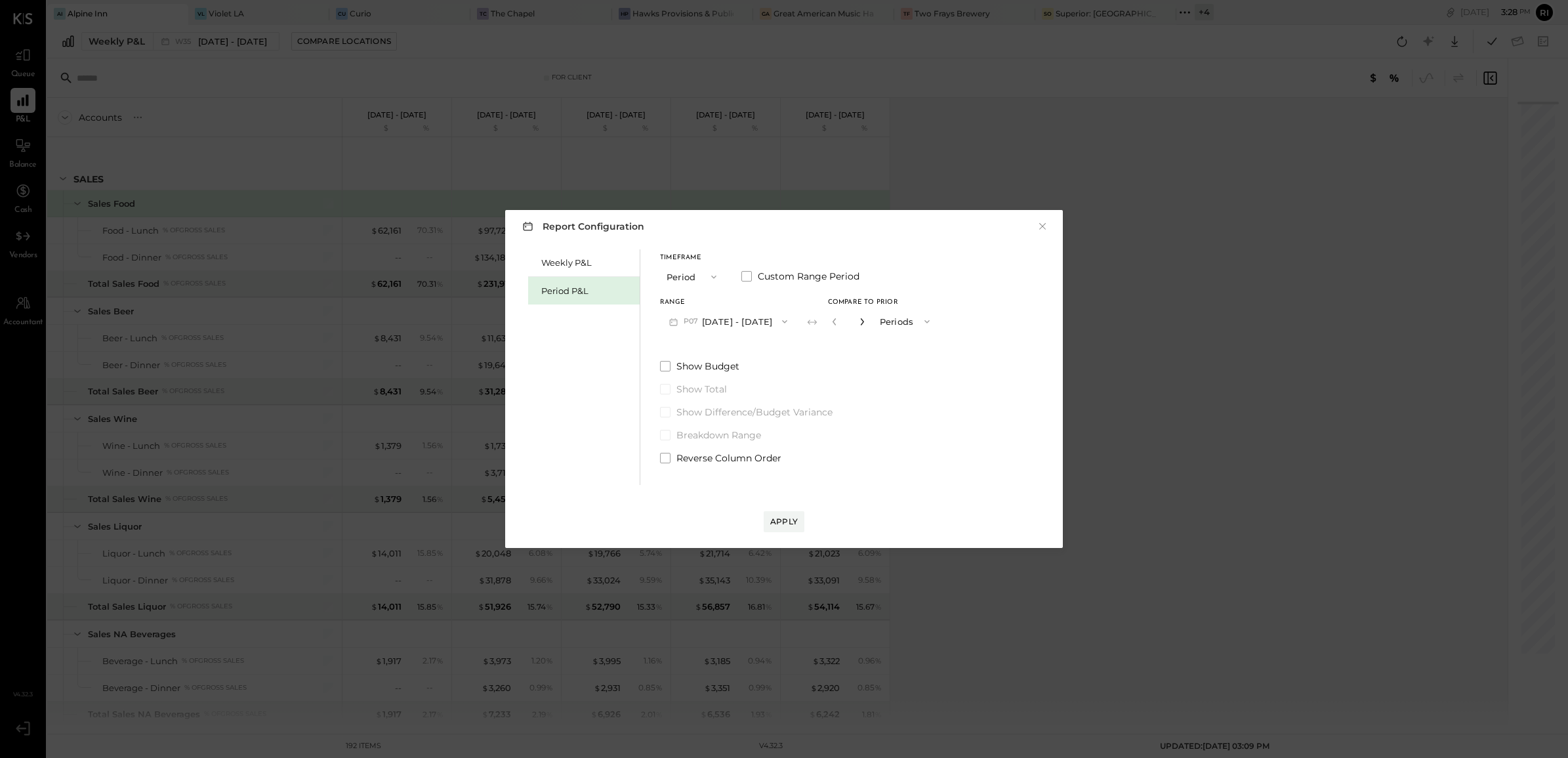
click at [866, 319] on icon "button" at bounding box center [861, 321] width 8 height 8
type input "*"
click at [788, 513] on button "Apply" at bounding box center [784, 521] width 41 height 21
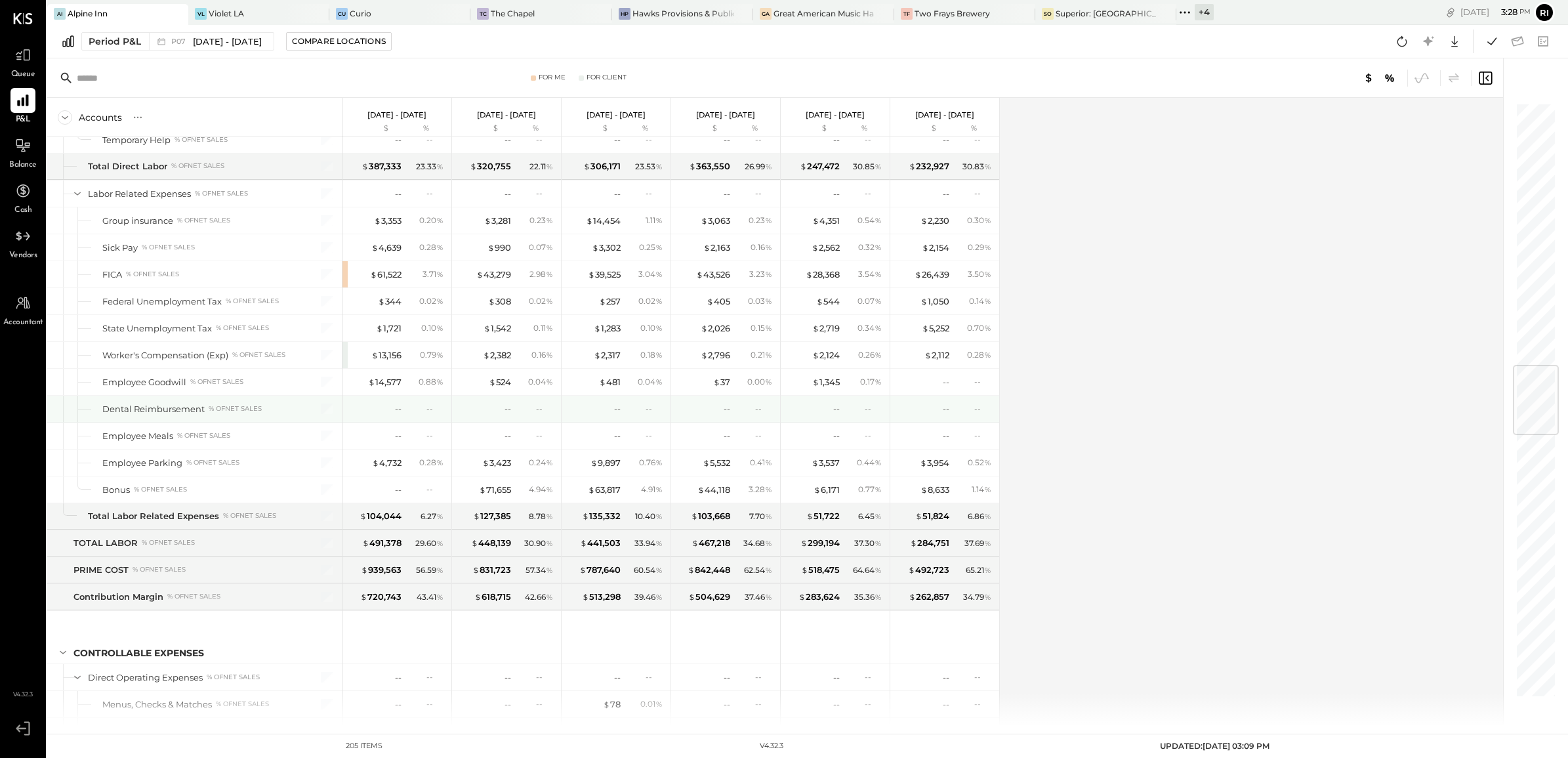
scroll to position [2132, 0]
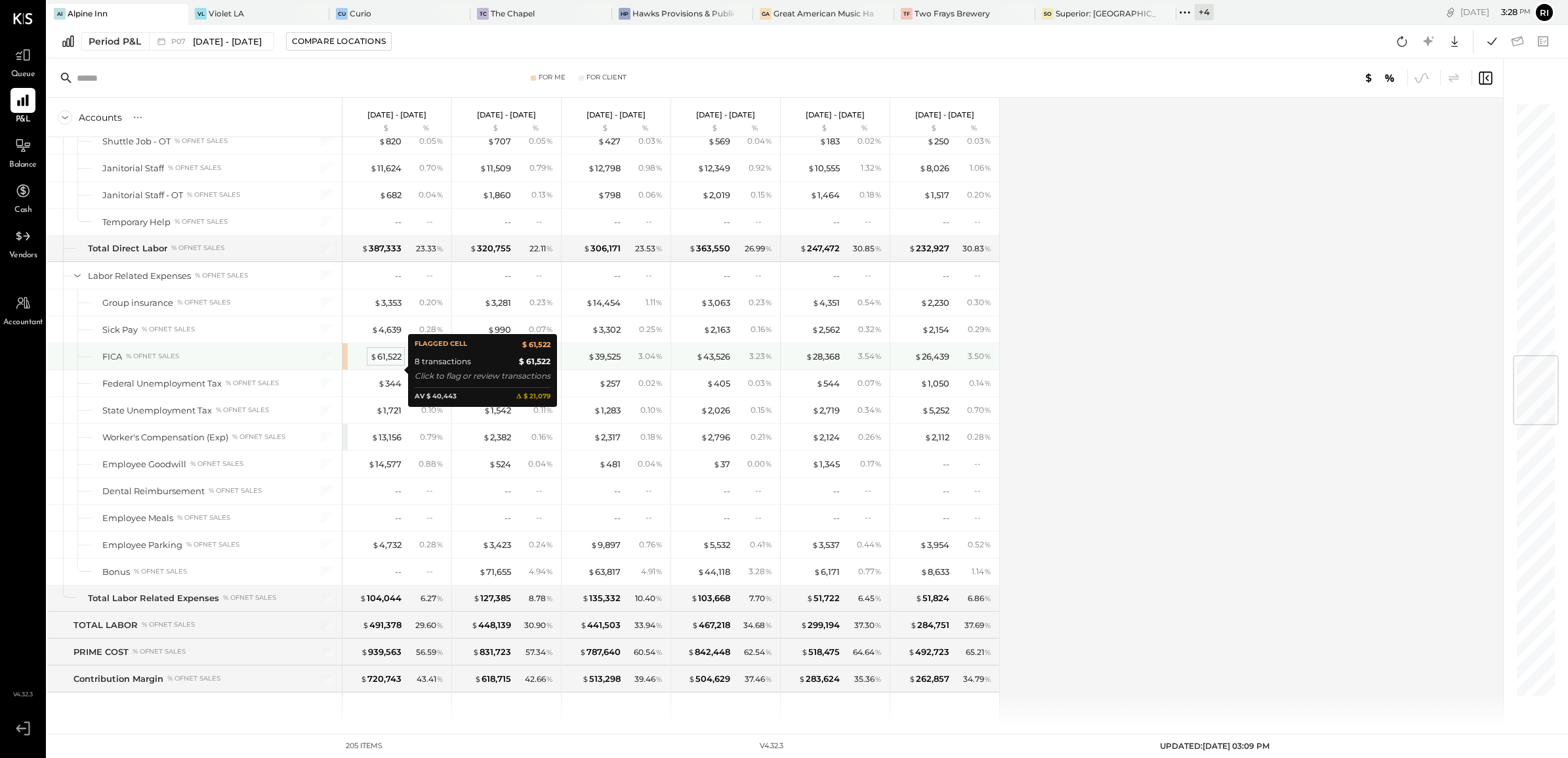
click at [387, 363] on div "$ 61,522" at bounding box center [385, 357] width 31 height 12
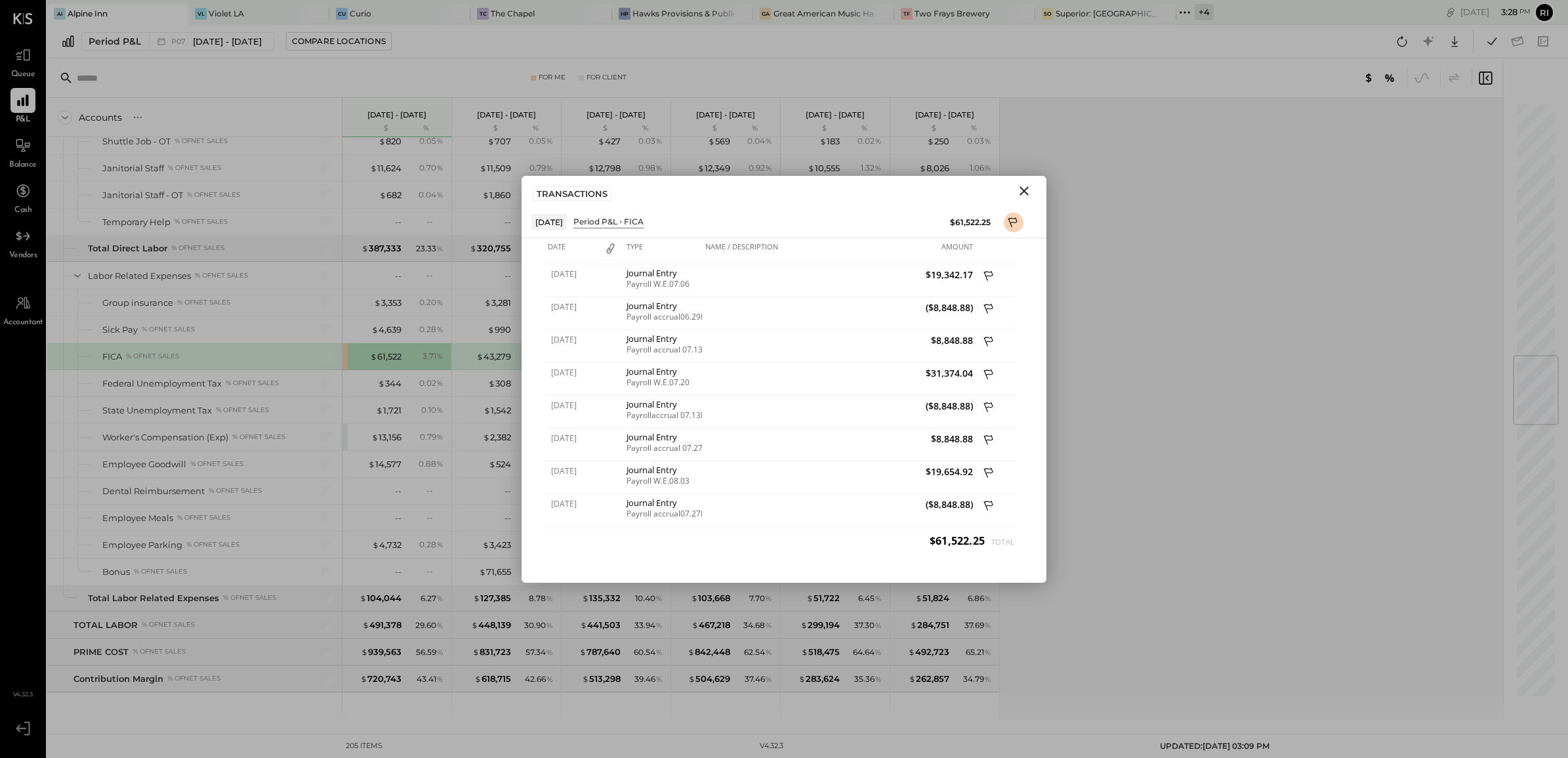
click at [1024, 191] on icon "Close" at bounding box center [1024, 191] width 10 height 10
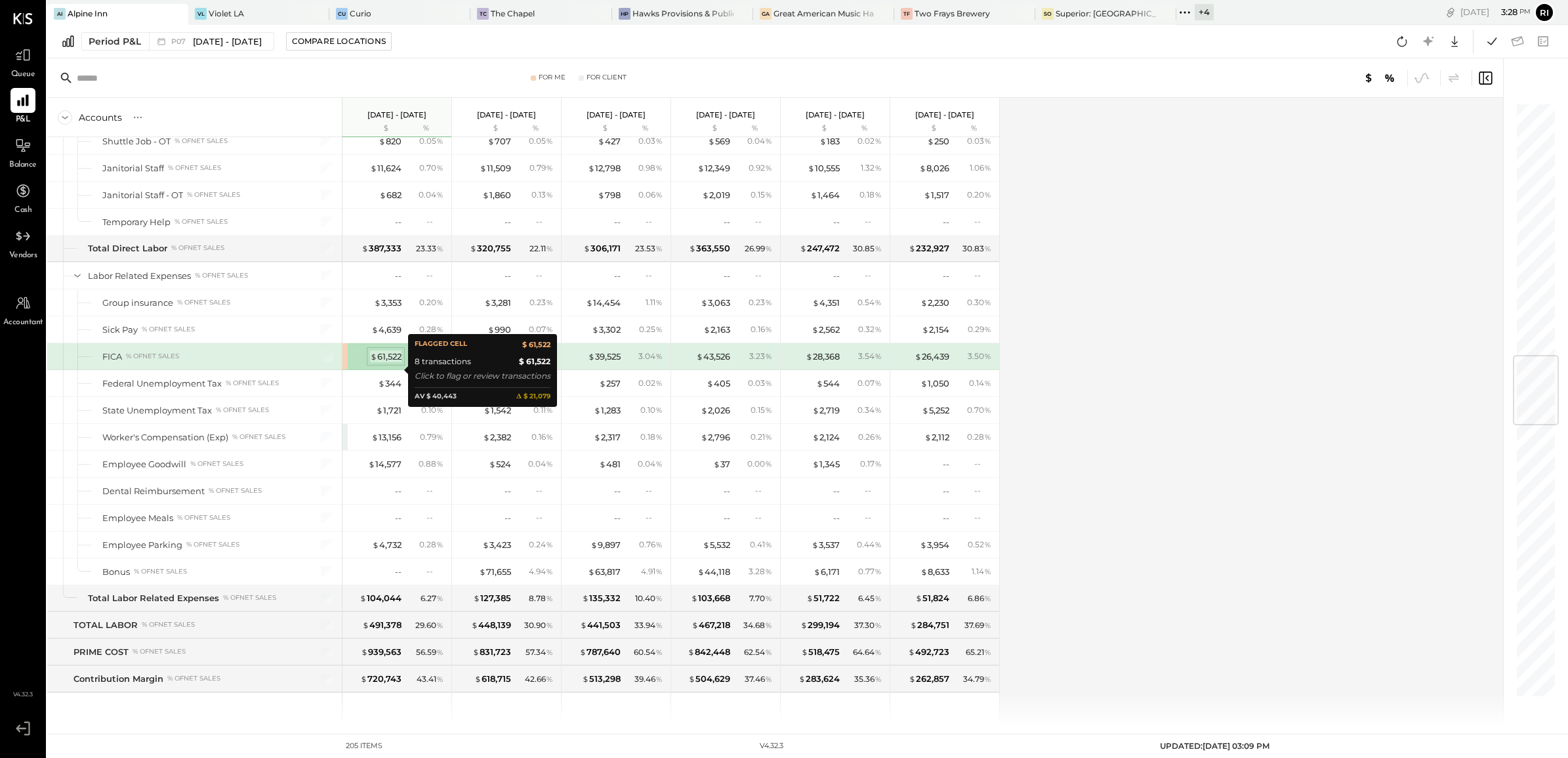
click at [387, 363] on div "$ 61,522" at bounding box center [385, 357] width 31 height 12
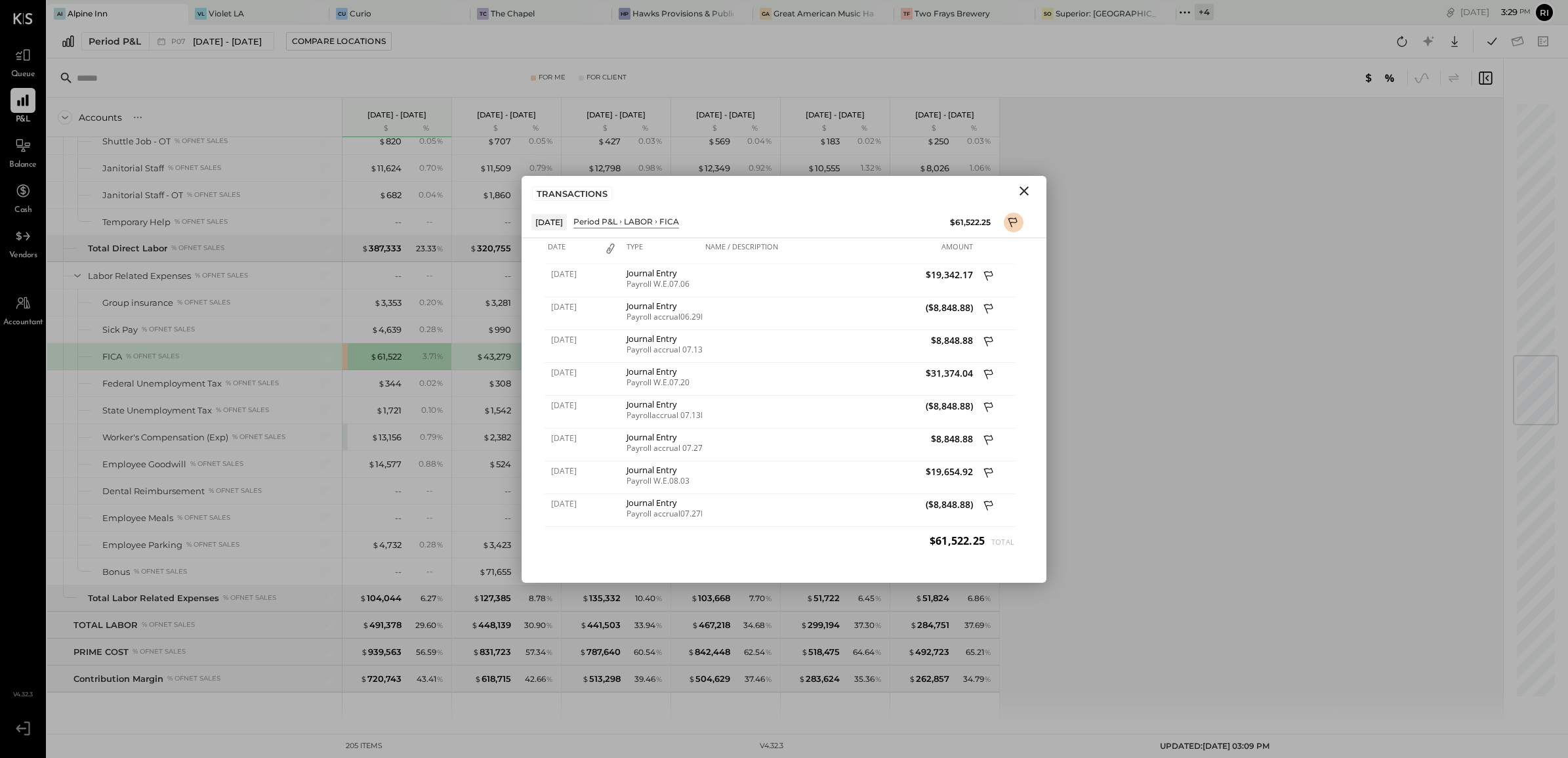
click at [1023, 191] on icon "Close" at bounding box center [1024, 191] width 10 height 10
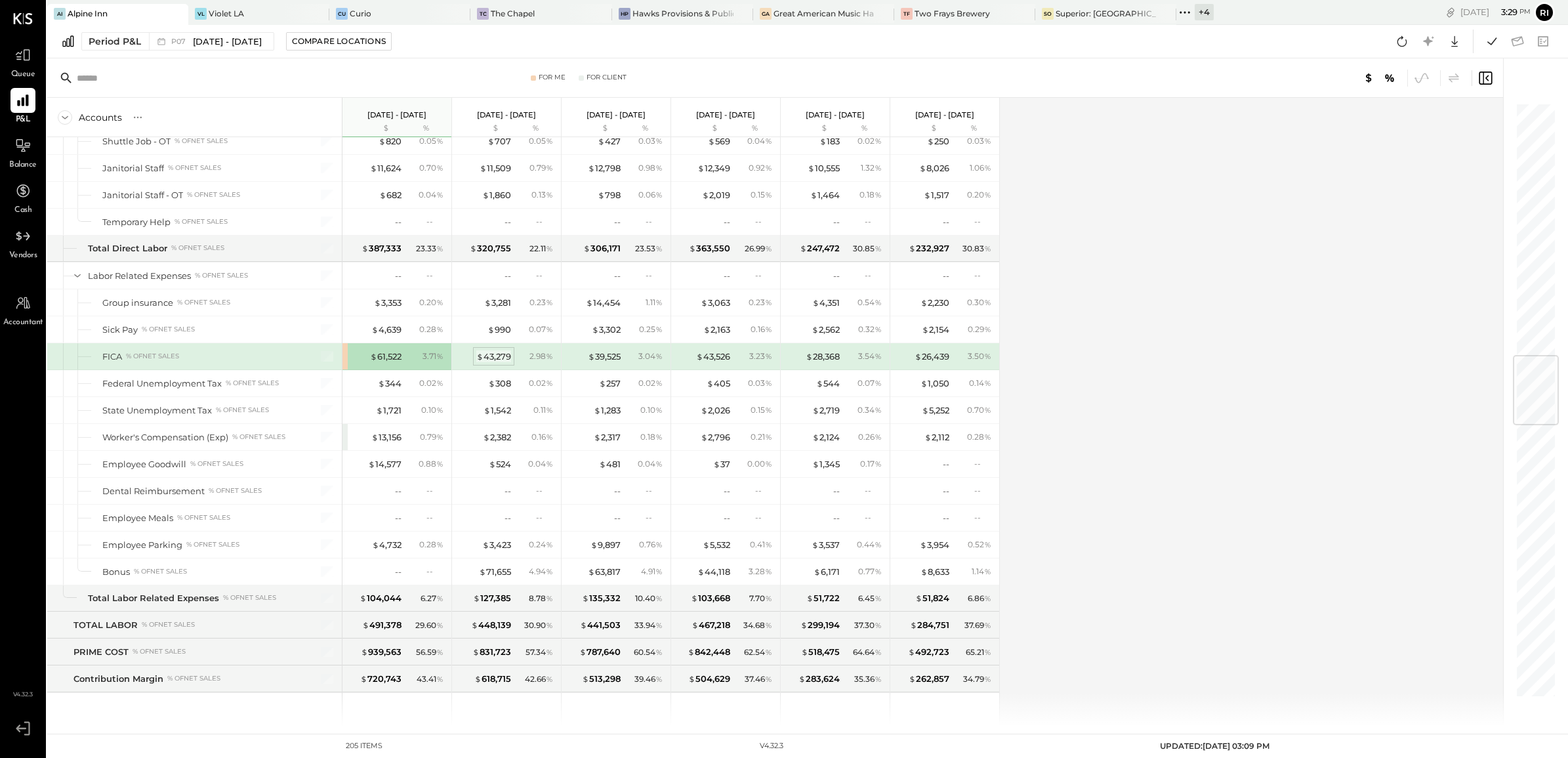
click at [478, 361] on span "$" at bounding box center [479, 356] width 7 height 10
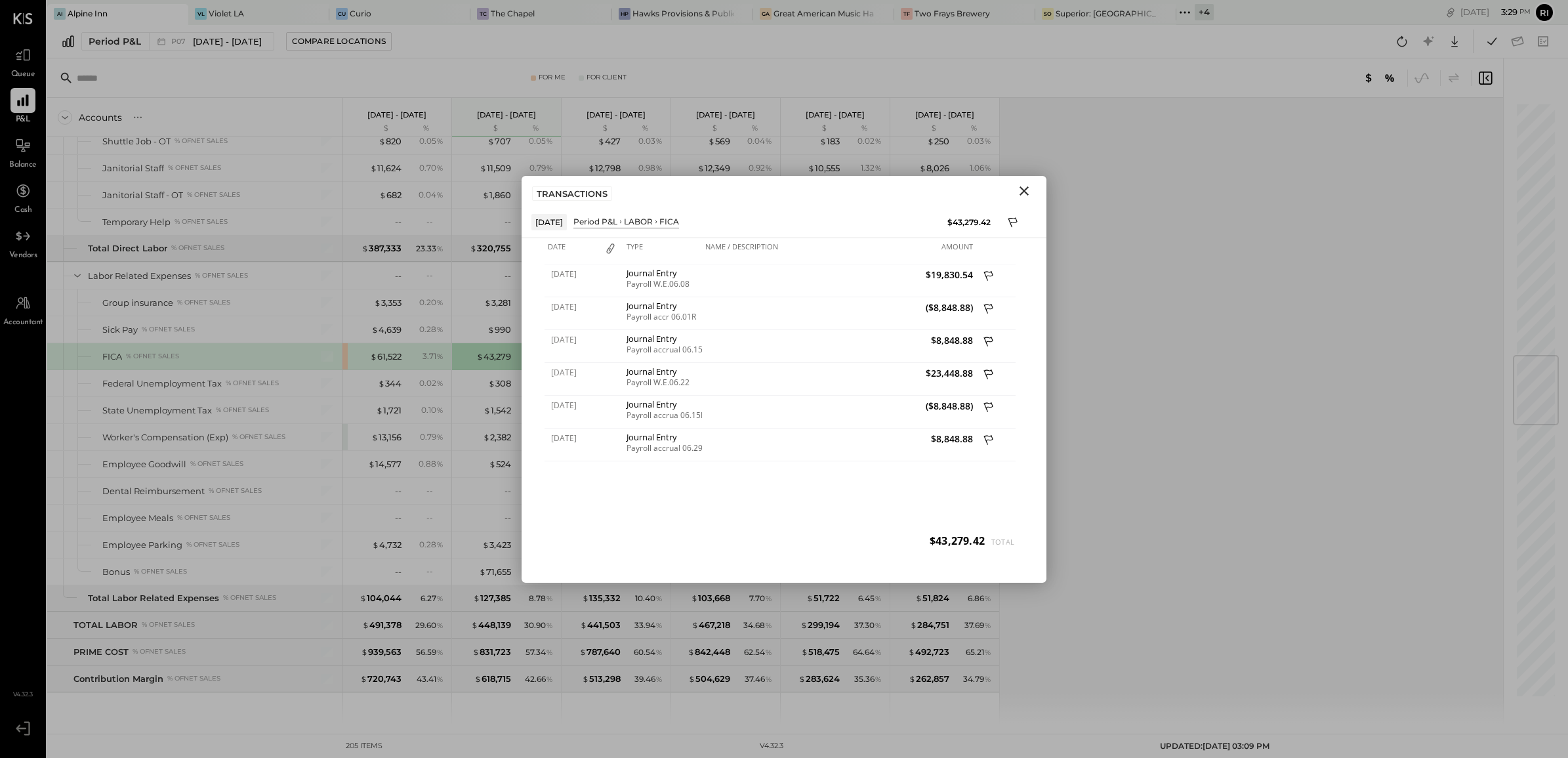
click at [1025, 188] on icon "Close" at bounding box center [1024, 191] width 16 height 16
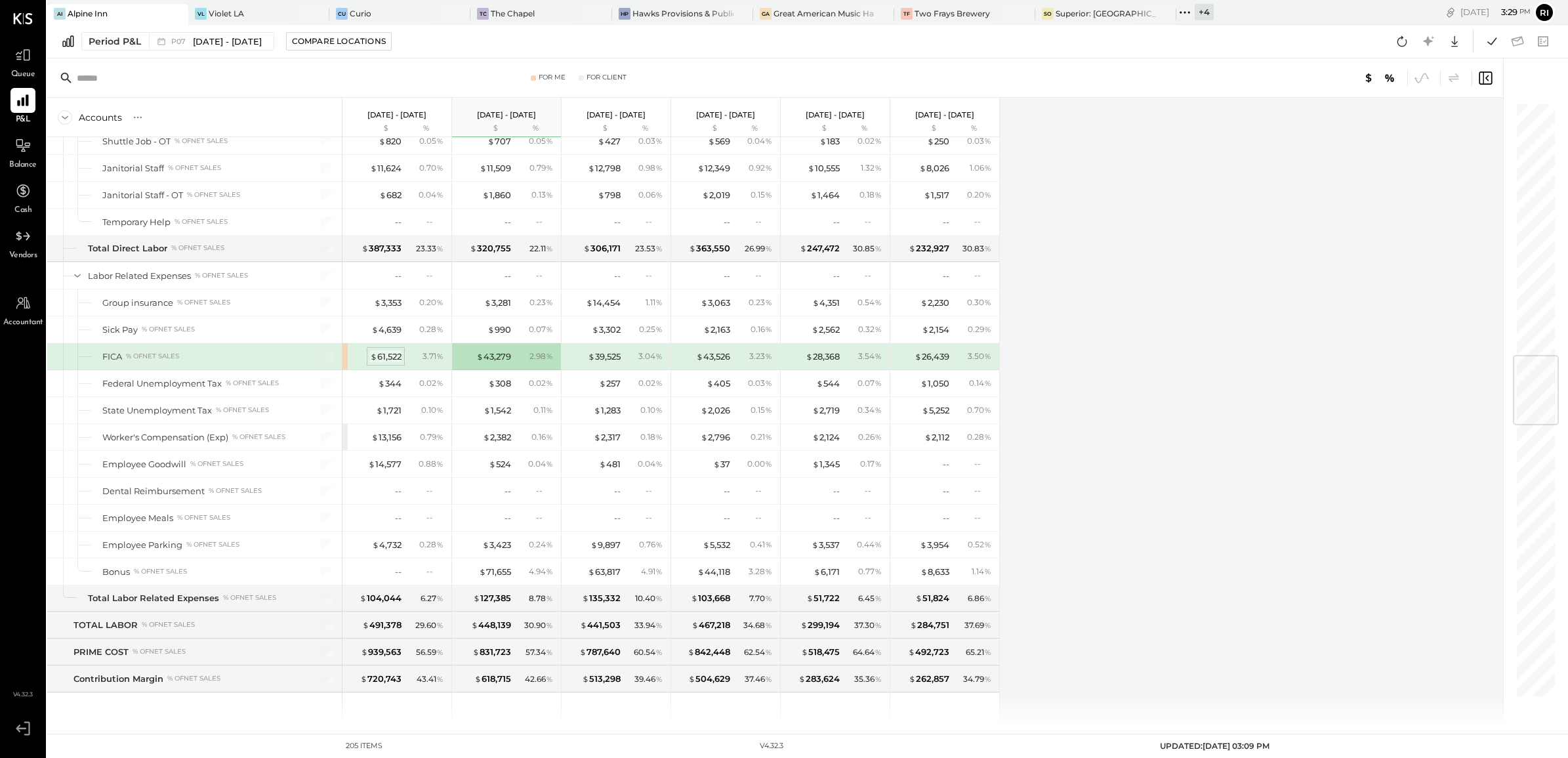
click at [399, 363] on div "$ 61,522" at bounding box center [385, 357] width 31 height 12
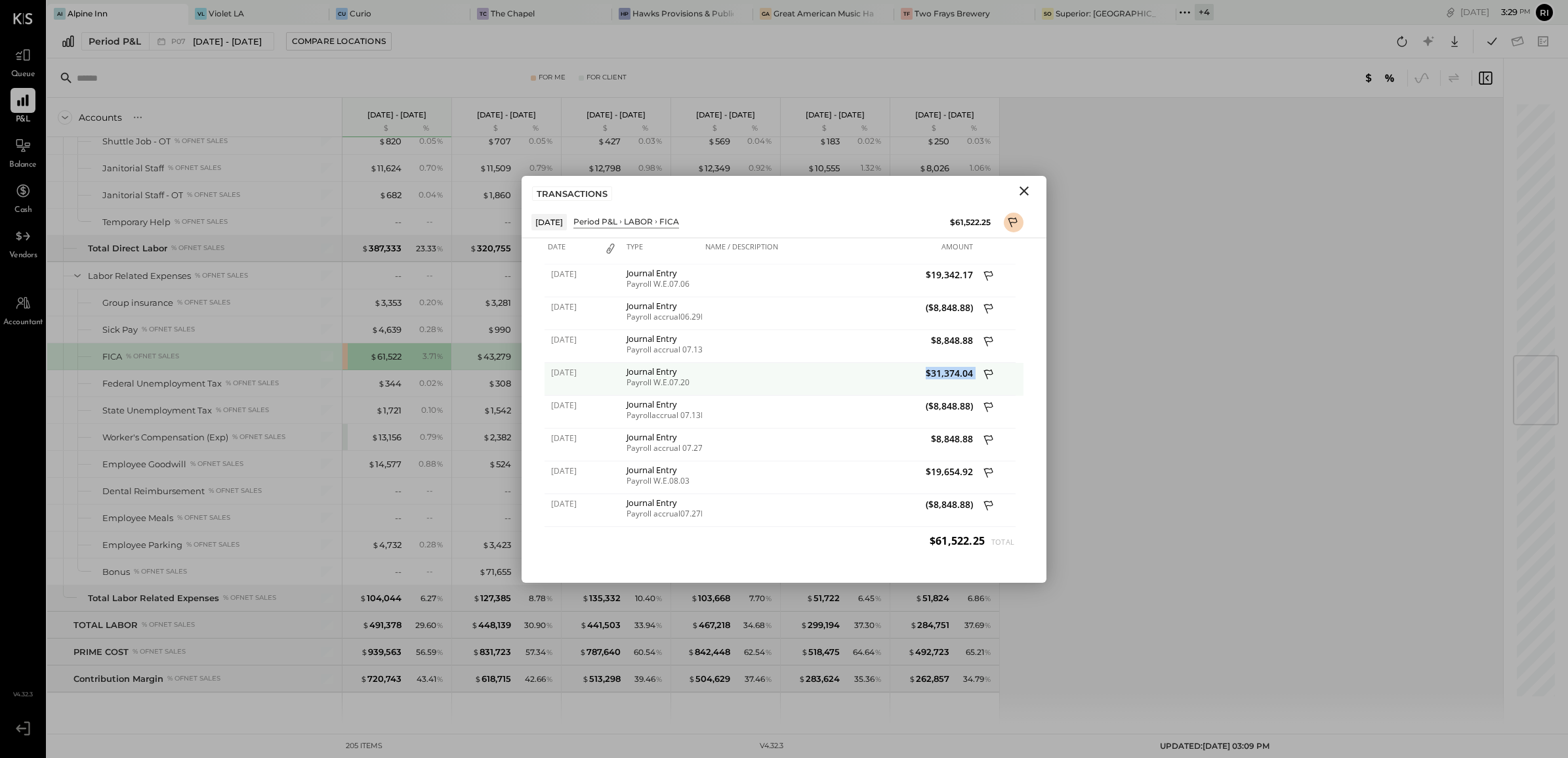
drag, startPoint x: 918, startPoint y: 372, endPoint x: 976, endPoint y: 375, distance: 58.1
click at [976, 363] on div "07/20/2025 Journal Entry Payroll W.E.07.20 $31,374.04" at bounding box center [784, 363] width 479 height 0
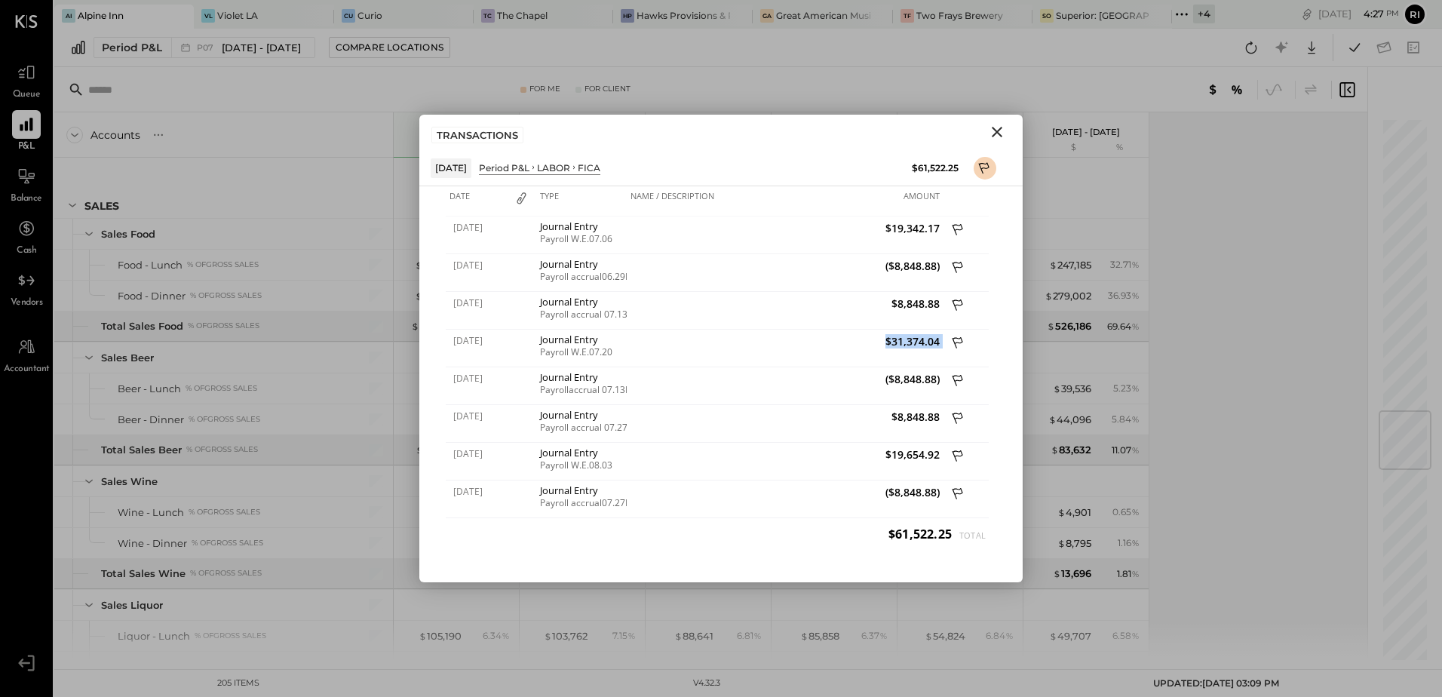
scroll to position [2450, 0]
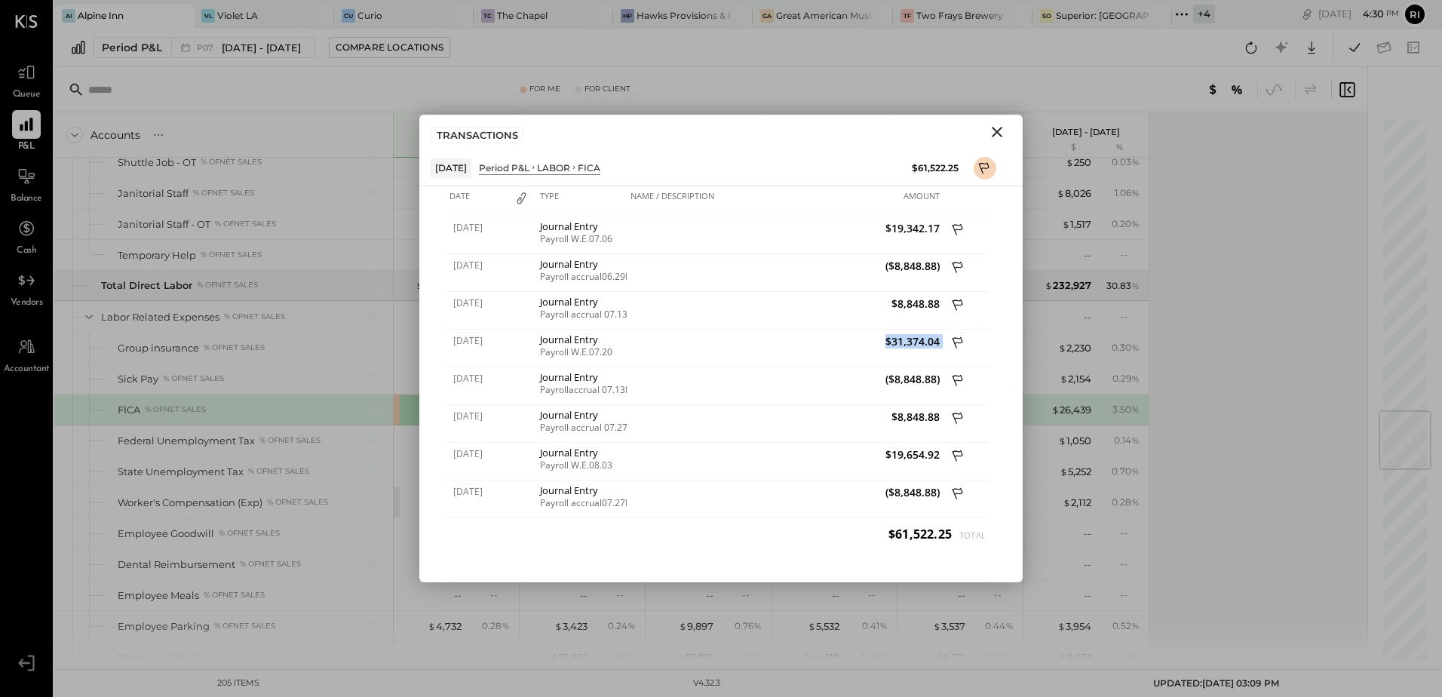
click at [991, 134] on icon "Close" at bounding box center [997, 132] width 18 height 18
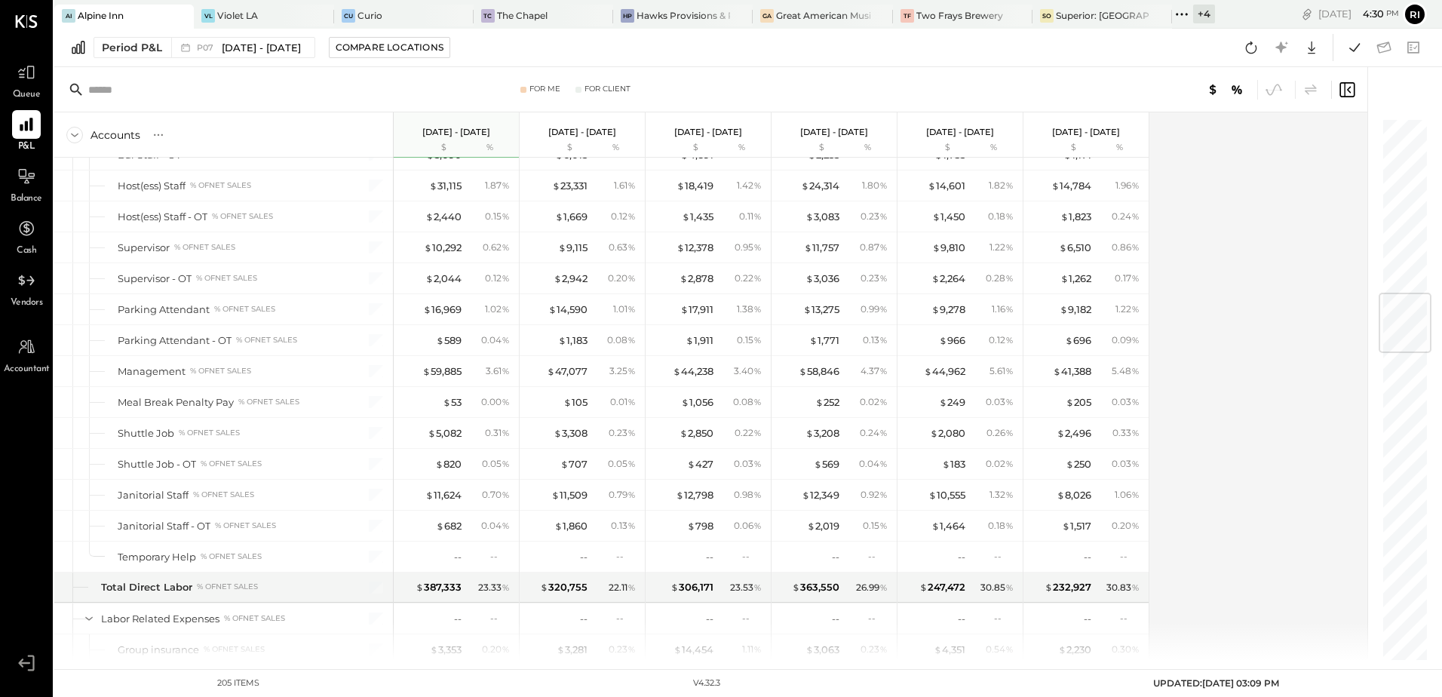
scroll to position [1470, 0]
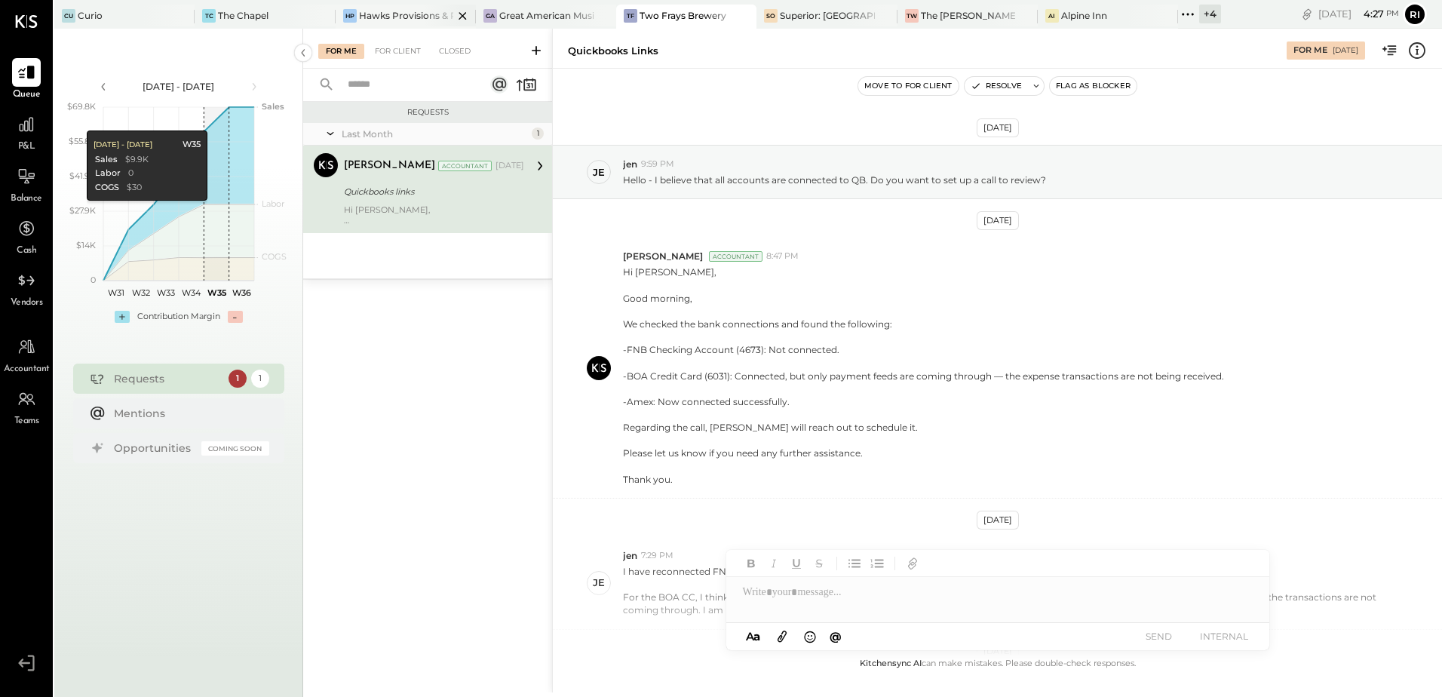
scroll to position [60, 0]
